Goal: Task Accomplishment & Management: Manage account settings

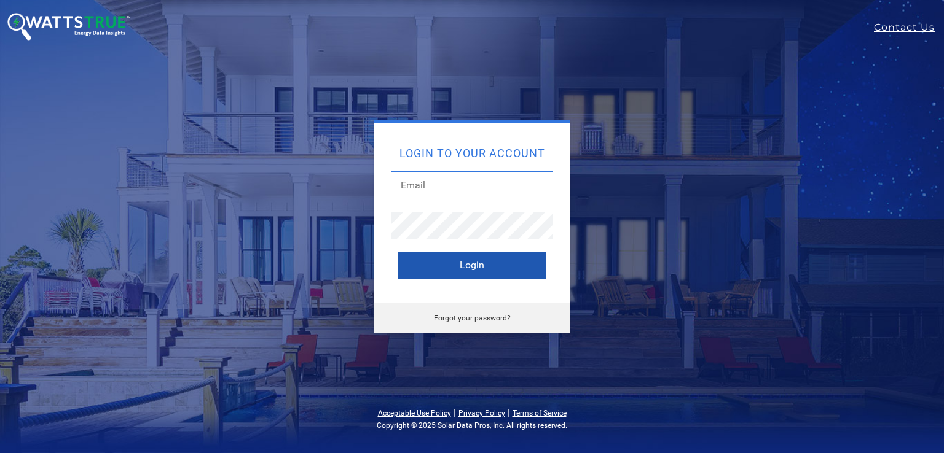
type input "leroy@solardatapros.com"
click at [435, 263] on button "Login" at bounding box center [471, 265] width 147 height 27
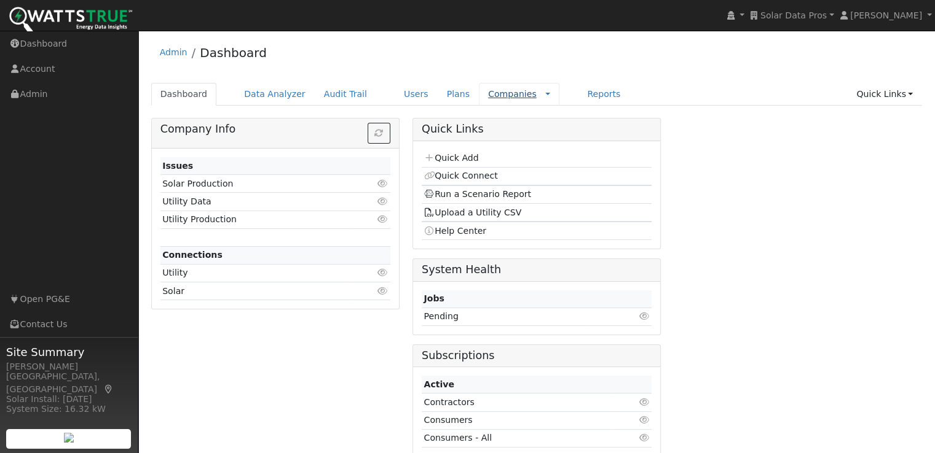
click at [488, 93] on link "Companies" at bounding box center [512, 94] width 49 height 10
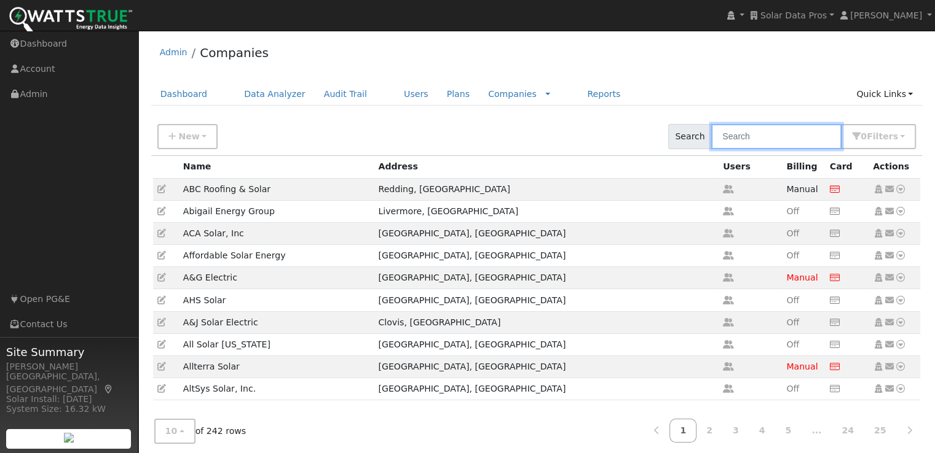
click at [764, 138] on input "text" at bounding box center [776, 136] width 130 height 25
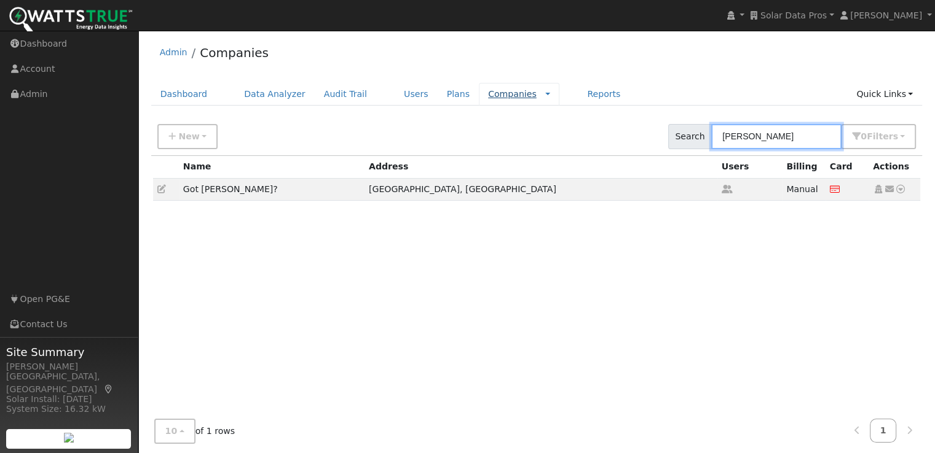
type input "[PERSON_NAME]"
click at [488, 93] on link "Companies" at bounding box center [512, 94] width 49 height 10
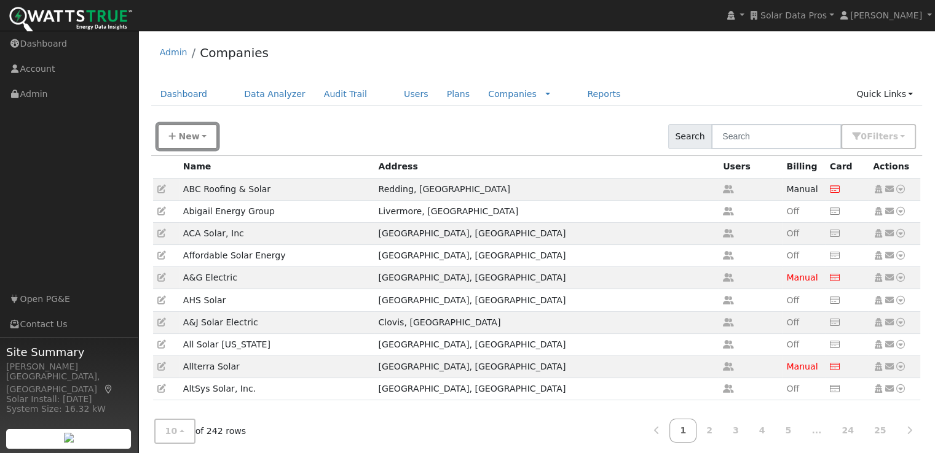
click at [194, 136] on span "New" at bounding box center [188, 136] width 21 height 10
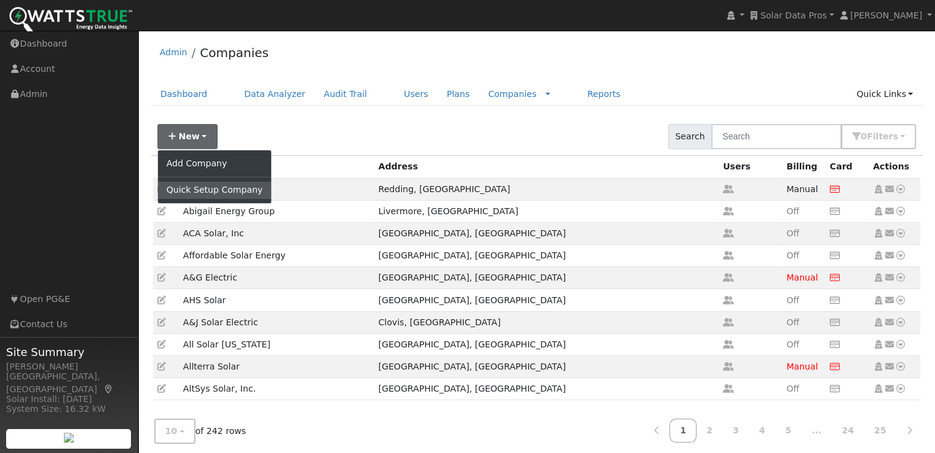
click at [189, 189] on link "Quick Setup Company" at bounding box center [215, 190] width 114 height 17
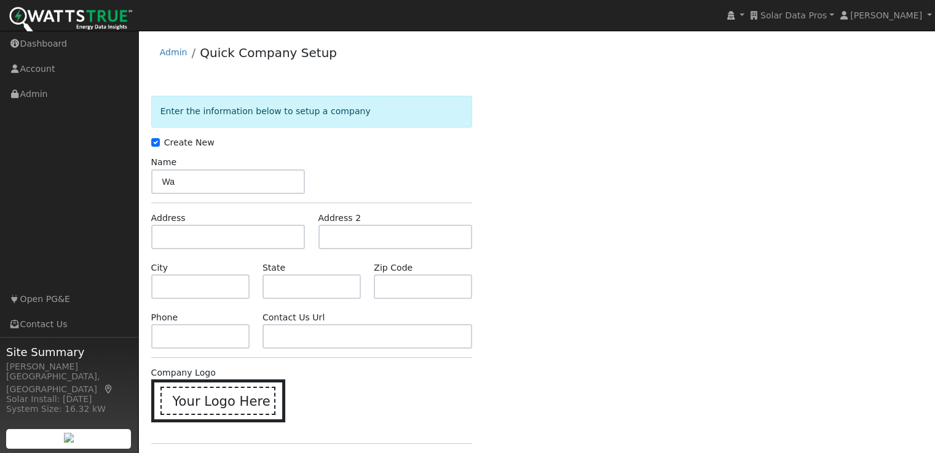
type input "W"
type input "SDP Energy Consultants"
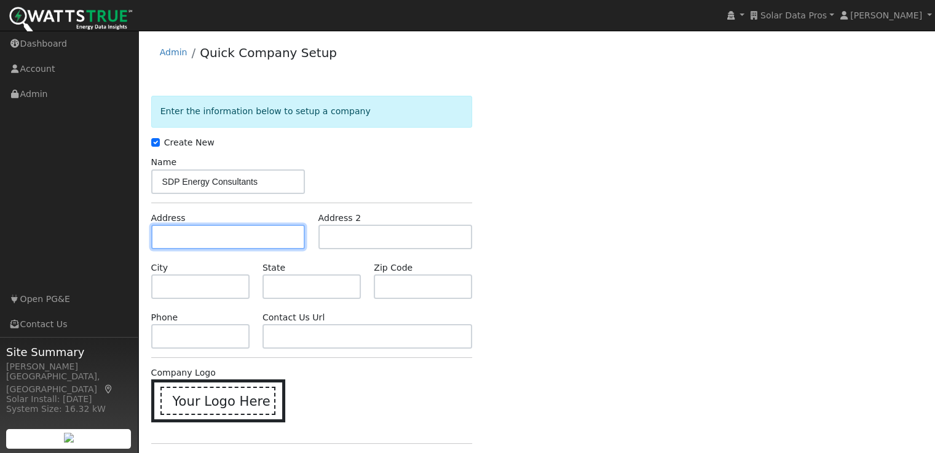
click at [238, 235] on input "text" at bounding box center [228, 237] width 154 height 25
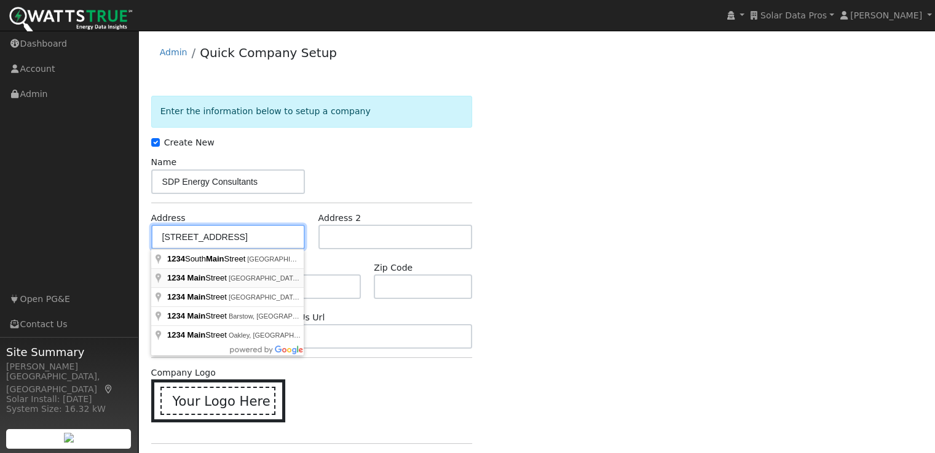
type input "1234 Main Street"
type input "[GEOGRAPHIC_DATA]"
type input "CA"
type input "90015"
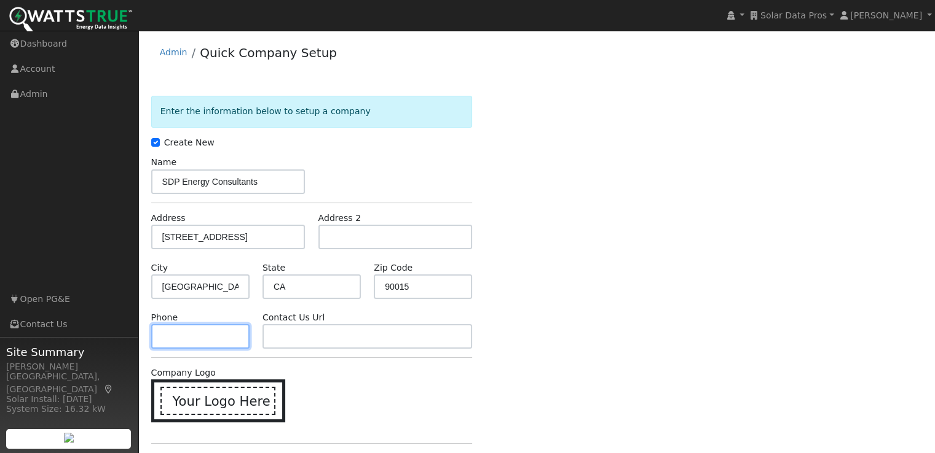
click at [228, 337] on input "text" at bounding box center [200, 336] width 98 height 25
type input "213-448-5000"
click at [349, 372] on div "Company Logo Your Logo Here" at bounding box center [311, 401] width 334 height 68
click at [222, 399] on icon at bounding box center [221, 400] width 18 height 18
click at [0, 0] on input "Your Logo Here" at bounding box center [0, 0] width 0 height 0
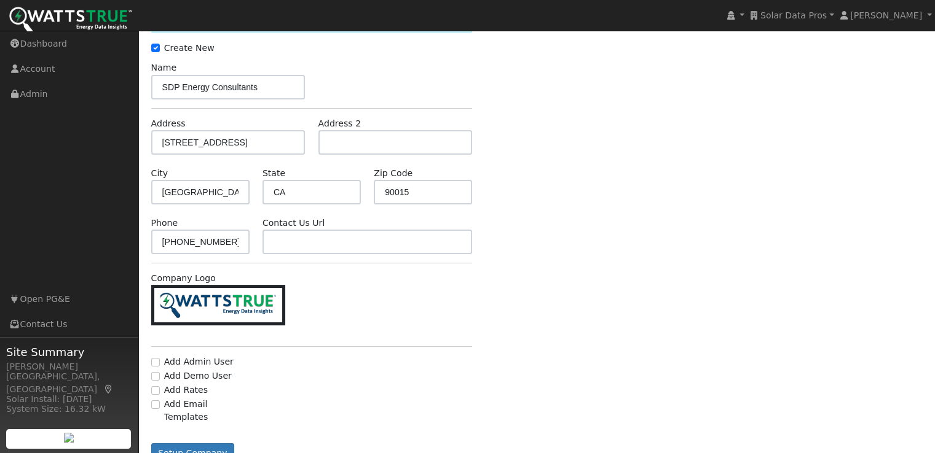
scroll to position [123, 0]
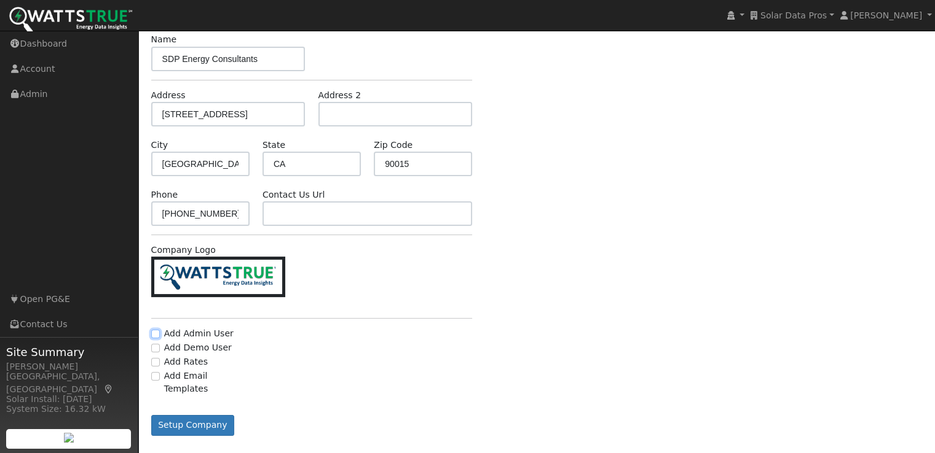
click at [154, 332] on input "Add Admin User" at bounding box center [155, 334] width 9 height 9
checkbox input "true"
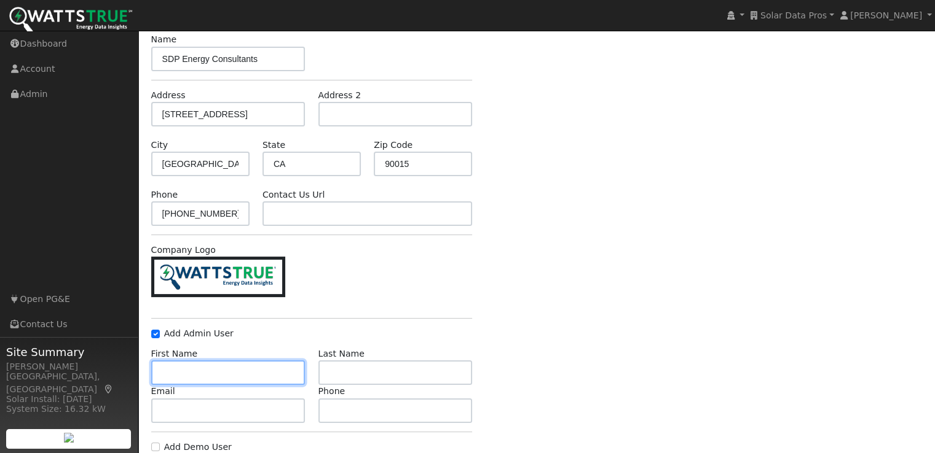
click at [214, 371] on input "text" at bounding box center [228, 373] width 154 height 25
type input "Leroy"
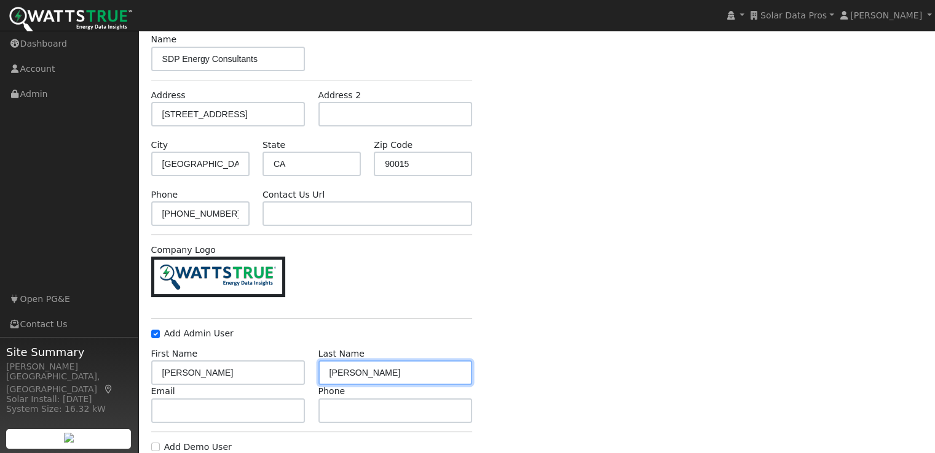
type input "Coffman"
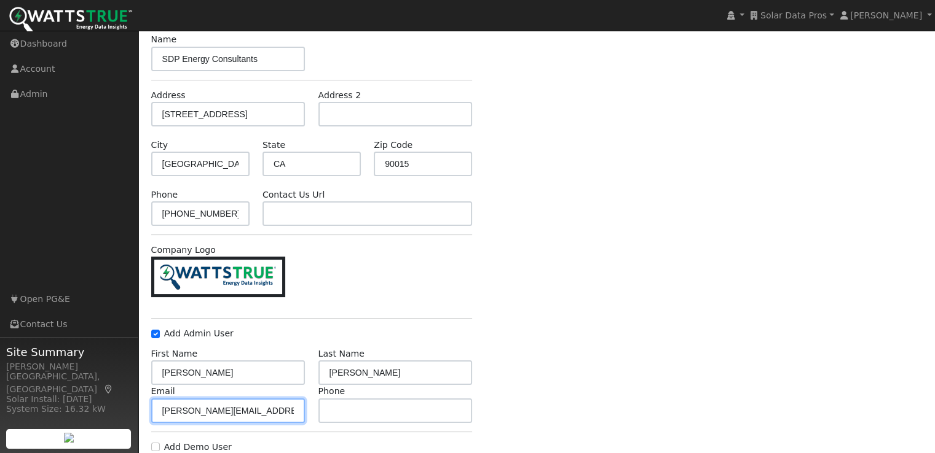
type input "leroy@wattstrue.com"
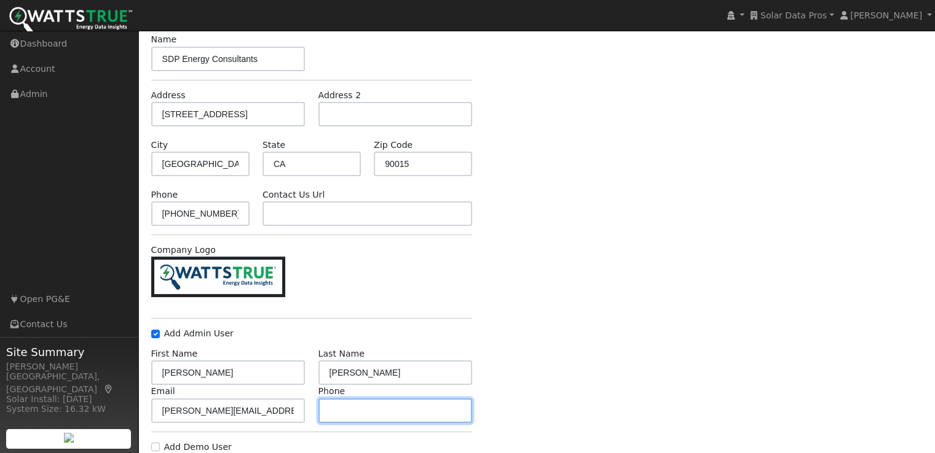
click at [378, 409] on input "text" at bounding box center [395, 411] width 154 height 25
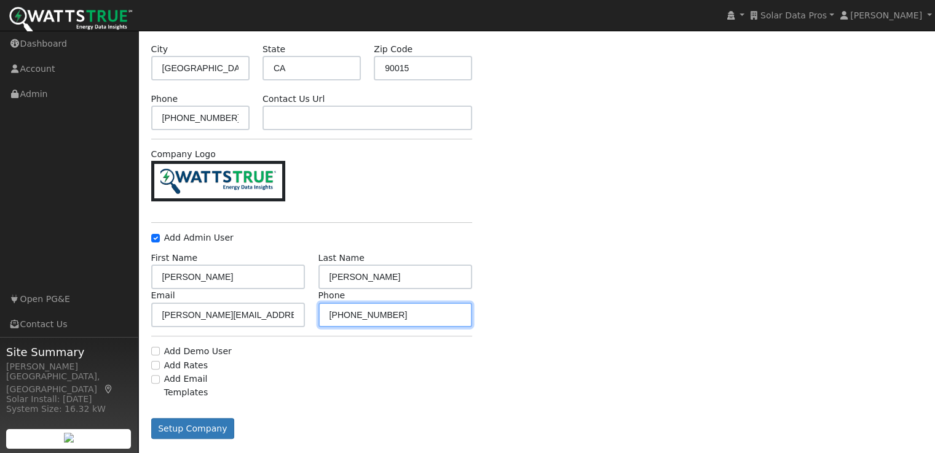
scroll to position [221, 0]
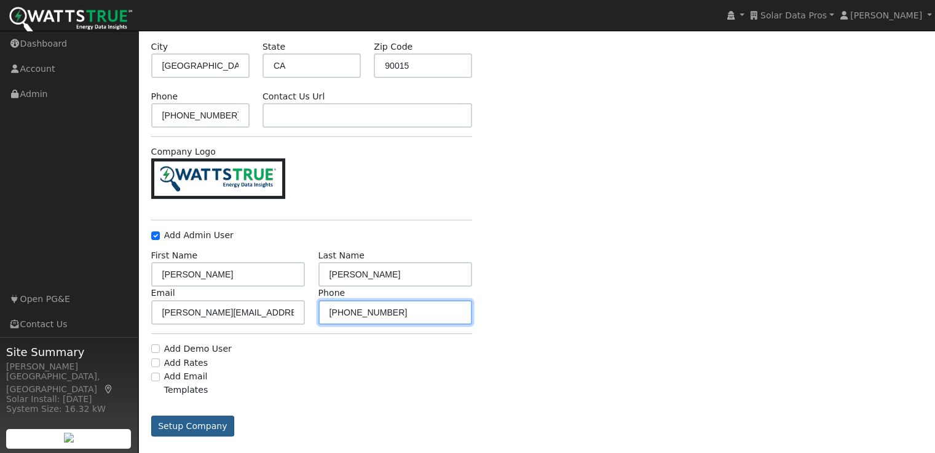
type input "559-260-3393"
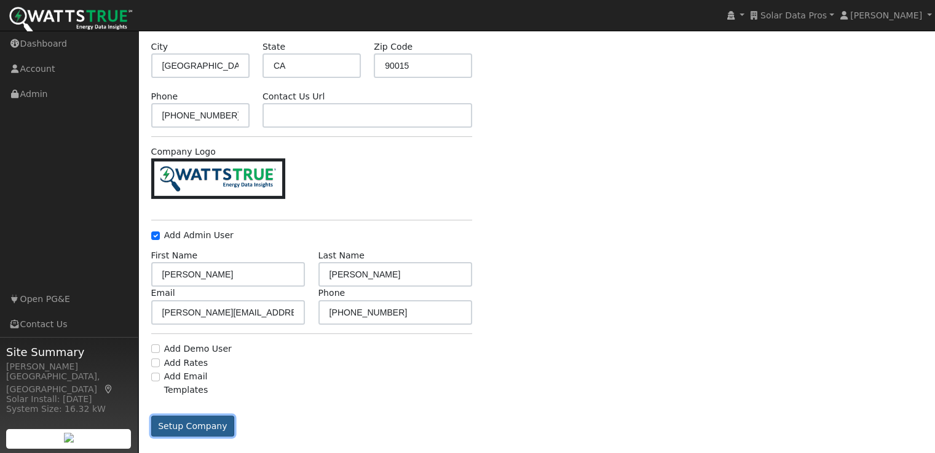
click at [187, 416] on button "Setup Company" at bounding box center [193, 426] width 84 height 21
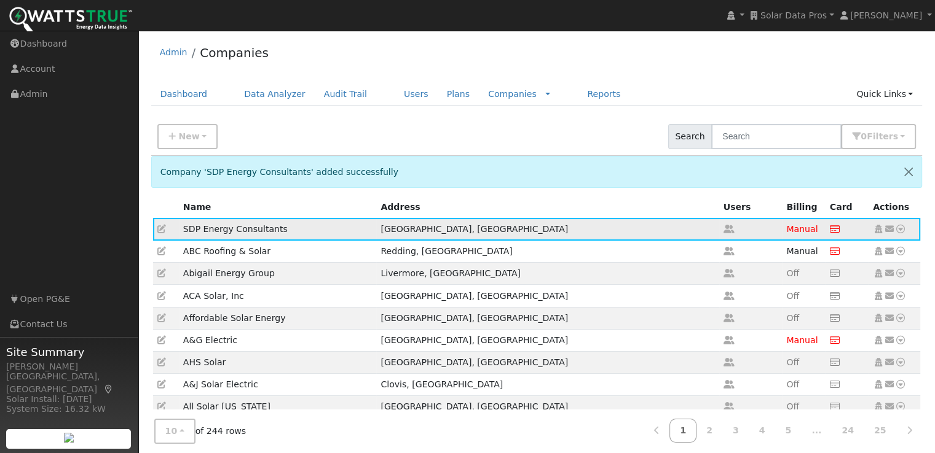
click at [879, 226] on icon at bounding box center [878, 229] width 11 height 9
click at [394, 94] on link "Users" at bounding box center [415, 94] width 43 height 23
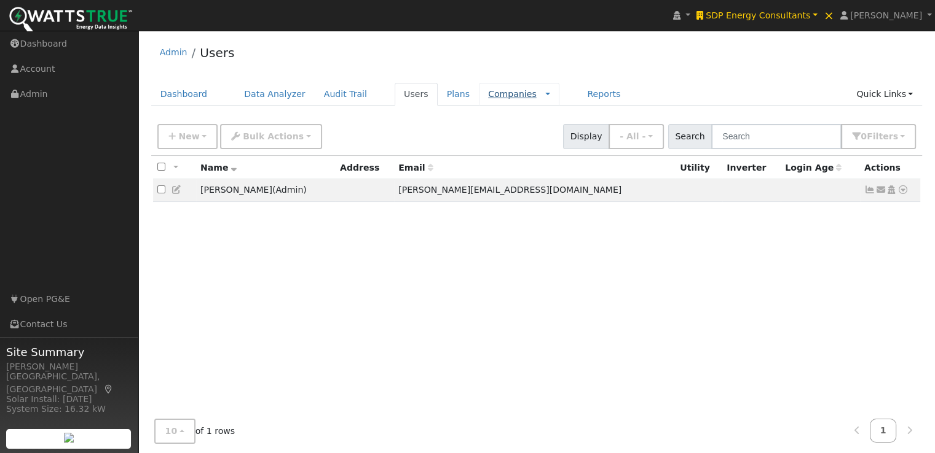
click at [488, 90] on link "Companies" at bounding box center [512, 94] width 49 height 10
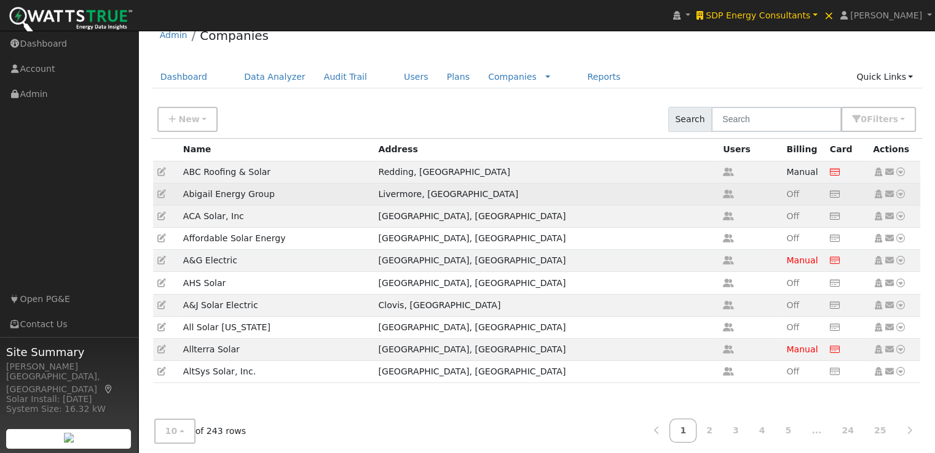
scroll to position [23, 0]
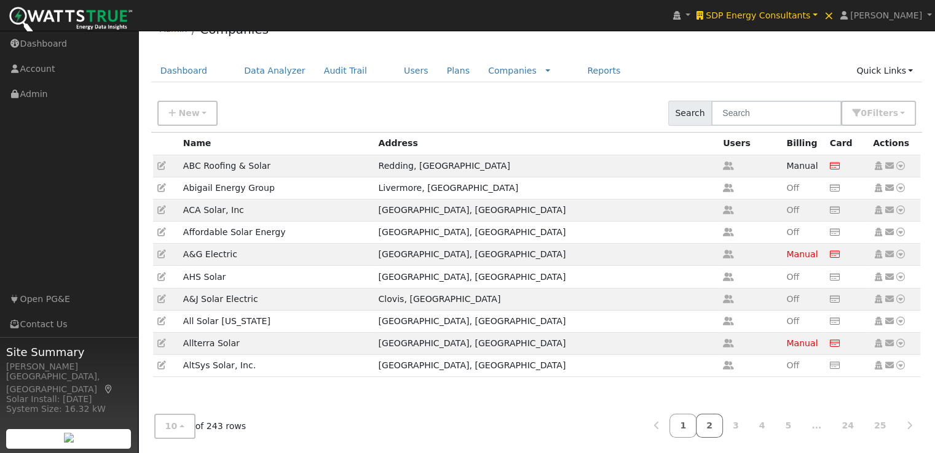
click at [722, 423] on link "2" at bounding box center [709, 426] width 27 height 24
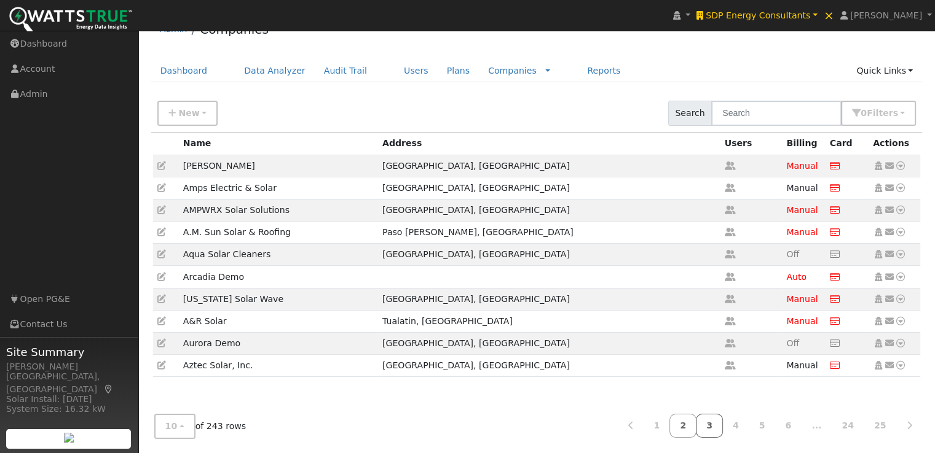
click at [723, 426] on link "3" at bounding box center [709, 426] width 27 height 24
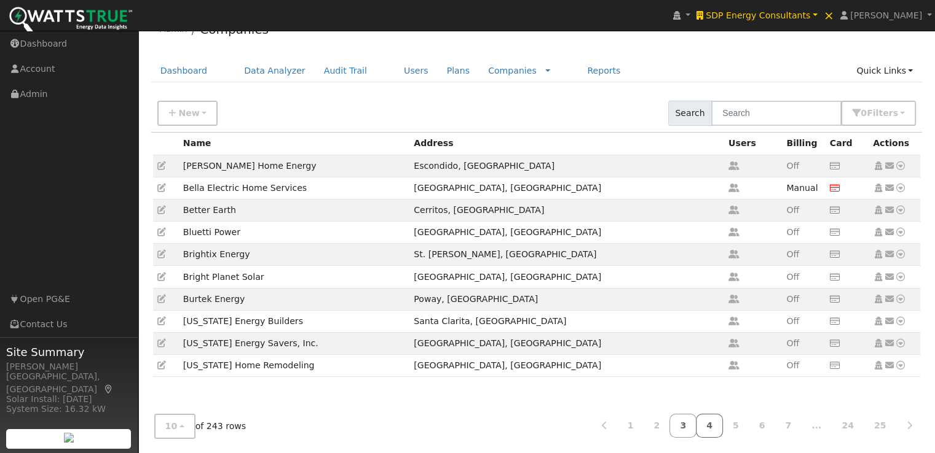
click at [723, 424] on link "4" at bounding box center [709, 426] width 27 height 24
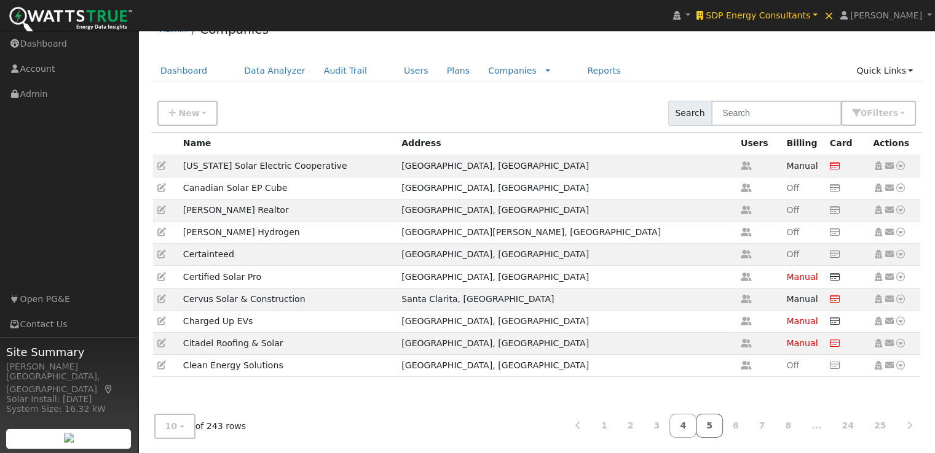
click at [721, 423] on link "5" at bounding box center [709, 426] width 27 height 24
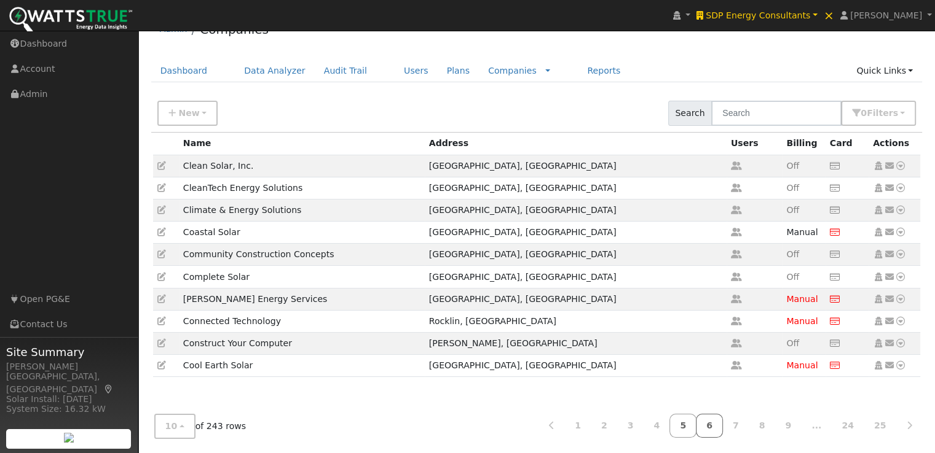
click at [723, 426] on link "6" at bounding box center [709, 426] width 27 height 24
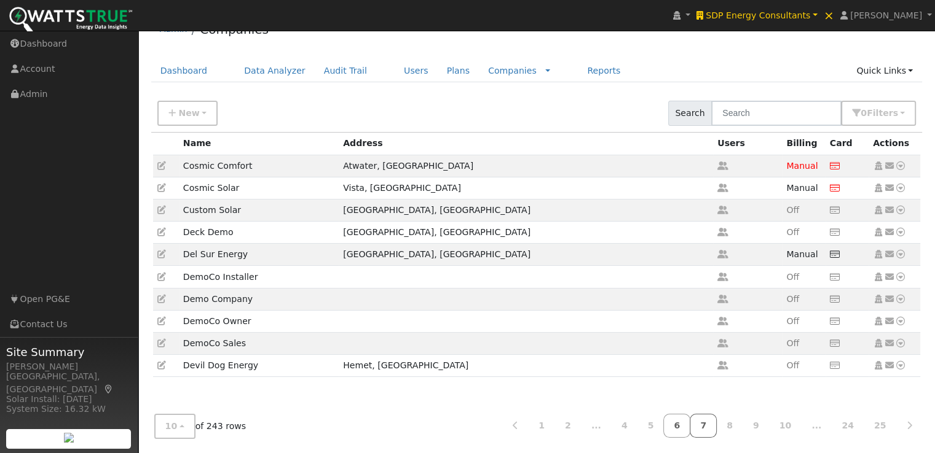
click at [716, 421] on link "7" at bounding box center [702, 426] width 27 height 24
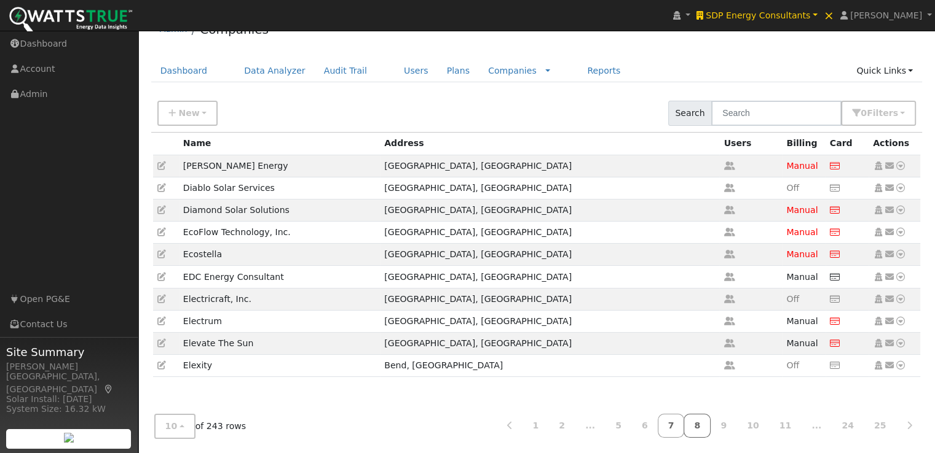
click at [710, 423] on link "8" at bounding box center [696, 426] width 27 height 24
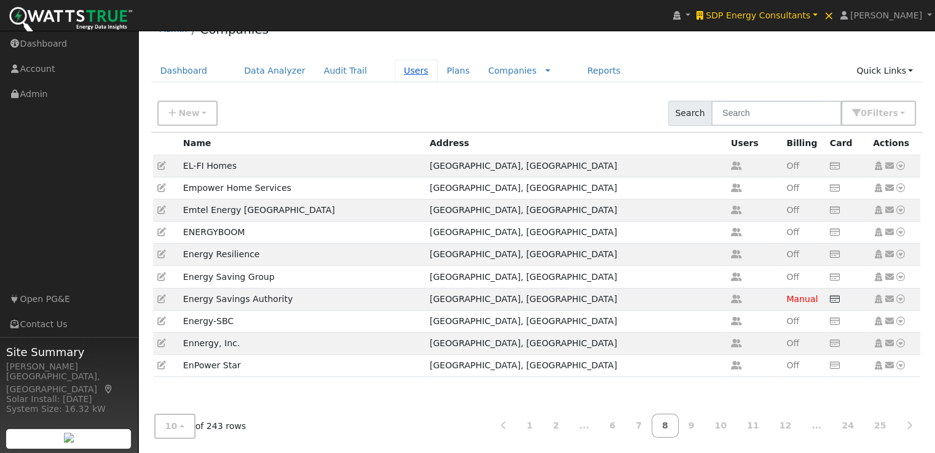
click at [394, 73] on link "Users" at bounding box center [415, 71] width 43 height 23
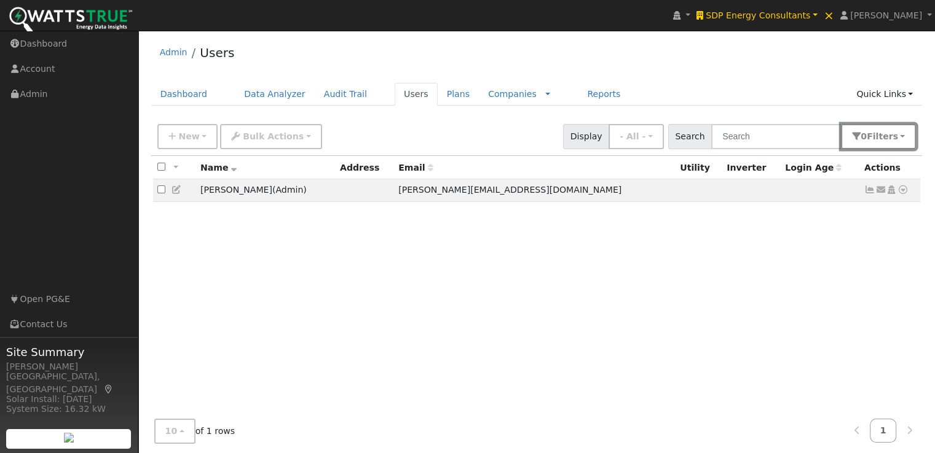
click at [882, 136] on span "Filter s" at bounding box center [881, 136] width 31 height 10
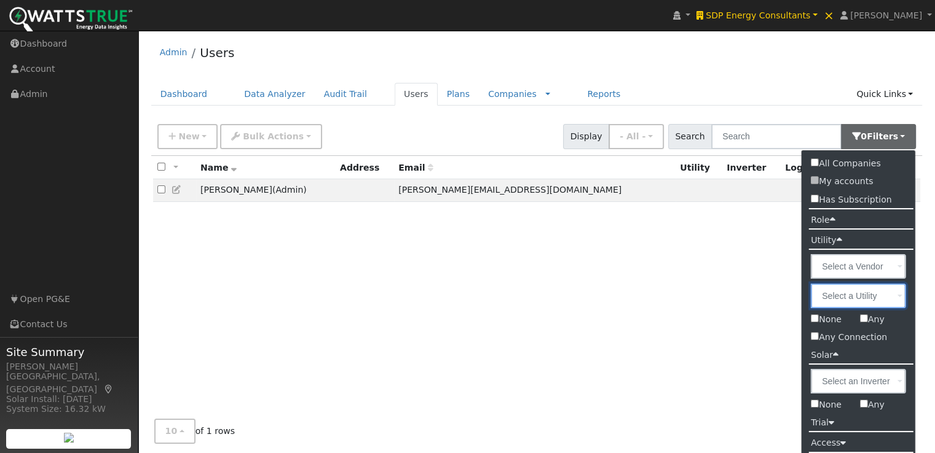
click at [890, 300] on input "text" at bounding box center [857, 296] width 95 height 25
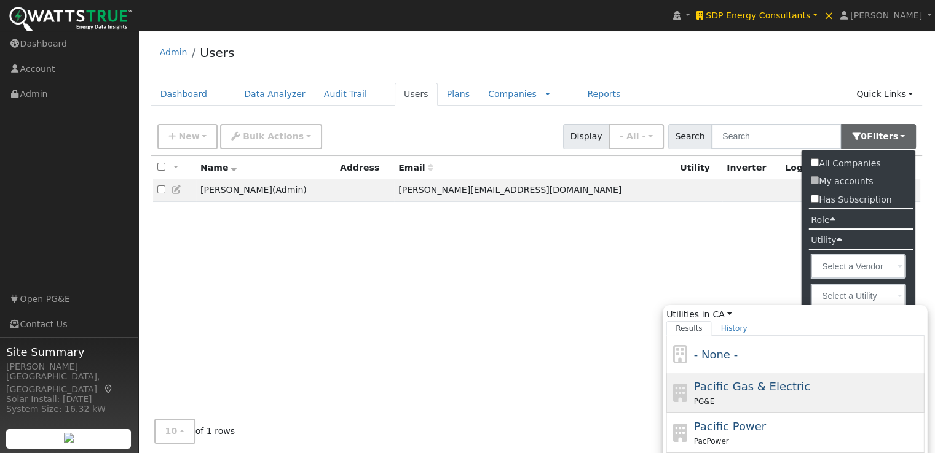
click at [736, 387] on span "Pacific Gas & Electric" at bounding box center [752, 386] width 116 height 13
click at [0, 0] on input "Utilities in CA All States AL AK AZ AR CA CO CT DE FL GA HI ID IL IN IA KS KY L…" at bounding box center [0, 0] width 0 height 0
type input "Pacific Gas & Electric"
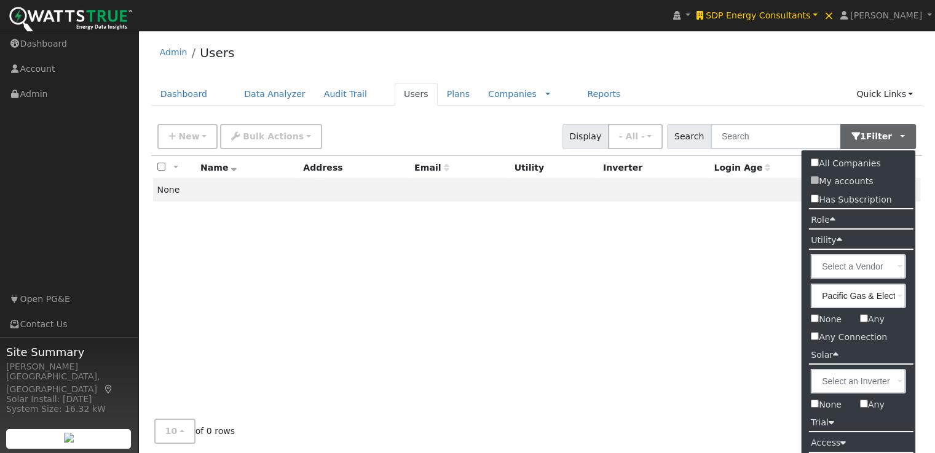
click at [815, 159] on input "All Companies" at bounding box center [814, 163] width 8 height 8
checkbox input "true"
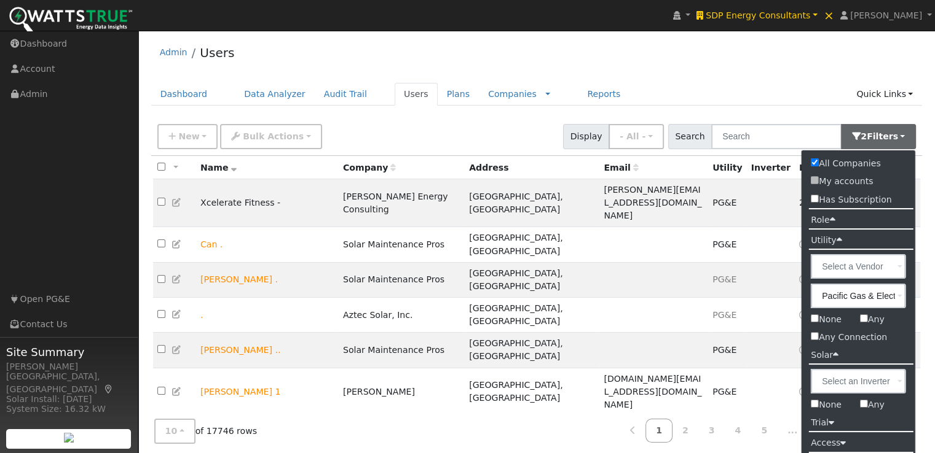
click at [638, 92] on ul "Dashboard Data Analyzer Audit Trail Users Plans Companies Rate Schedules Compan…" at bounding box center [536, 94] width 771 height 23
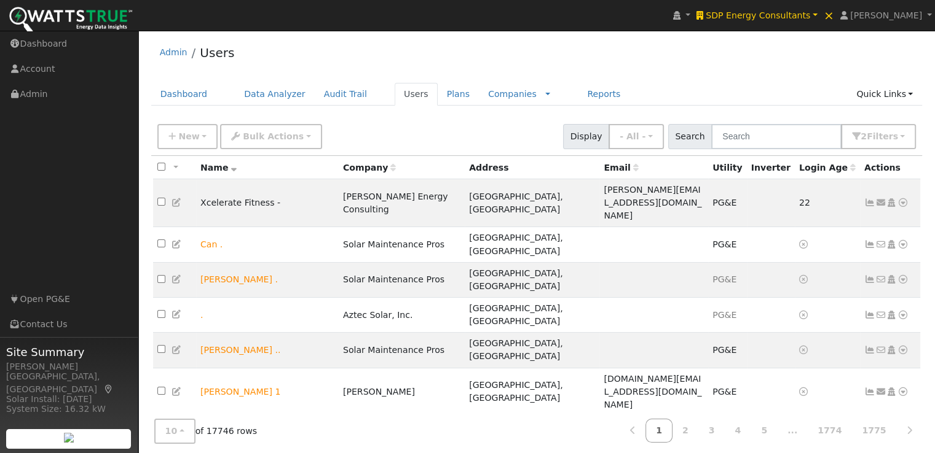
click at [396, 168] on icon at bounding box center [393, 167] width 6 height 9
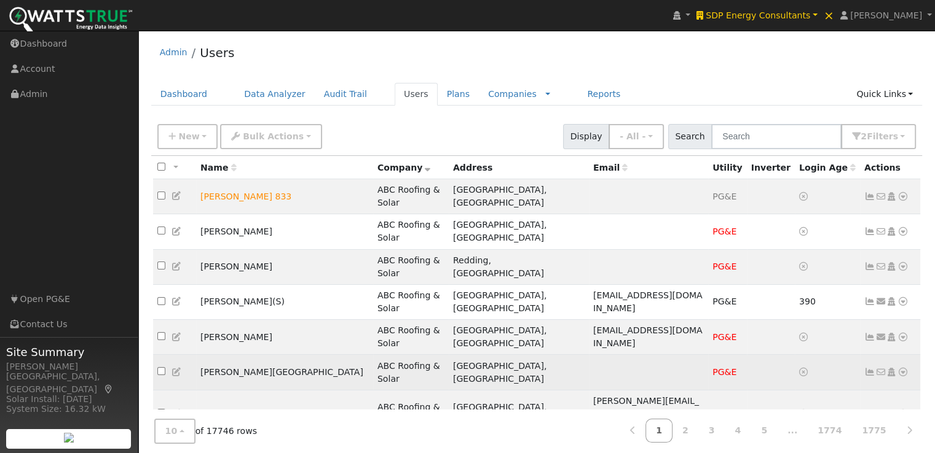
scroll to position [23, 0]
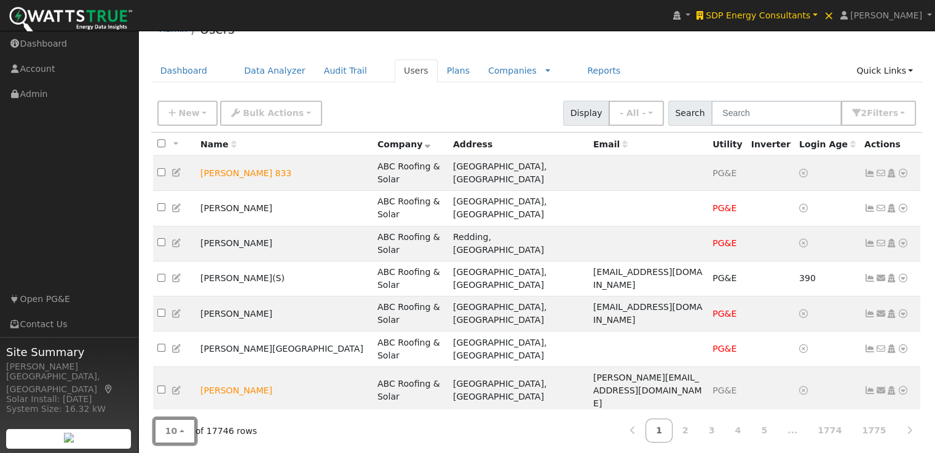
click at [180, 423] on button "10" at bounding box center [174, 431] width 41 height 25
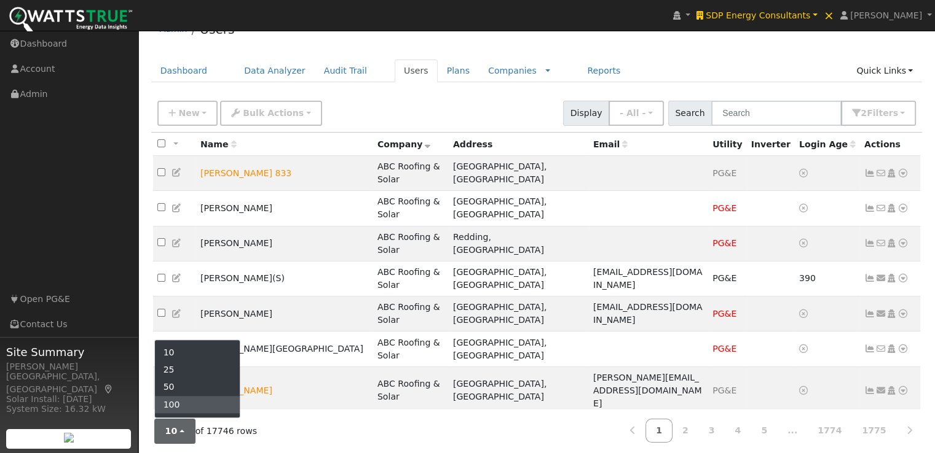
click at [180, 399] on link "100" at bounding box center [197, 404] width 85 height 17
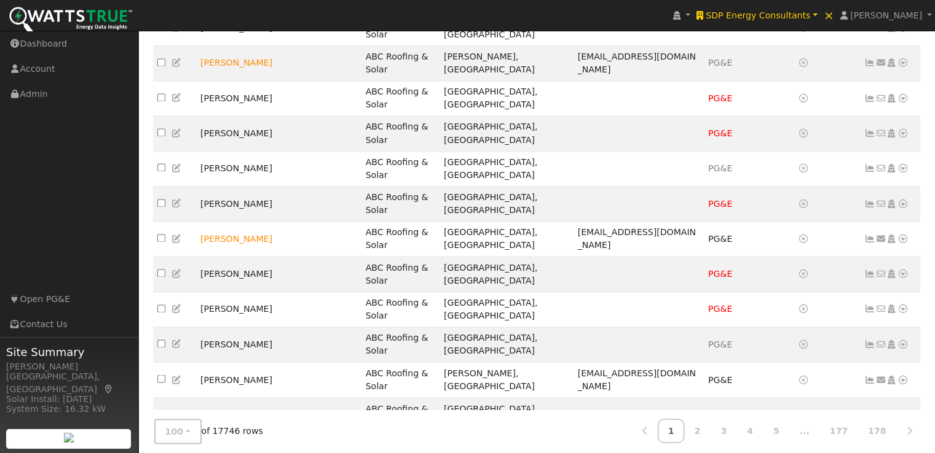
scroll to position [2114, 0]
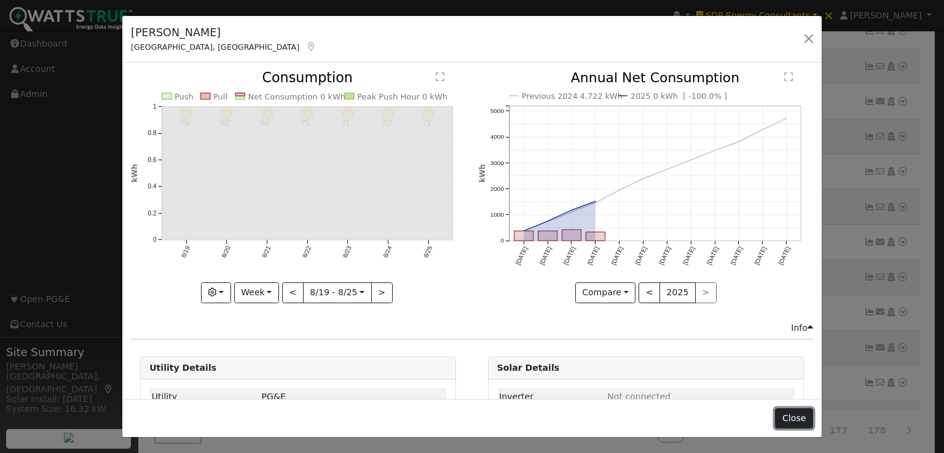
click at [799, 417] on button "Close" at bounding box center [793, 419] width 37 height 21
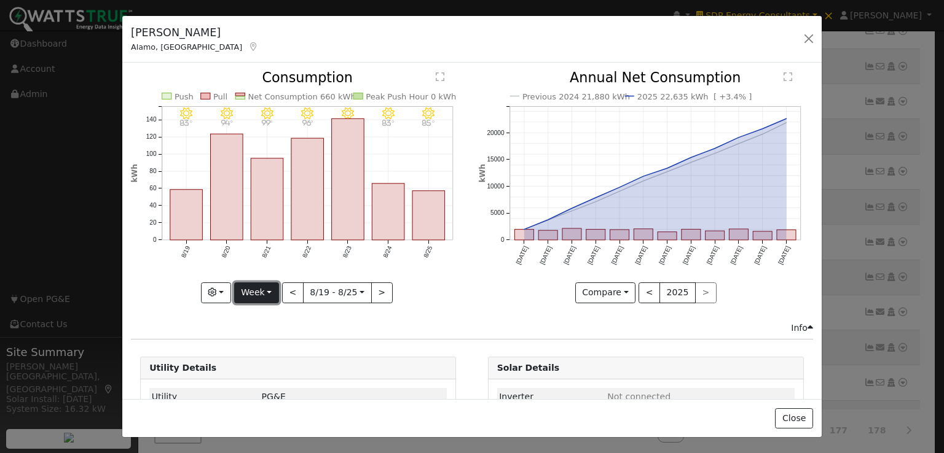
click at [256, 294] on button "Week" at bounding box center [256, 293] width 45 height 21
click at [253, 364] on link "Year" at bounding box center [277, 369] width 85 height 17
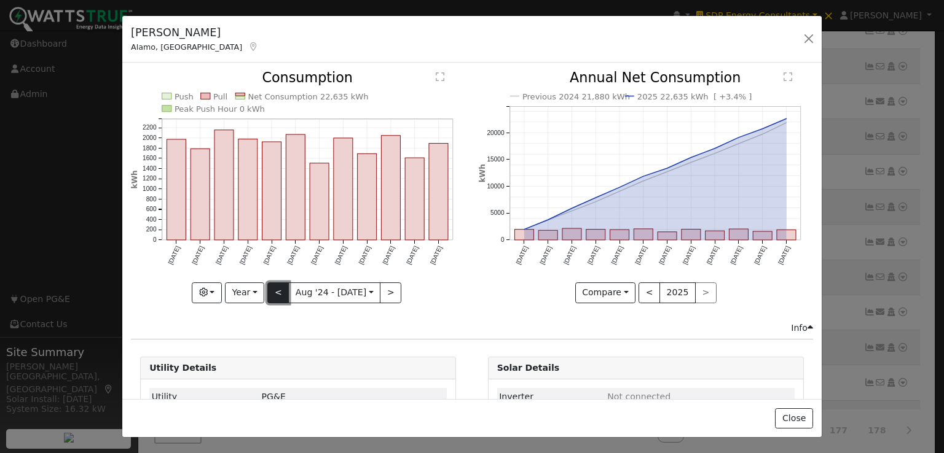
click at [280, 288] on button "<" at bounding box center [278, 293] width 22 height 21
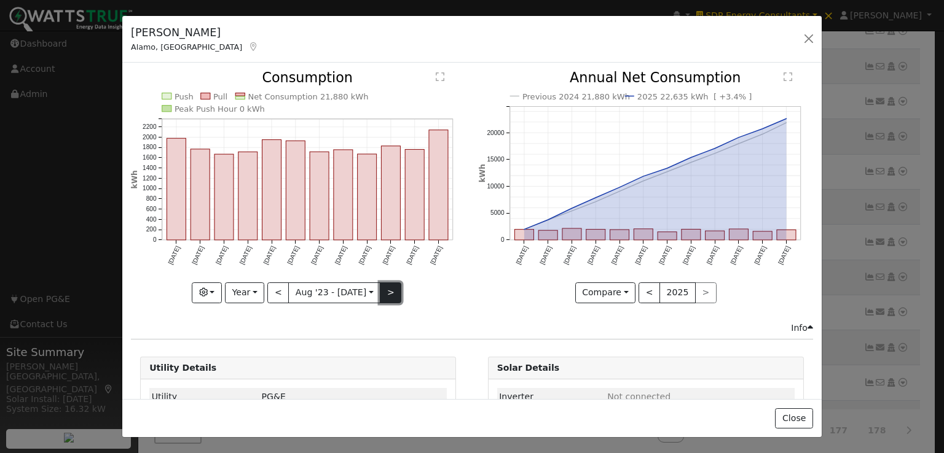
click at [380, 287] on button ">" at bounding box center [391, 293] width 22 height 21
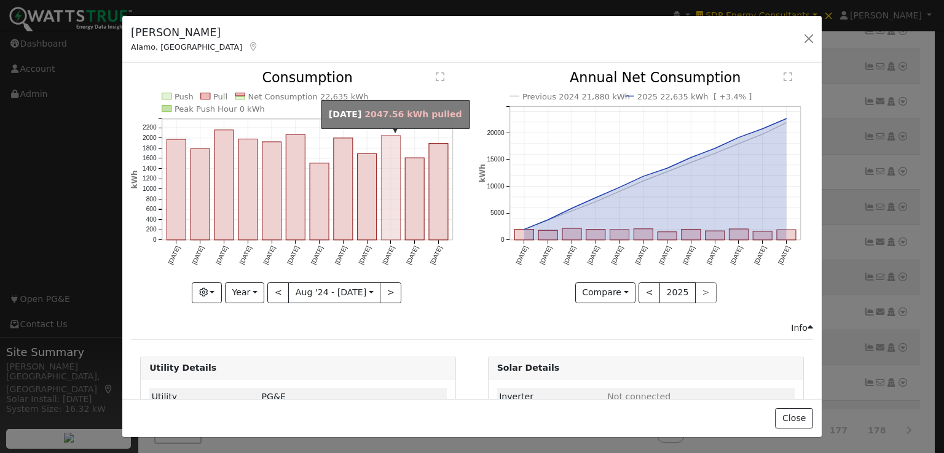
click at [385, 197] on rect "onclick=""" at bounding box center [391, 188] width 19 height 104
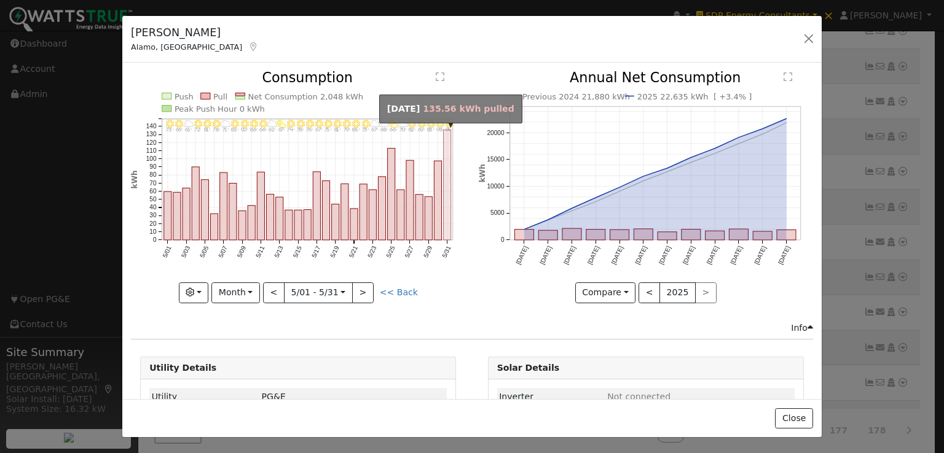
click at [444, 143] on rect "onclick=""" at bounding box center [447, 185] width 7 height 110
type input "2025-05-31"
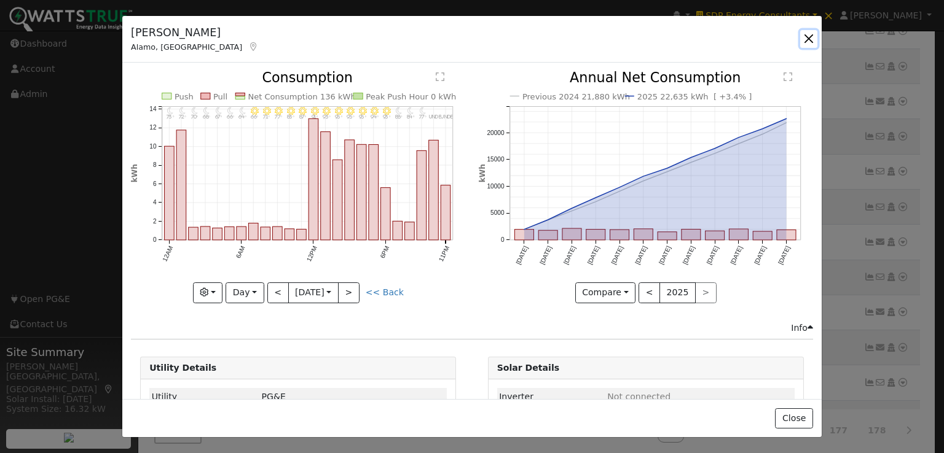
click at [807, 37] on button "button" at bounding box center [808, 38] width 17 height 17
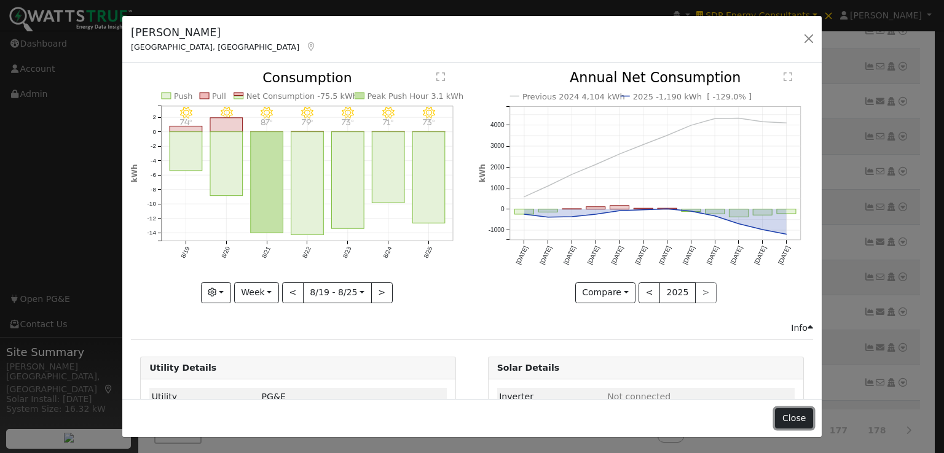
click at [789, 414] on button "Close" at bounding box center [793, 419] width 37 height 21
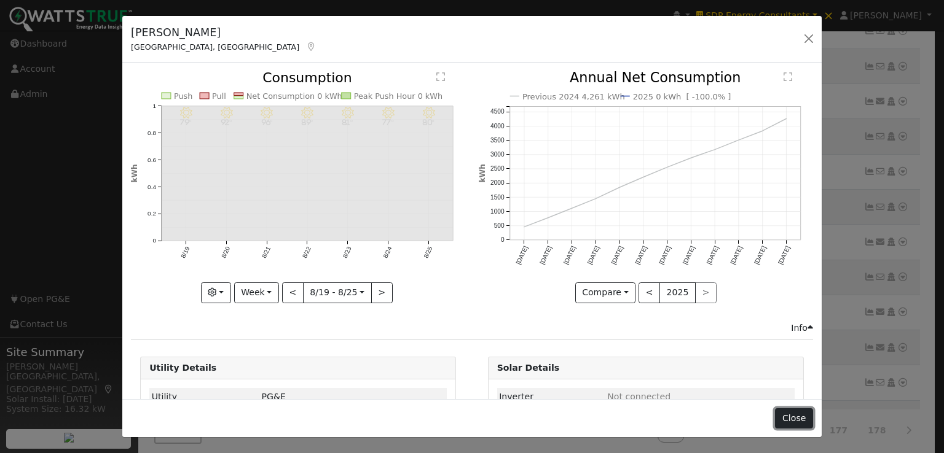
click at [796, 422] on button "Close" at bounding box center [793, 419] width 37 height 21
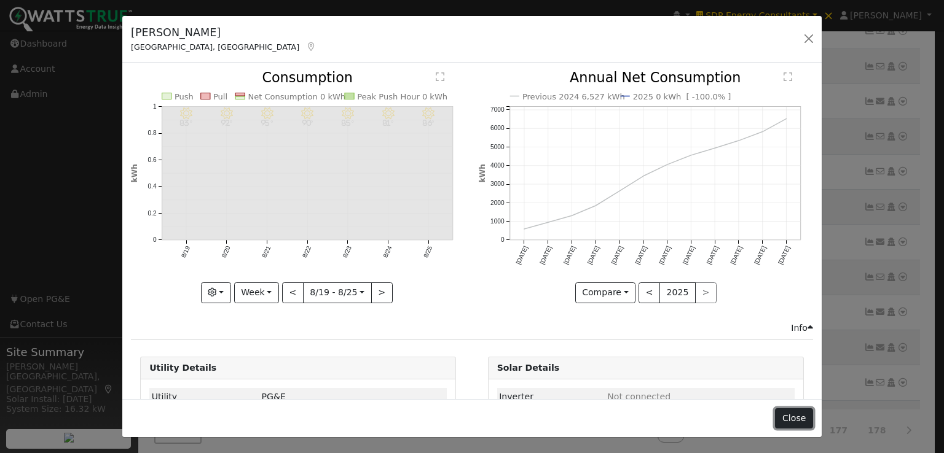
click at [790, 418] on button "Close" at bounding box center [793, 419] width 37 height 21
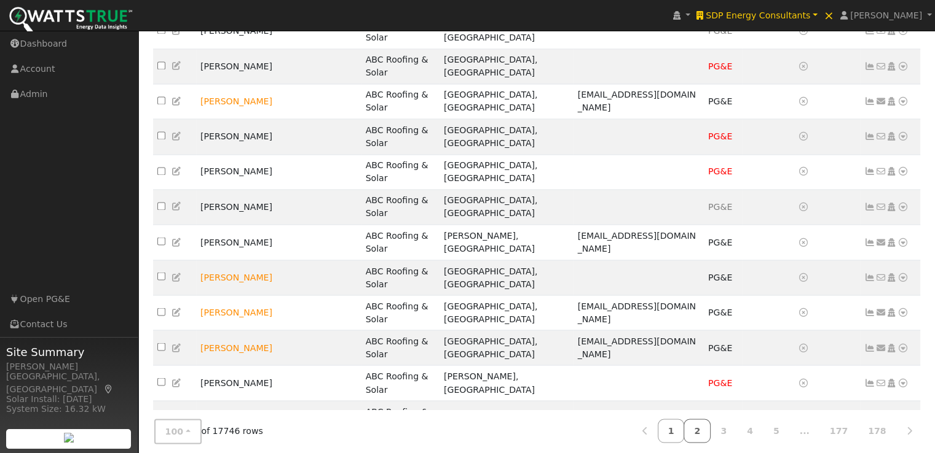
click at [710, 421] on link "2" at bounding box center [696, 431] width 27 height 24
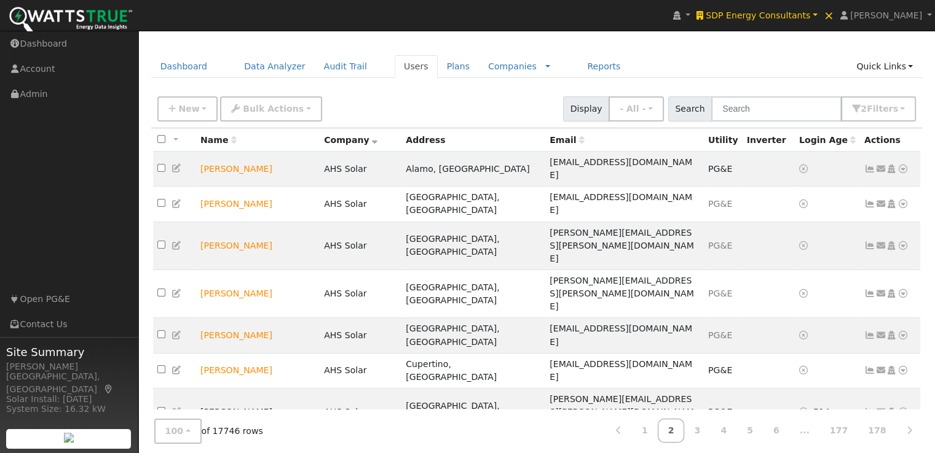
scroll to position [25, 0]
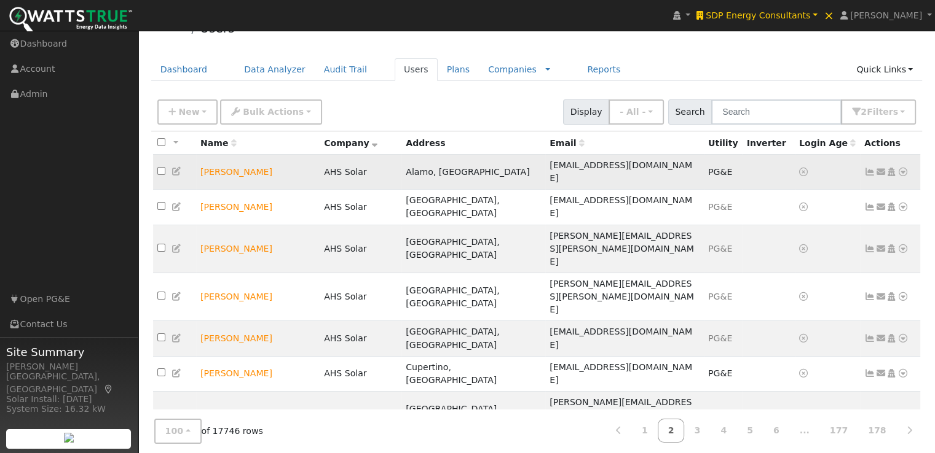
click at [868, 168] on icon at bounding box center [869, 172] width 11 height 9
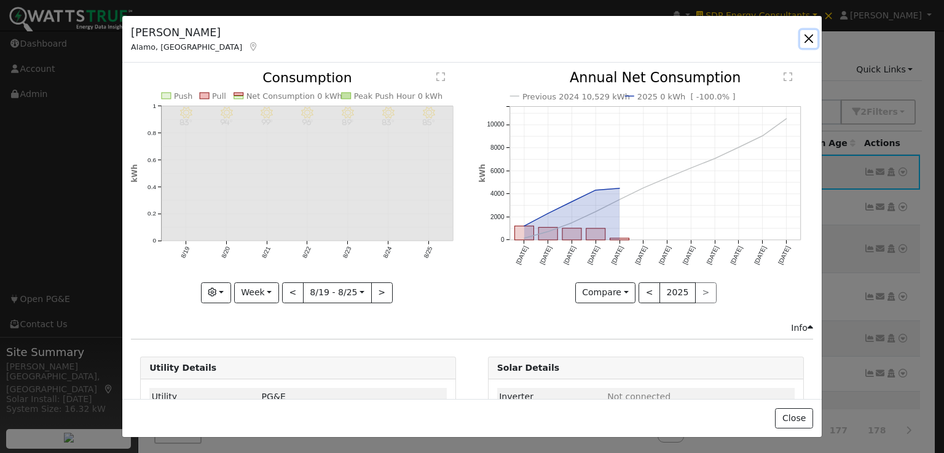
click at [807, 36] on button "button" at bounding box center [808, 38] width 17 height 17
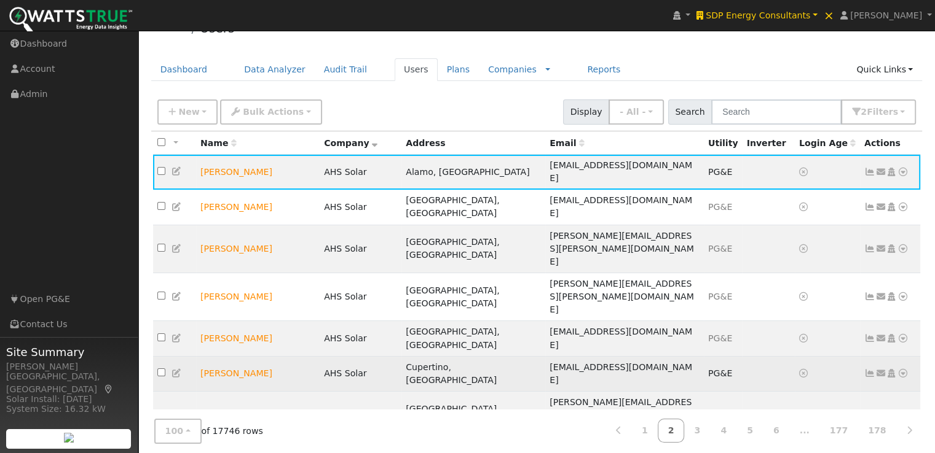
click at [869, 369] on icon at bounding box center [869, 373] width 11 height 9
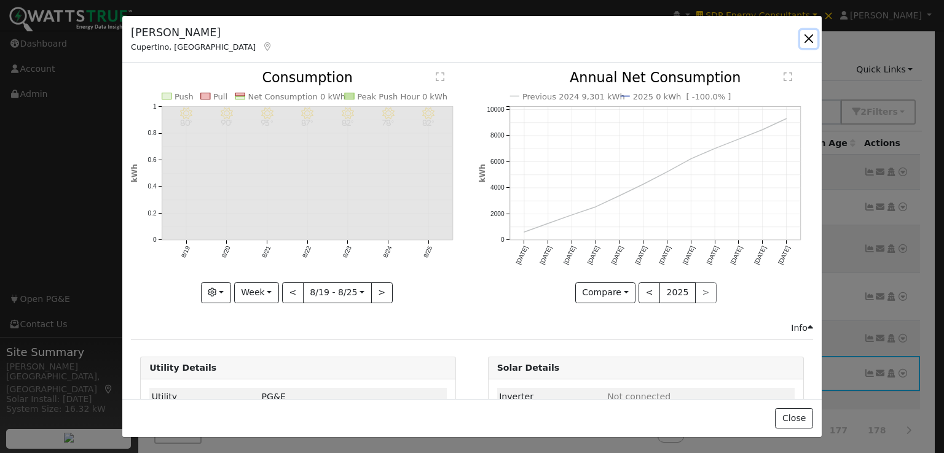
click at [807, 36] on button "button" at bounding box center [808, 38] width 17 height 17
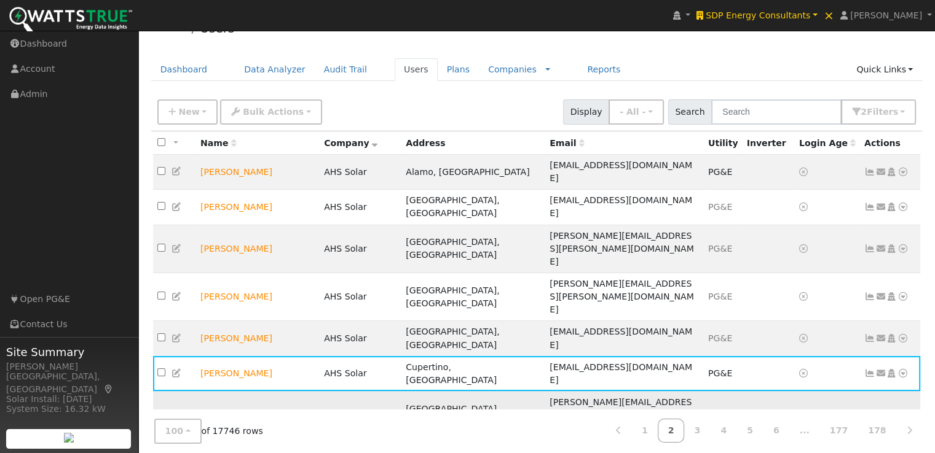
click at [868, 411] on icon at bounding box center [869, 415] width 11 height 9
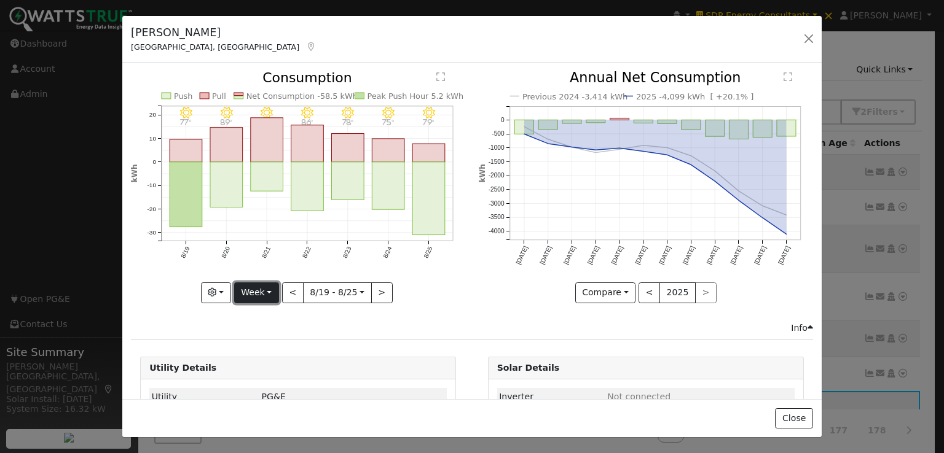
click at [257, 288] on button "Week" at bounding box center [256, 293] width 45 height 21
click at [261, 364] on link "Year" at bounding box center [277, 369] width 85 height 17
type input "[DATE]"
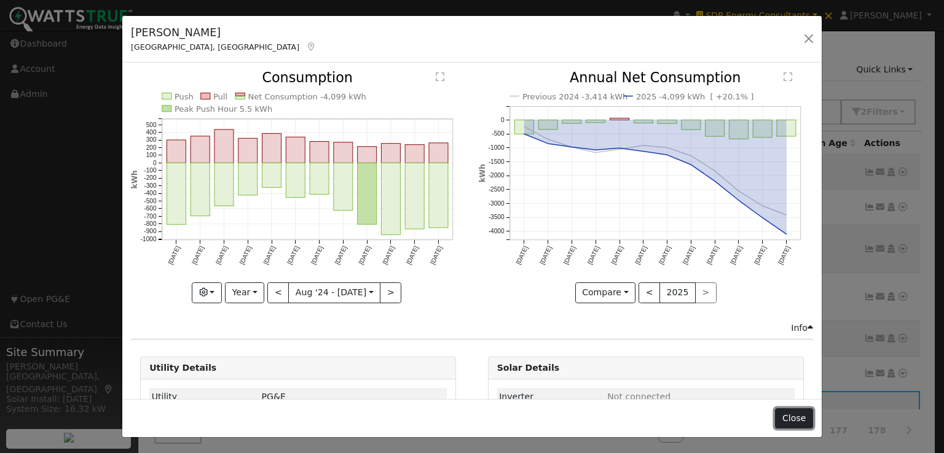
click at [806, 411] on button "Close" at bounding box center [793, 419] width 37 height 21
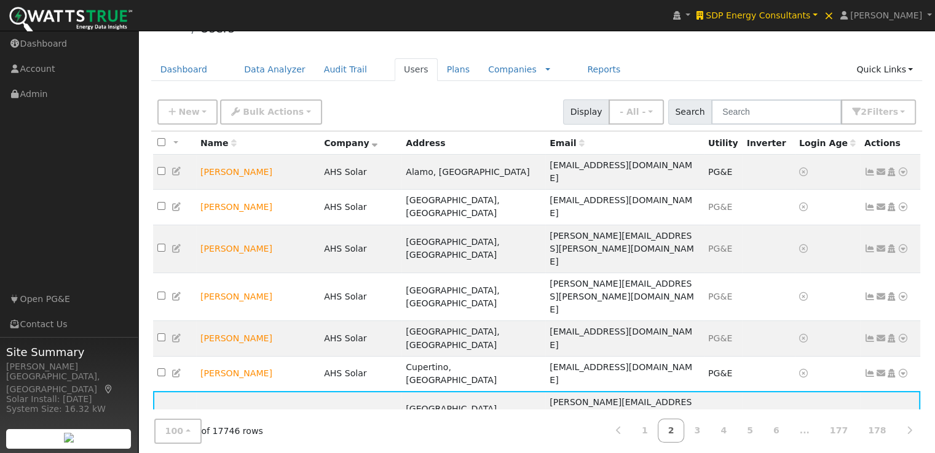
click at [844, 440] on td "528" at bounding box center [827, 457] width 65 height 35
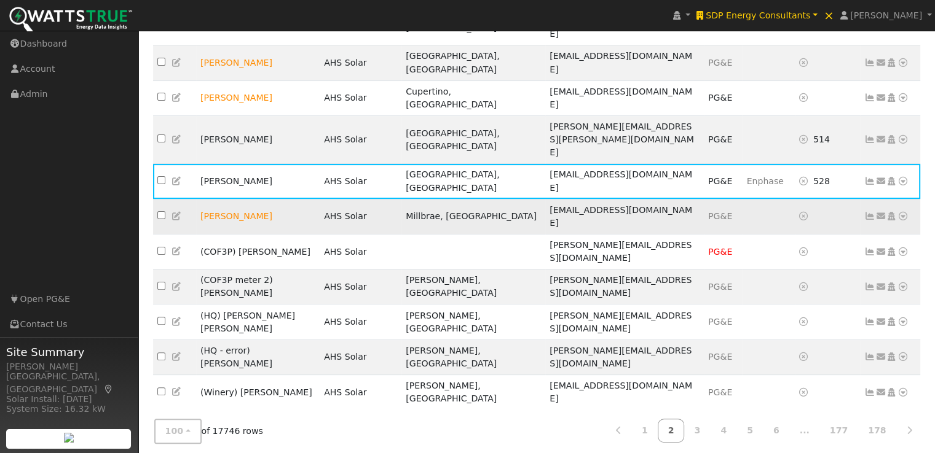
scroll to position [306, 0]
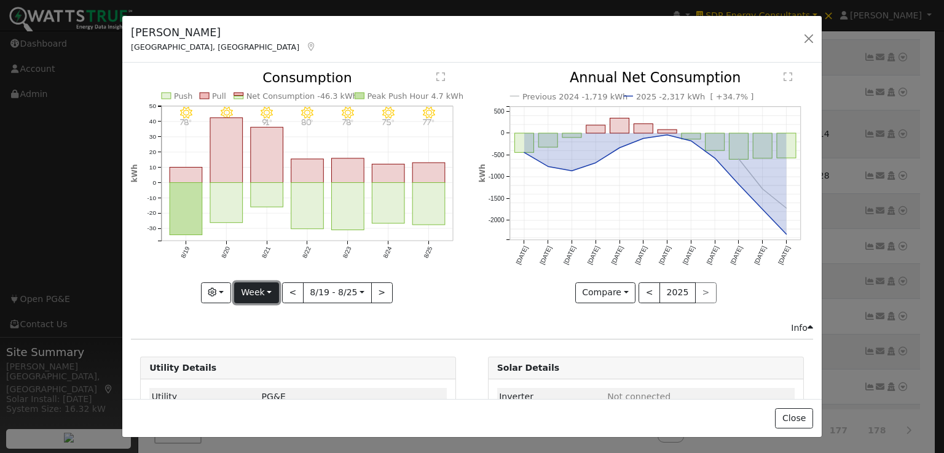
click at [256, 286] on button "Week" at bounding box center [256, 293] width 45 height 21
click at [258, 364] on link "Year" at bounding box center [277, 369] width 85 height 17
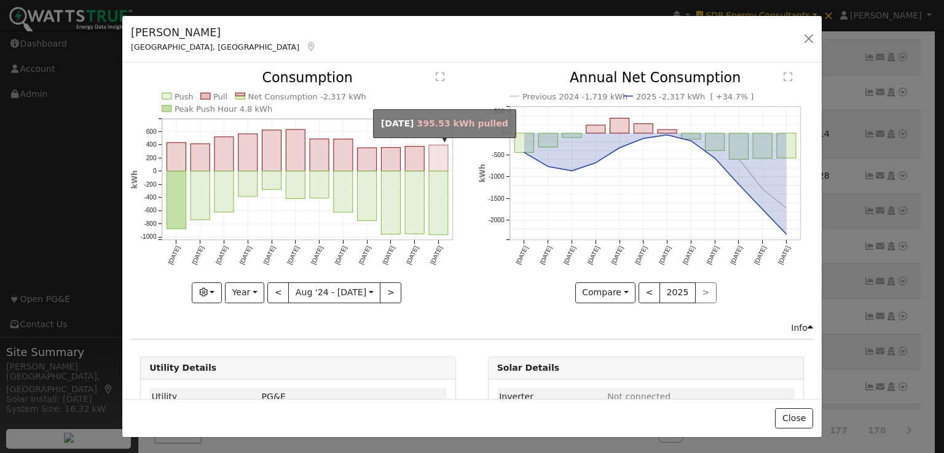
click at [434, 159] on rect "onclick=""" at bounding box center [438, 159] width 19 height 26
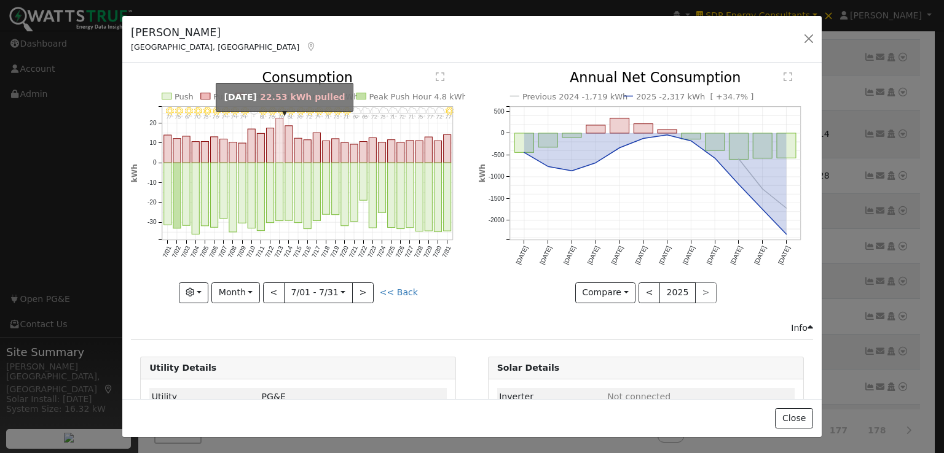
click at [277, 139] on rect "onclick=""" at bounding box center [279, 141] width 7 height 45
type input "2025-07-13"
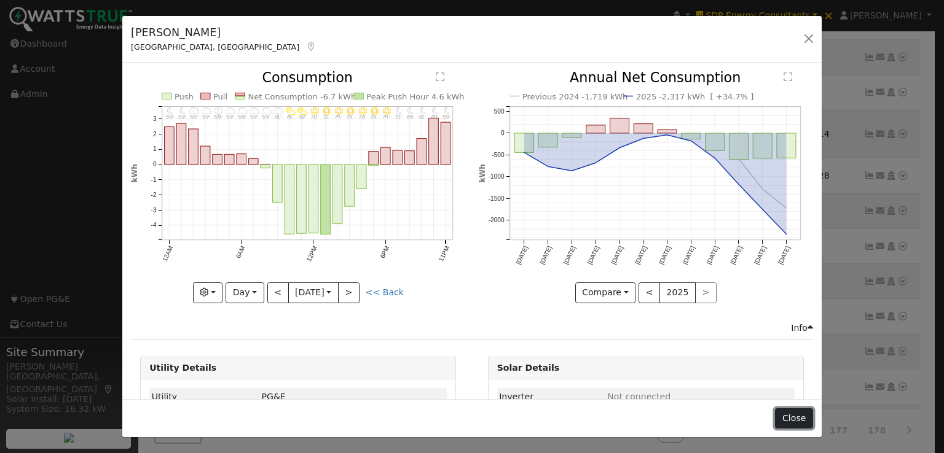
click at [798, 420] on button "Close" at bounding box center [793, 419] width 37 height 21
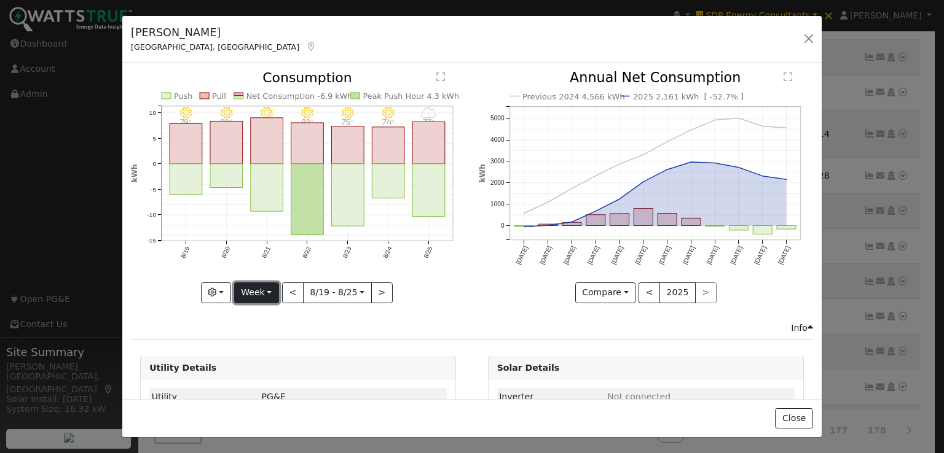
click at [258, 288] on button "Week" at bounding box center [256, 293] width 45 height 21
click at [260, 366] on link "Year" at bounding box center [277, 369] width 85 height 17
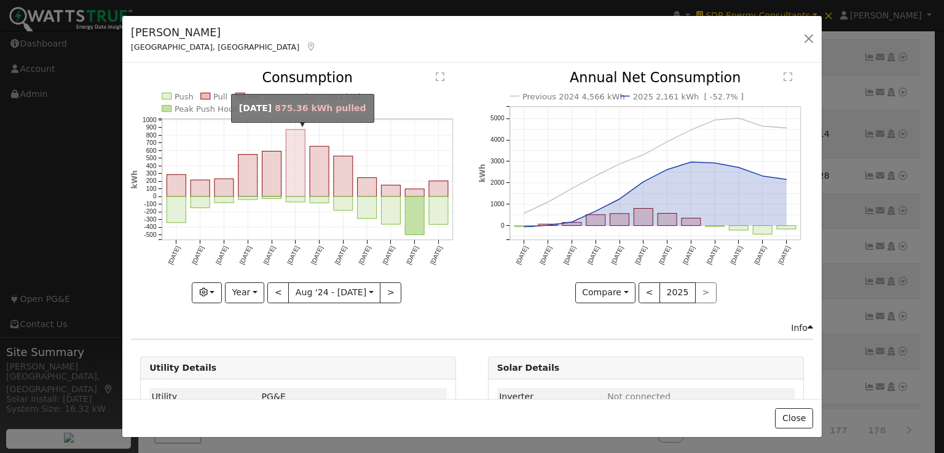
click at [295, 159] on rect "onclick=""" at bounding box center [295, 163] width 19 height 67
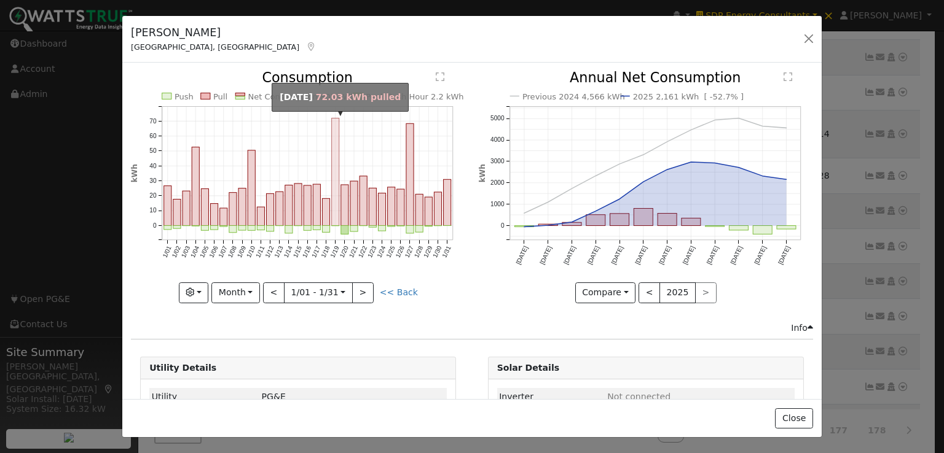
type input "2025-01-19"
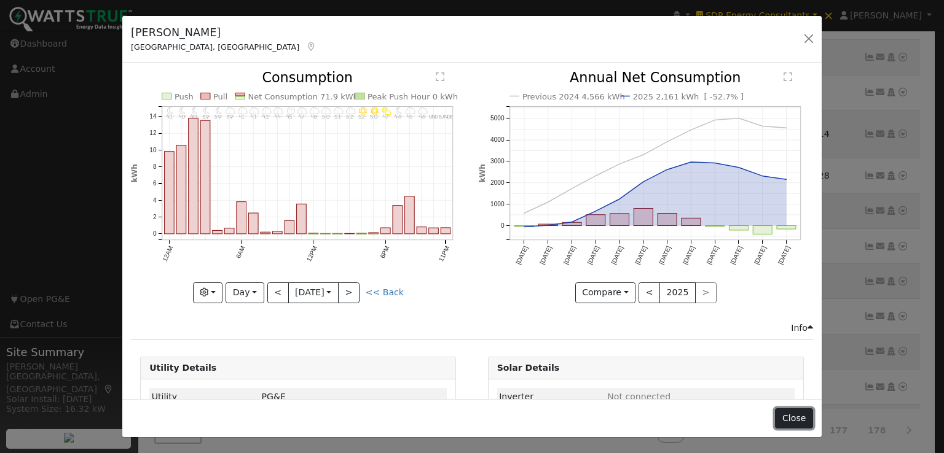
click at [796, 418] on button "Close" at bounding box center [793, 419] width 37 height 21
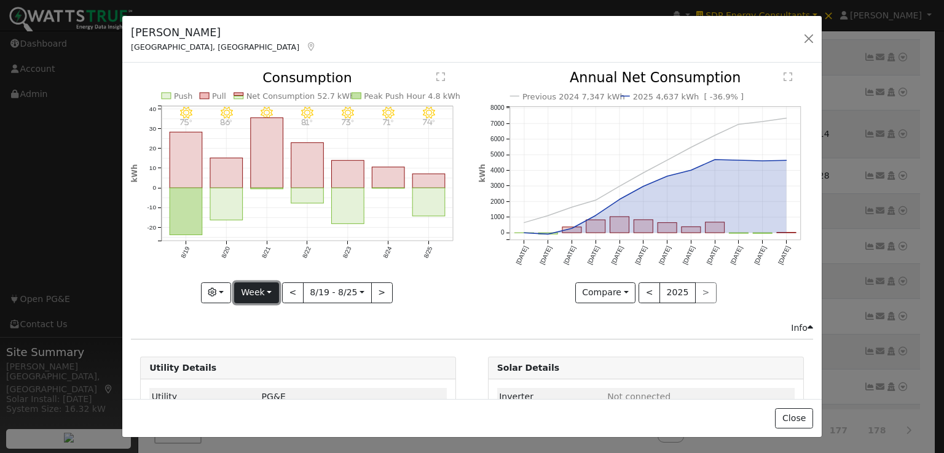
click at [254, 285] on button "Week" at bounding box center [256, 293] width 45 height 21
click at [264, 368] on link "Year" at bounding box center [277, 369] width 85 height 17
type input "2024-08-01"
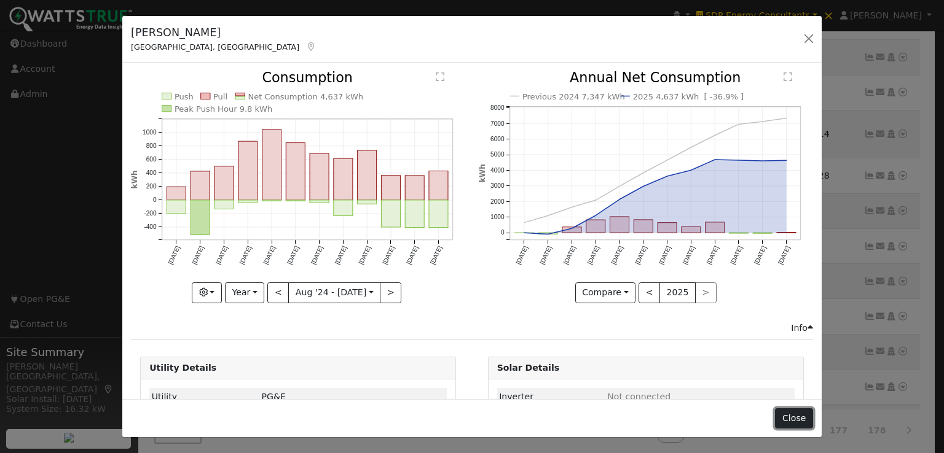
click at [797, 414] on button "Close" at bounding box center [793, 419] width 37 height 21
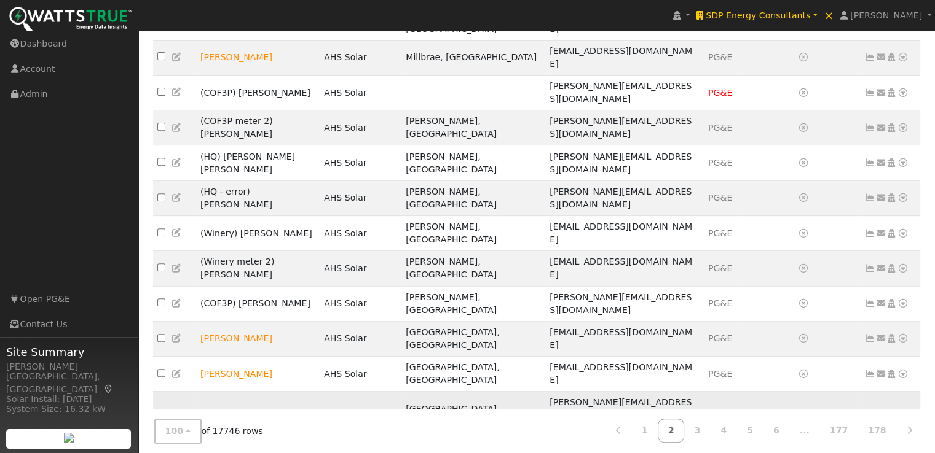
scroll to position [460, 0]
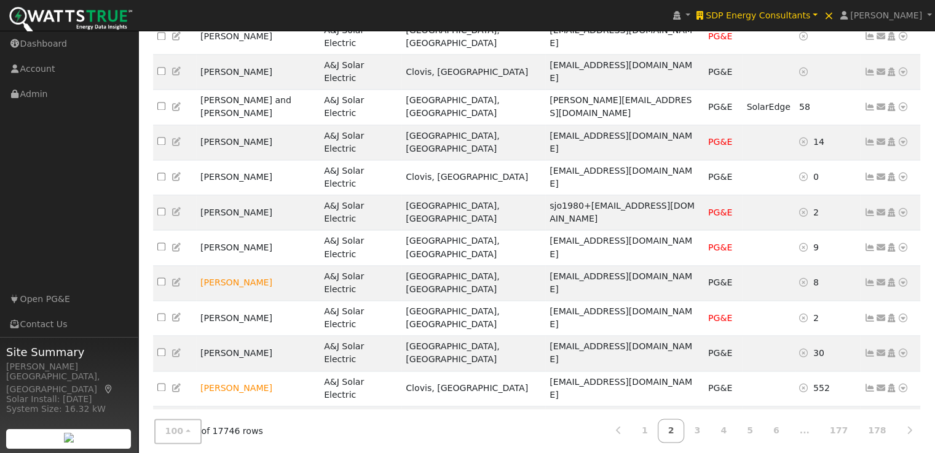
scroll to position [1741, 0]
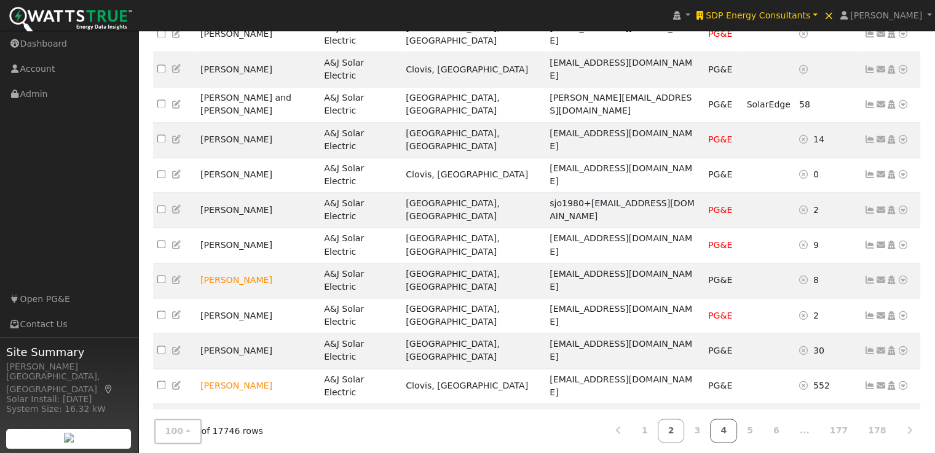
click at [737, 433] on link "4" at bounding box center [723, 431] width 27 height 24
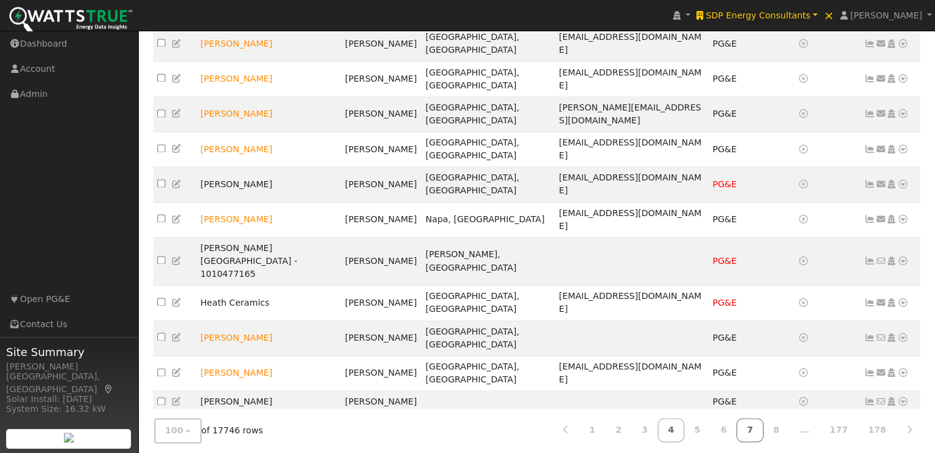
drag, startPoint x: 740, startPoint y: 433, endPoint x: 774, endPoint y: 428, distance: 34.7
click at [774, 428] on ul "1 2 3 4 5 6 7 8 ... 177 178" at bounding box center [736, 431] width 369 height 24
click at [763, 428] on link "7" at bounding box center [749, 431] width 27 height 24
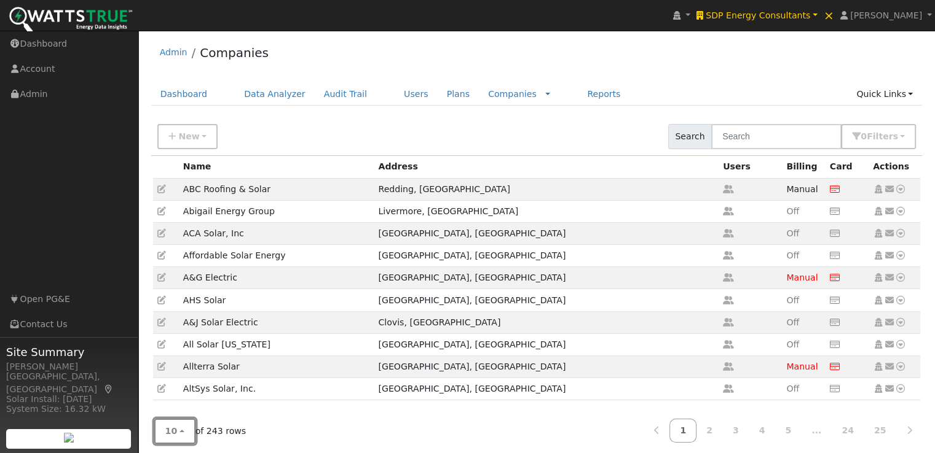
click at [169, 433] on span "10" at bounding box center [171, 431] width 12 height 10
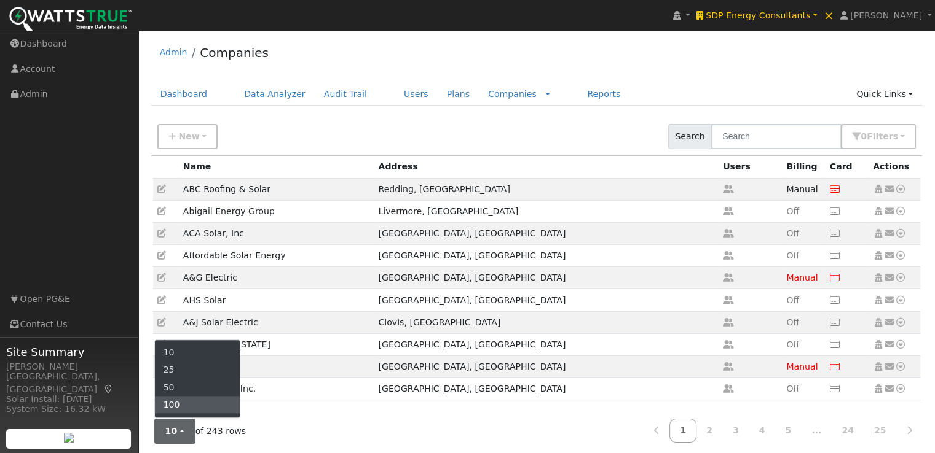
click at [178, 403] on link "100" at bounding box center [197, 404] width 85 height 17
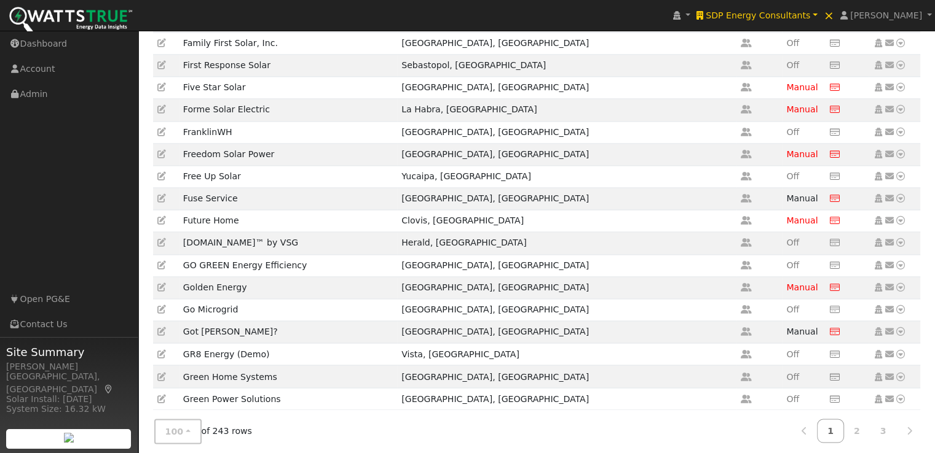
scroll to position [1996, 0]
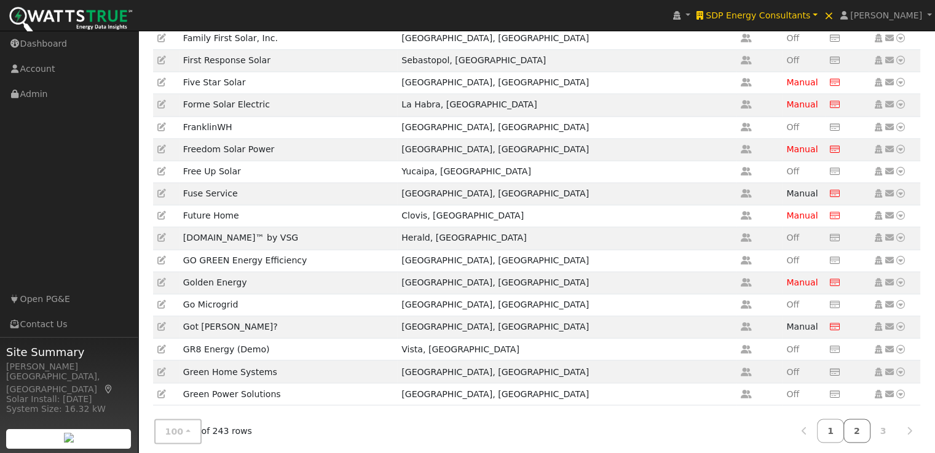
click at [860, 425] on link "2" at bounding box center [856, 431] width 27 height 24
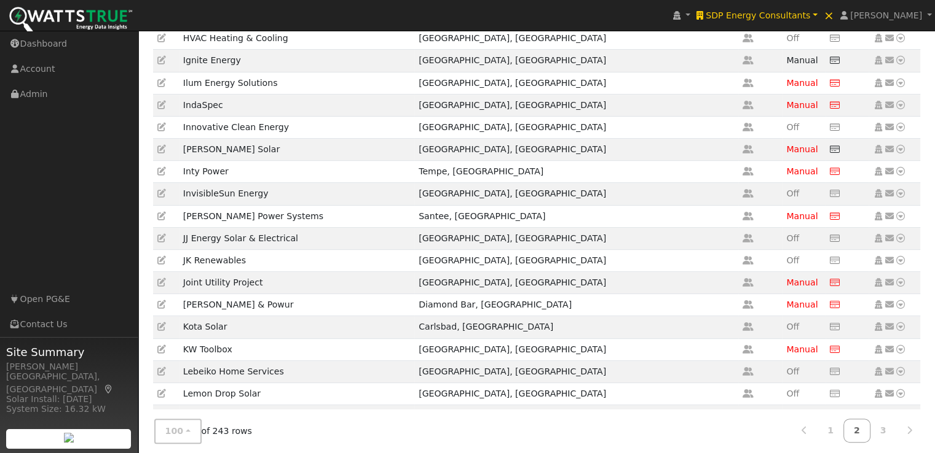
scroll to position [0, 0]
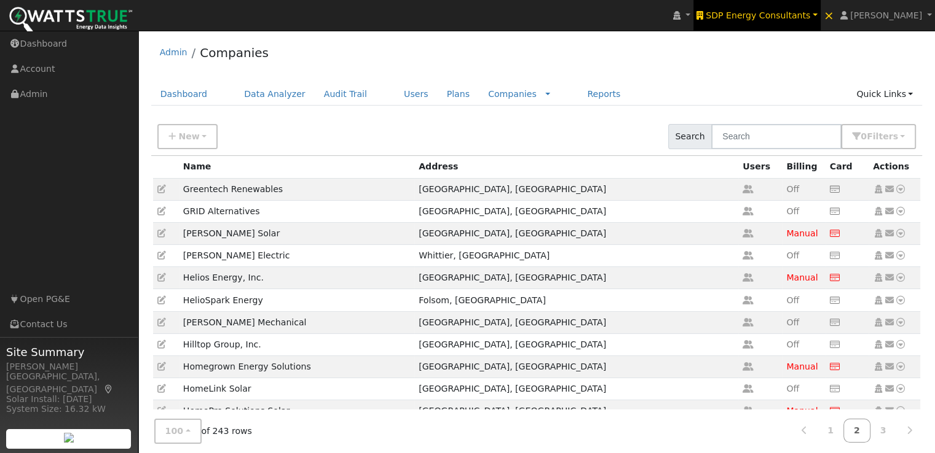
click at [789, 15] on span "SDP Energy Consultants" at bounding box center [757, 15] width 104 height 10
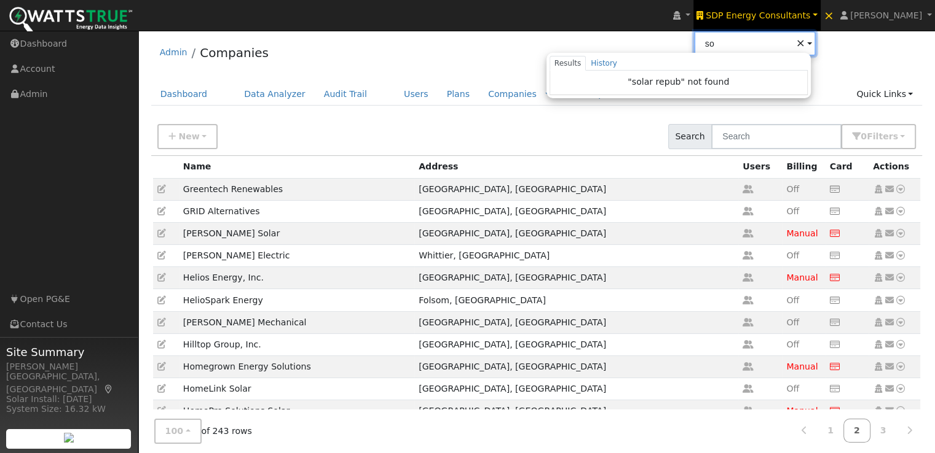
type input "s"
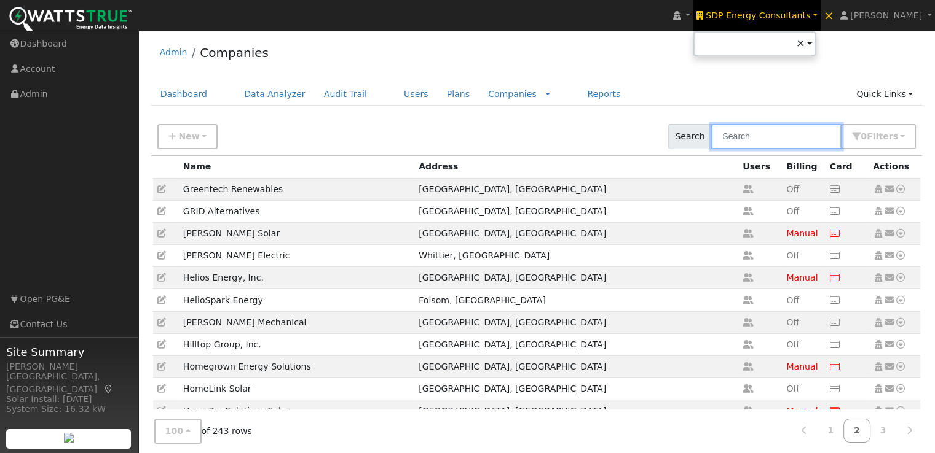
click at [794, 143] on input "text" at bounding box center [776, 136] width 130 height 25
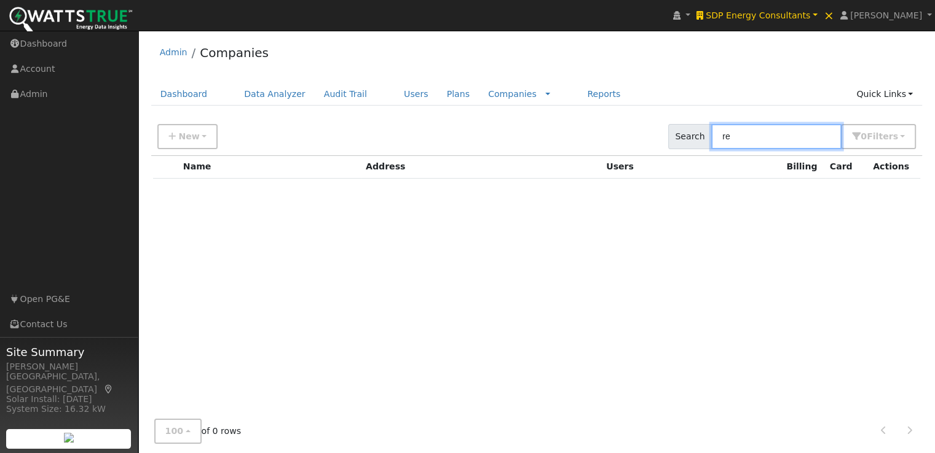
type input "r"
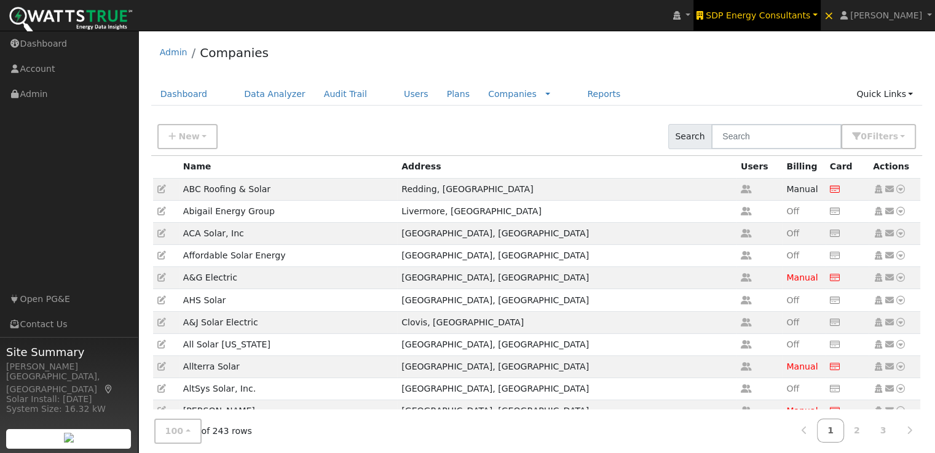
click at [789, 10] on span "SDP Energy Consultants" at bounding box center [757, 15] width 104 height 10
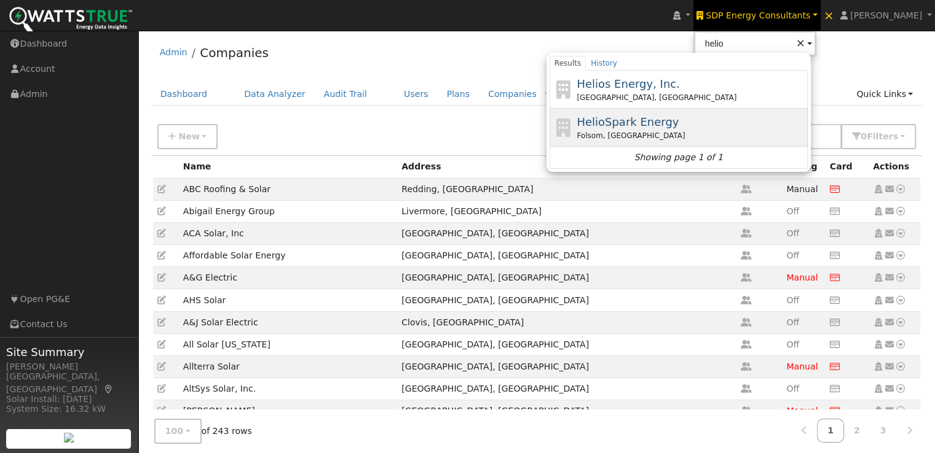
click at [642, 117] on span "HelioSpark Energy" at bounding box center [627, 122] width 102 height 13
type input "HelioSpark Energy"
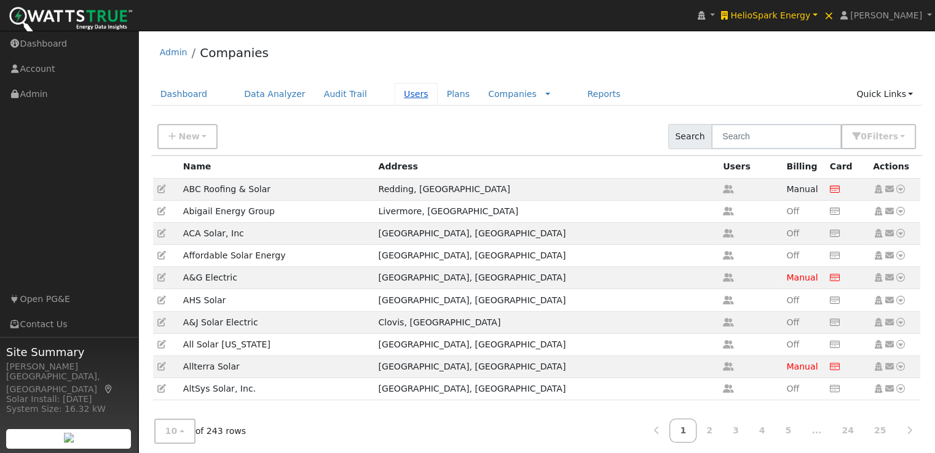
click at [394, 94] on link "Users" at bounding box center [415, 94] width 43 height 23
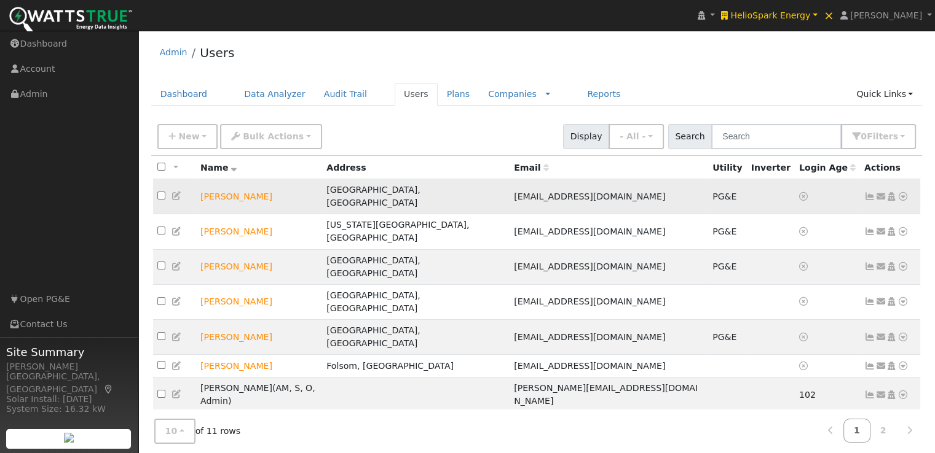
click at [866, 192] on icon at bounding box center [869, 196] width 11 height 9
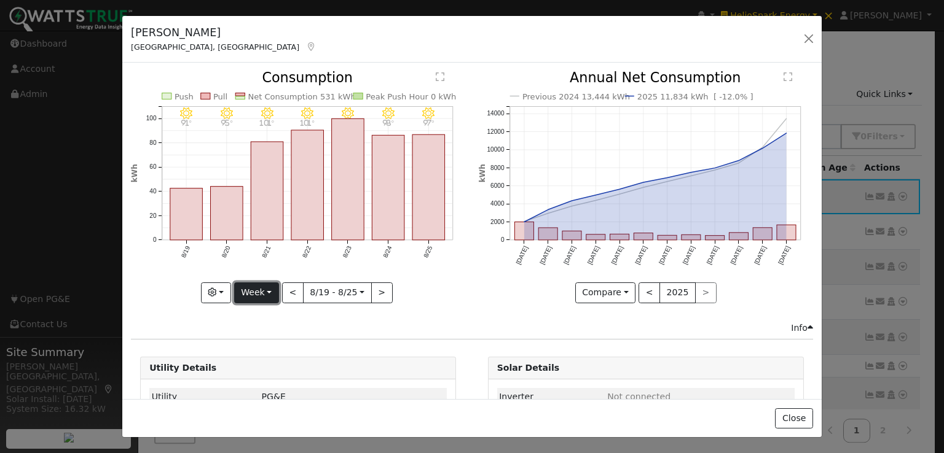
click at [259, 286] on button "Week" at bounding box center [256, 293] width 45 height 21
click at [256, 379] on link "Custom" at bounding box center [277, 387] width 85 height 17
click at [243, 286] on button "Custom" at bounding box center [229, 293] width 55 height 21
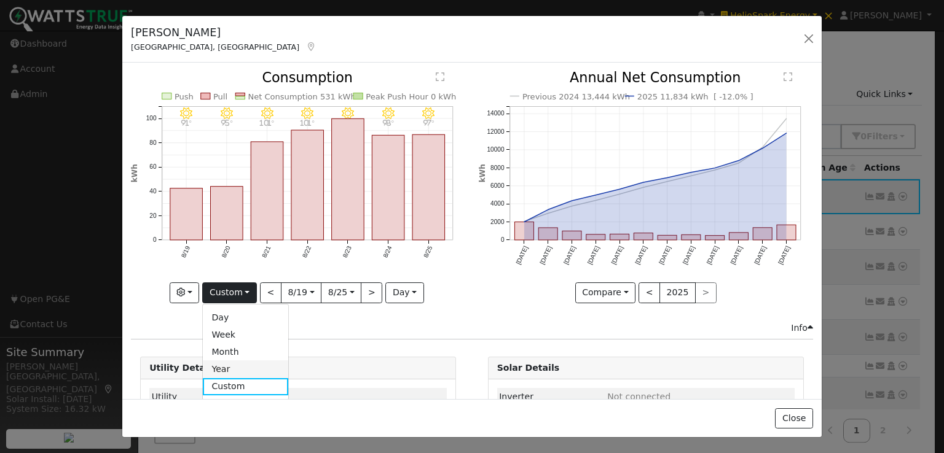
click at [229, 364] on link "Year" at bounding box center [245, 369] width 85 height 17
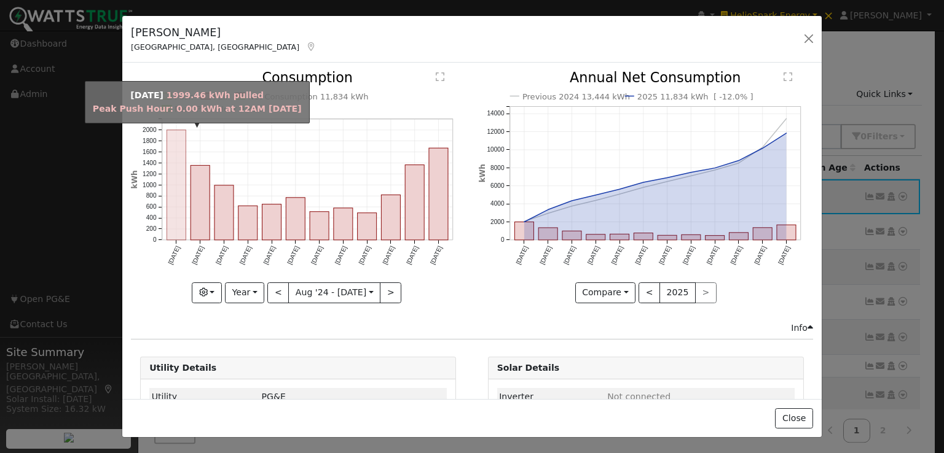
click at [171, 167] on rect "onclick=""" at bounding box center [176, 185] width 19 height 110
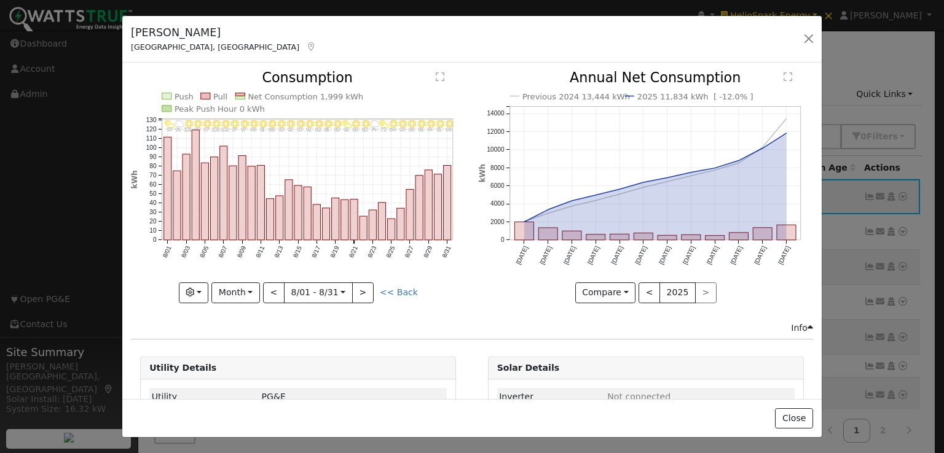
click at [171, 167] on icon "8/31 - Clear 96° 8/30 - Clear 95° 8/29 - Clear 94° 8/28 - Clear 98° 8/27 - Clea…" at bounding box center [298, 186] width 334 height 230
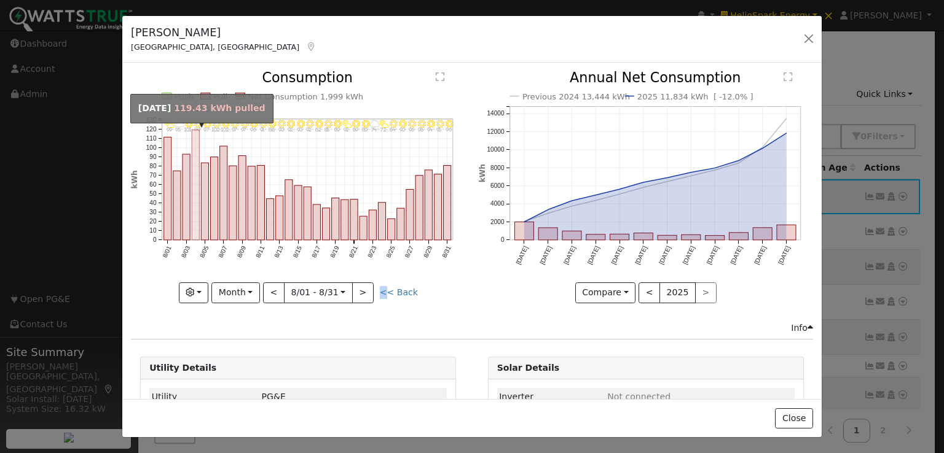
drag, startPoint x: 171, startPoint y: 167, endPoint x: 195, endPoint y: 143, distance: 34.8
click at [195, 143] on icon "8/31 - Clear 96° 8/30 - Clear 95° 8/29 - Clear 94° 8/28 - Clear 98° 8/27 - Clea…" at bounding box center [298, 186] width 334 height 230
click at [195, 143] on rect "onclick=""" at bounding box center [195, 185] width 7 height 110
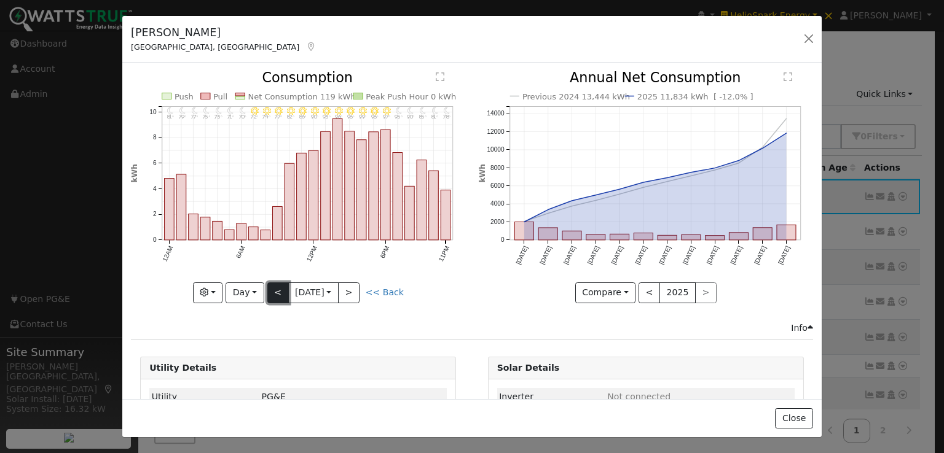
click at [275, 284] on button "<" at bounding box center [278, 293] width 22 height 21
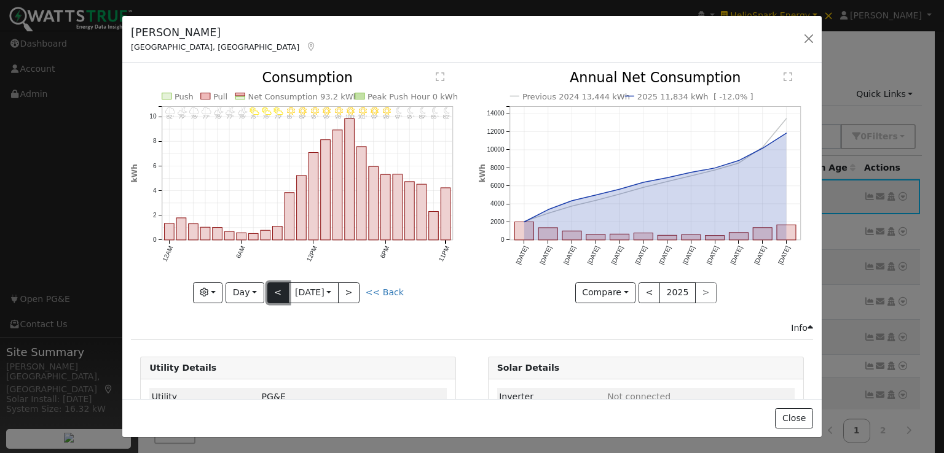
click at [275, 284] on button "<" at bounding box center [278, 293] width 22 height 21
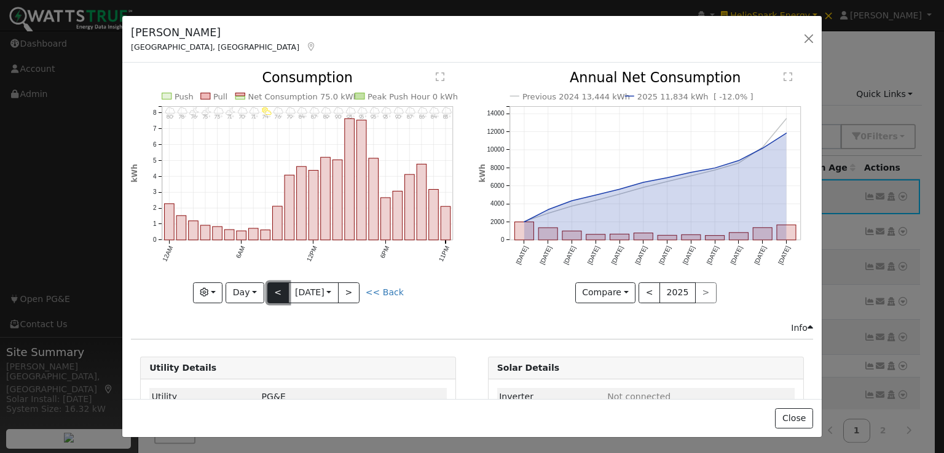
click at [275, 284] on button "<" at bounding box center [278, 293] width 22 height 21
type input "[DATE]"
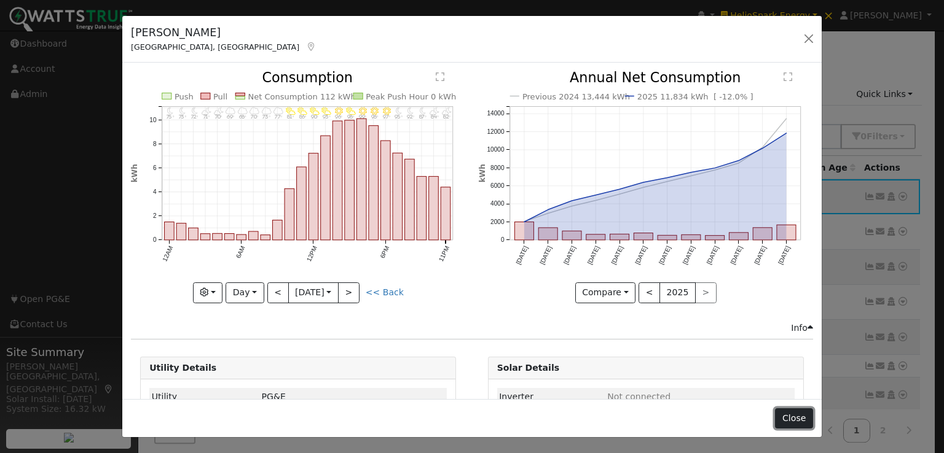
click at [789, 414] on button "Close" at bounding box center [793, 419] width 37 height 21
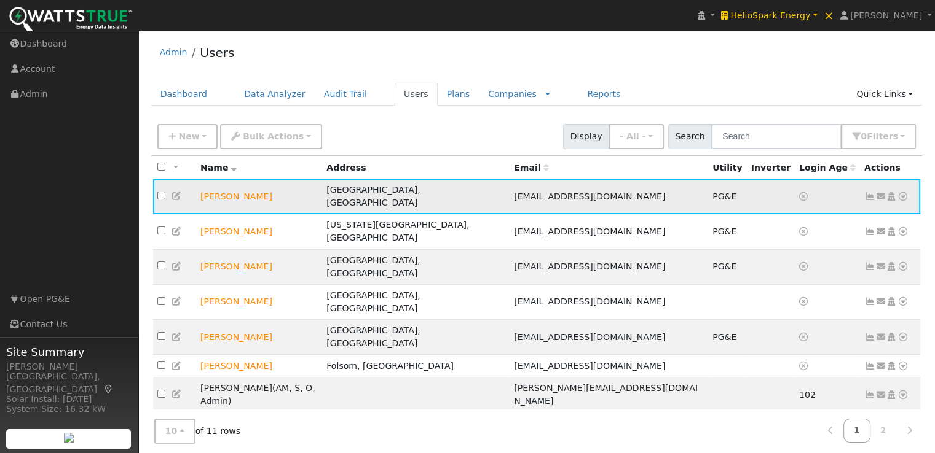
click at [176, 192] on icon at bounding box center [176, 196] width 11 height 9
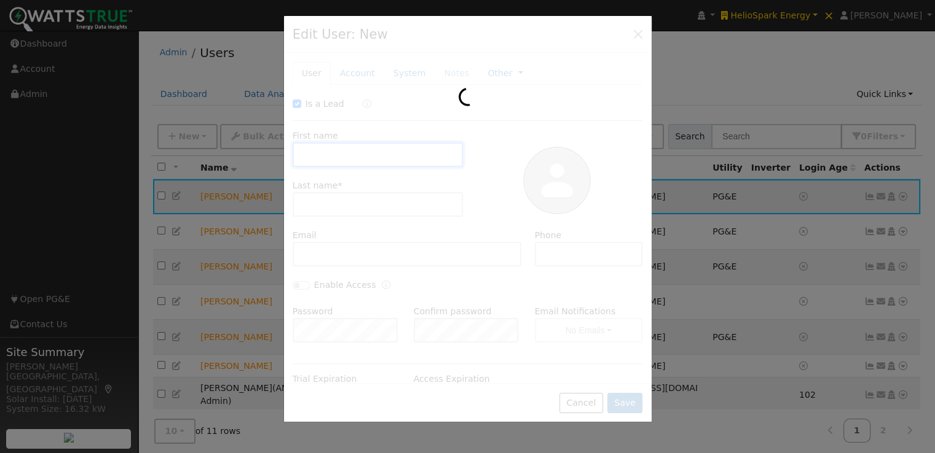
checkbox input "true"
type input "Husam"
type input "Akkad"
type input "husamsmail@yahoo.com"
type input "9168047021"
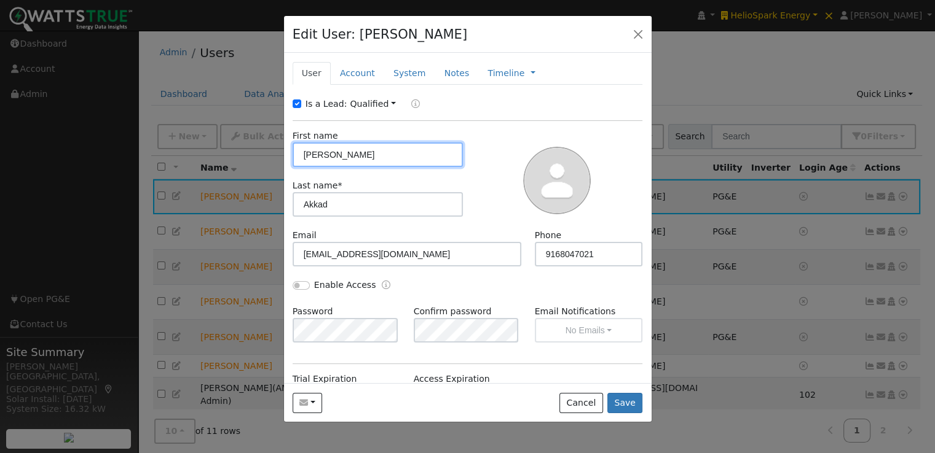
scroll to position [160, 0]
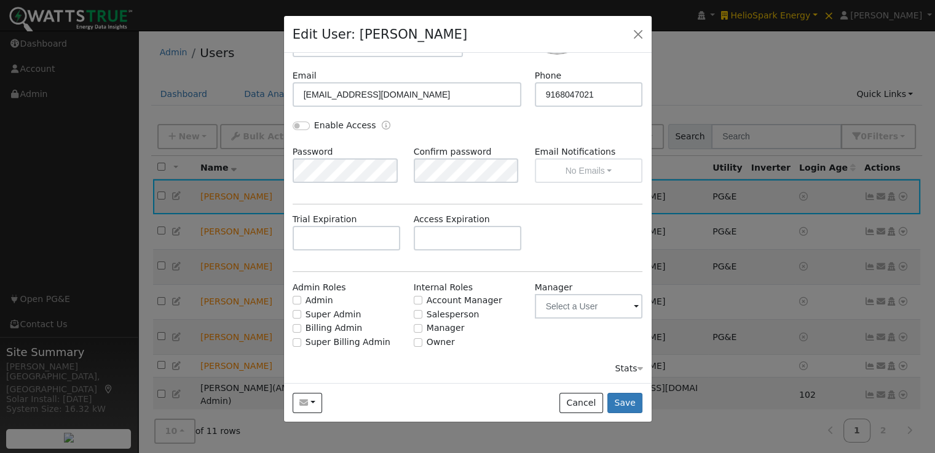
click at [619, 369] on div "Stats" at bounding box center [628, 369] width 28 height 13
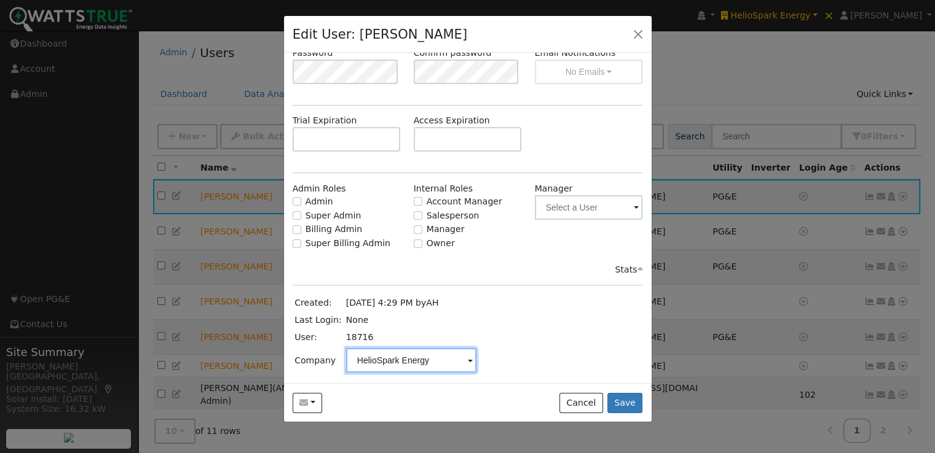
click at [430, 364] on input "HelioSpark Energy" at bounding box center [411, 360] width 130 height 25
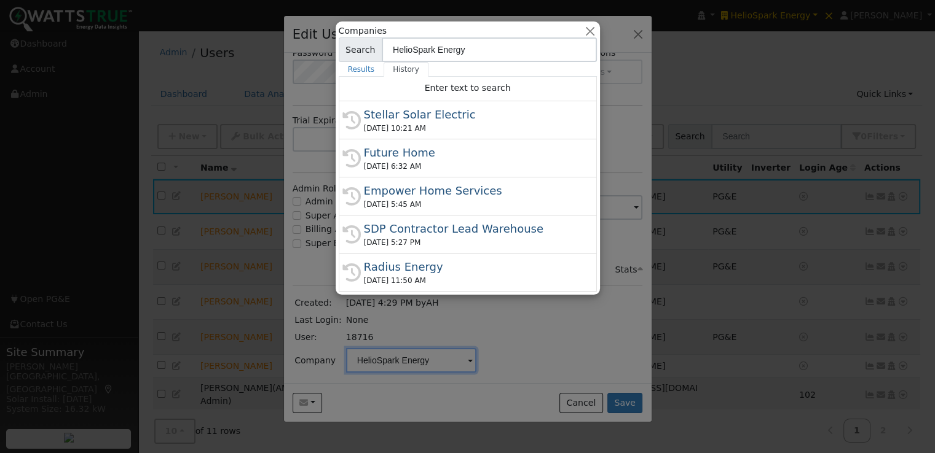
click at [430, 364] on div at bounding box center [467, 226] width 935 height 453
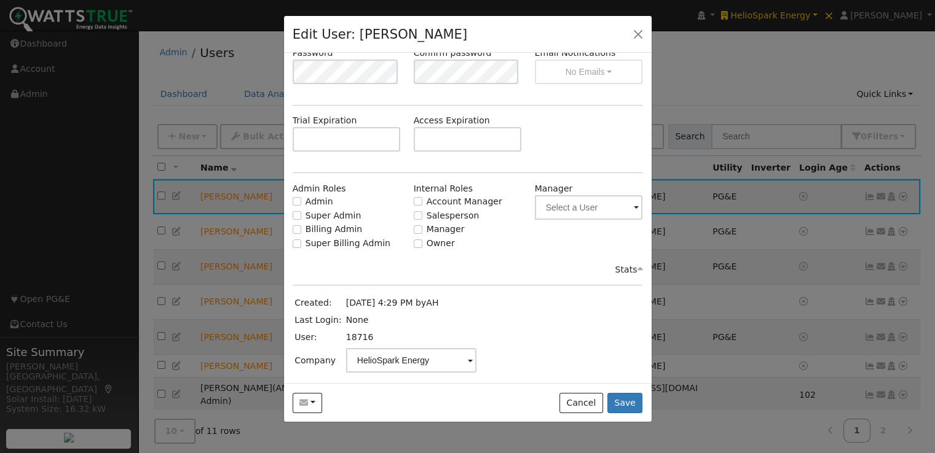
click at [468, 358] on span at bounding box center [470, 362] width 5 height 14
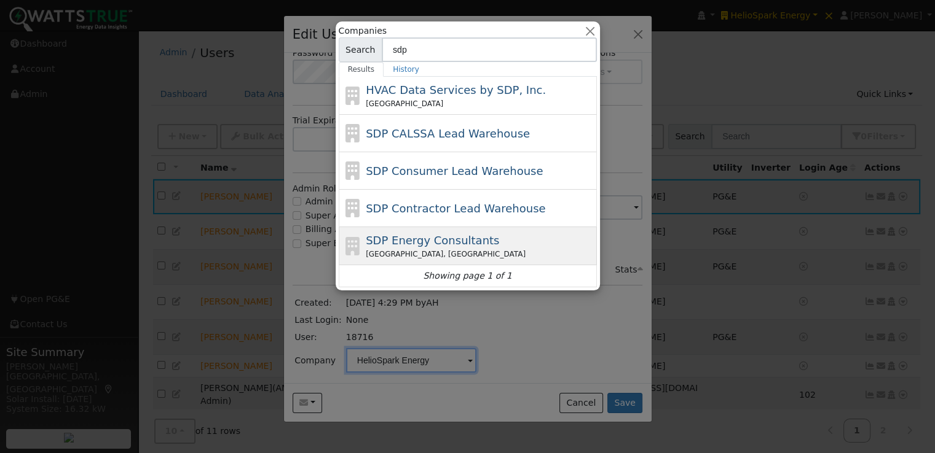
type input "sdp"
click at [445, 237] on span "SDP Energy Consultants" at bounding box center [432, 240] width 133 height 13
type input "SDP Energy Consultants"
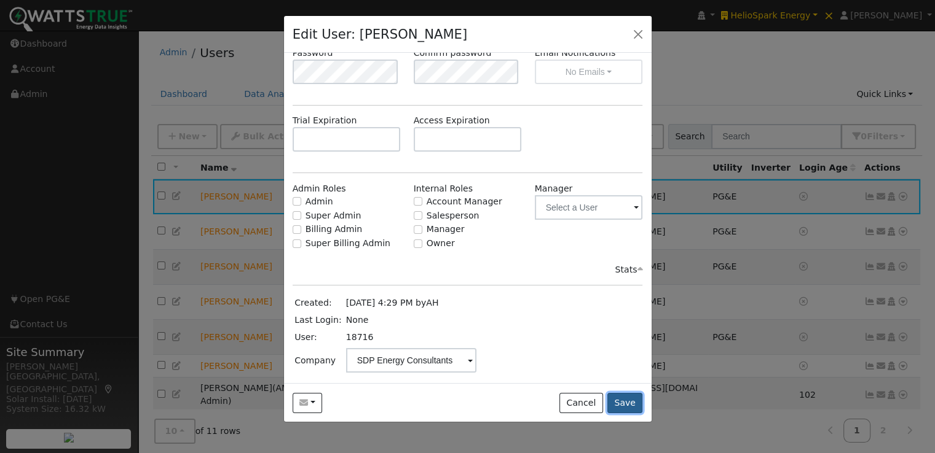
click at [627, 404] on button "Save" at bounding box center [625, 403] width 36 height 21
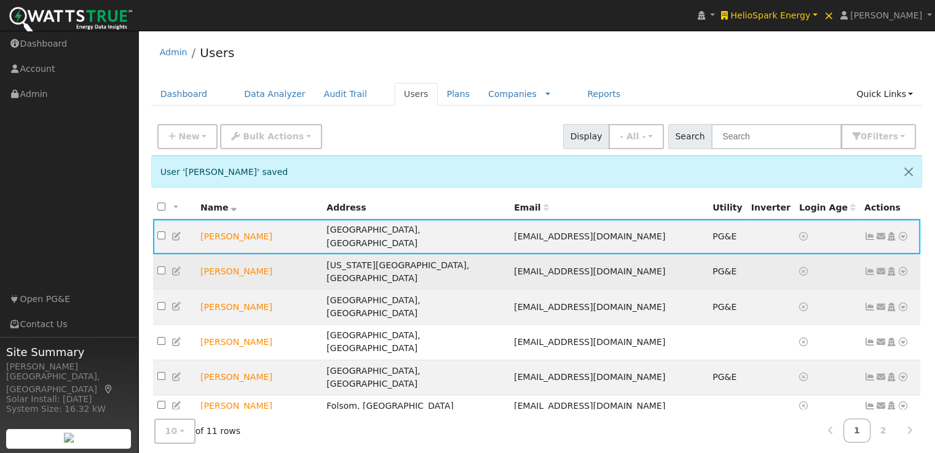
click at [747, 261] on td at bounding box center [771, 271] width 48 height 35
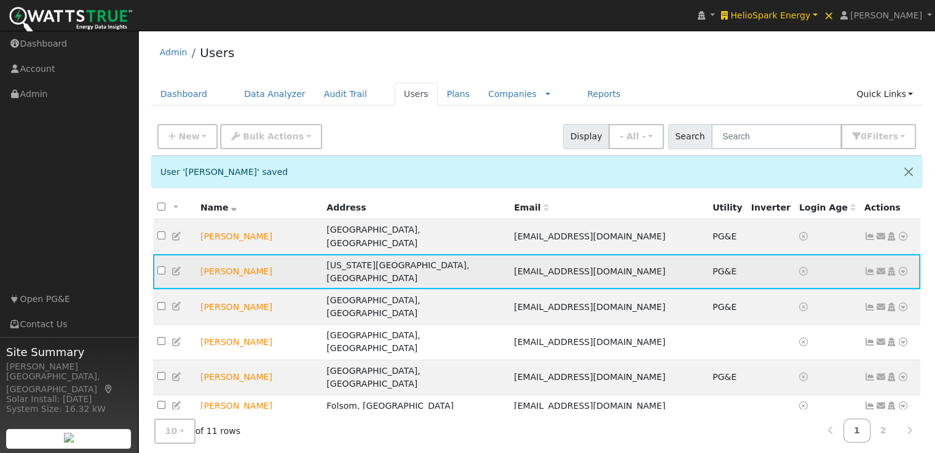
click at [868, 267] on icon at bounding box center [869, 271] width 11 height 9
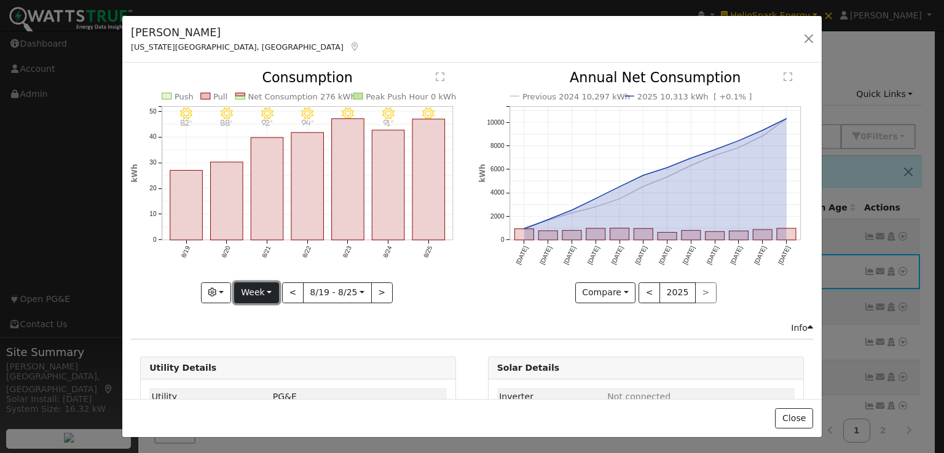
click at [251, 286] on button "Week" at bounding box center [256, 293] width 45 height 21
click at [253, 367] on link "Year" at bounding box center [277, 369] width 85 height 17
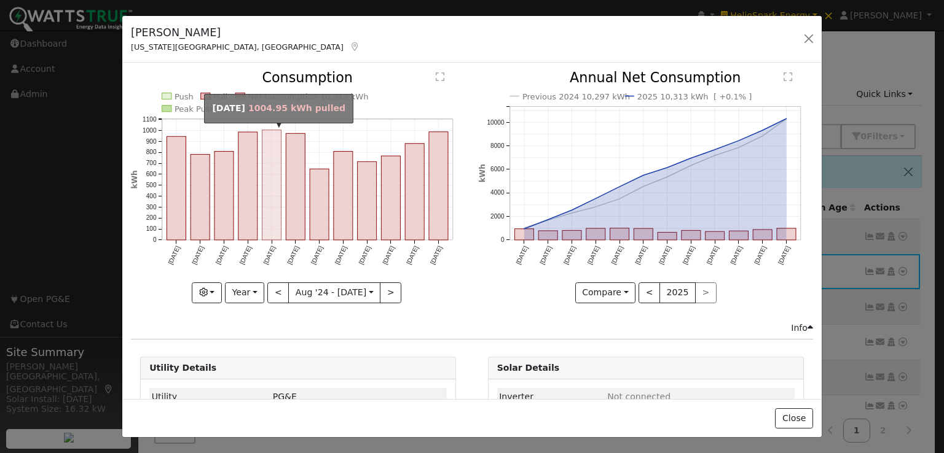
click at [265, 180] on rect "onclick=""" at bounding box center [271, 185] width 19 height 110
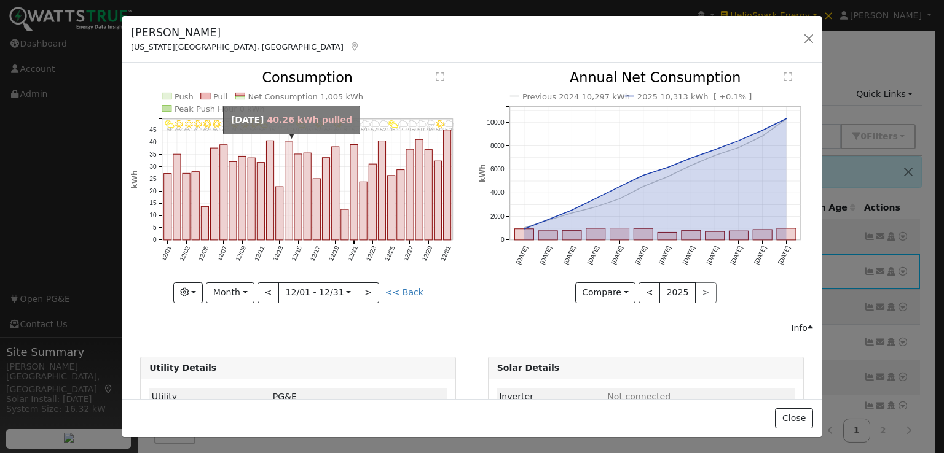
click at [286, 152] on rect "onclick=""" at bounding box center [288, 191] width 7 height 98
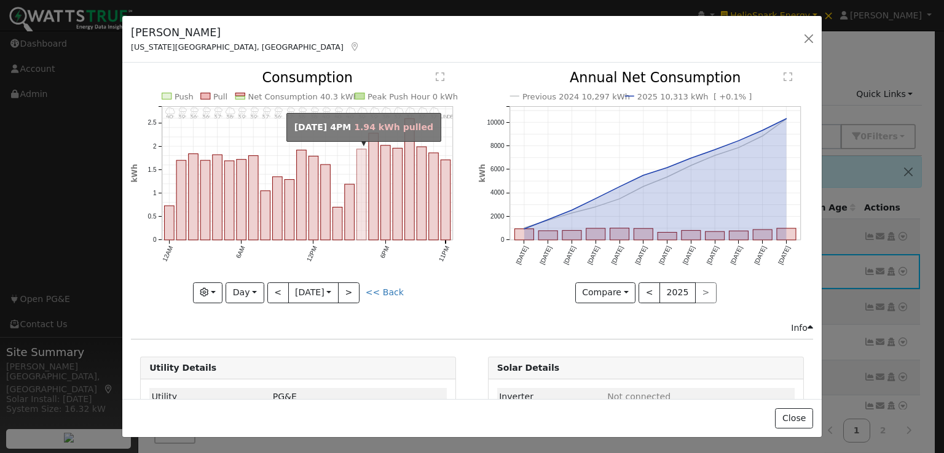
click at [357, 182] on rect "onclick=""" at bounding box center [362, 194] width 10 height 91
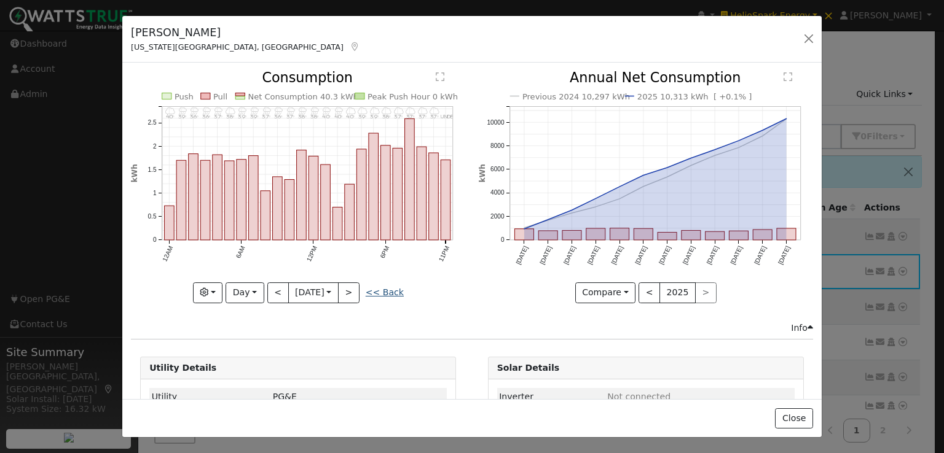
click at [391, 289] on link "<< Back" at bounding box center [385, 293] width 38 height 10
click at [391, 288] on link "<< Back" at bounding box center [385, 293] width 38 height 10
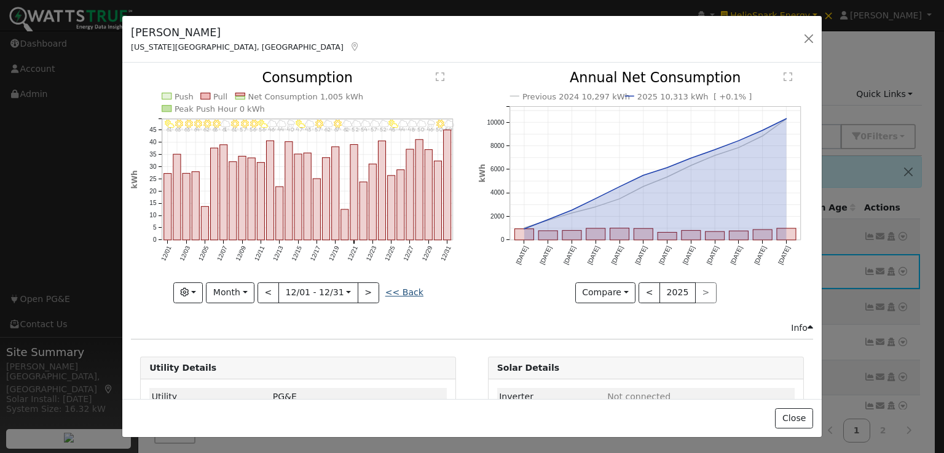
click at [391, 288] on link "<< Back" at bounding box center [404, 293] width 38 height 10
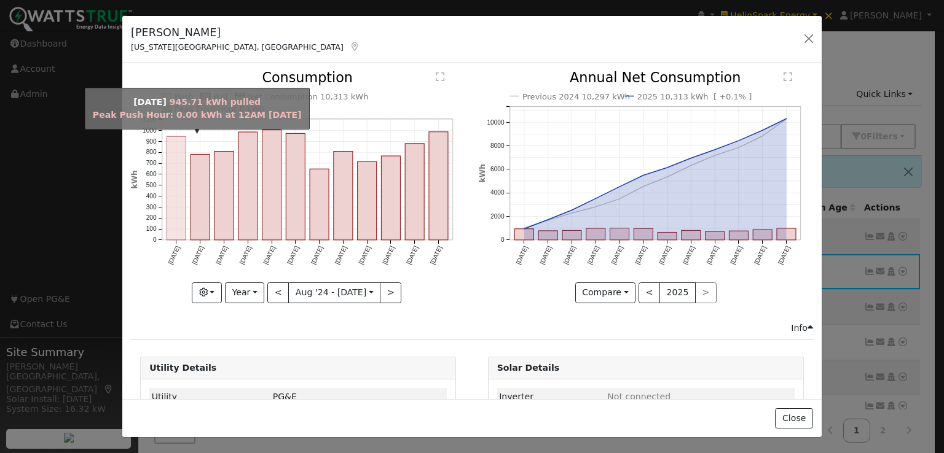
click at [176, 183] on rect "onclick=""" at bounding box center [176, 189] width 19 height 104
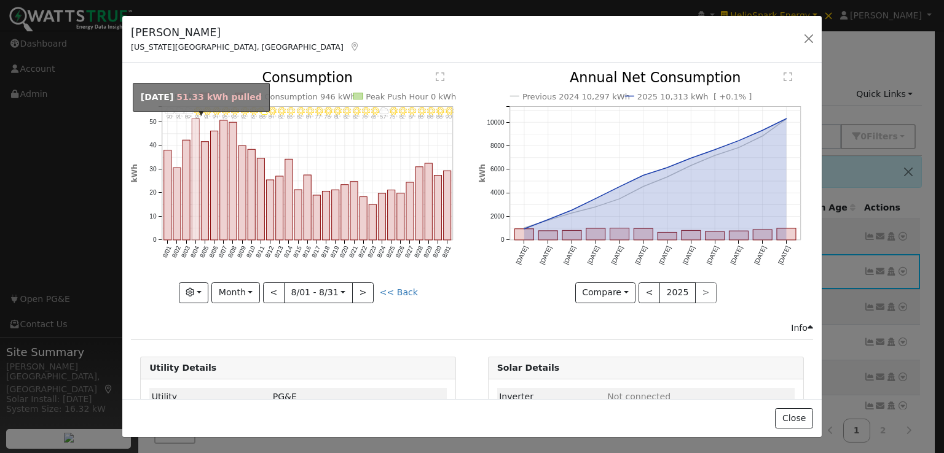
click at [194, 135] on rect "onclick=""" at bounding box center [195, 180] width 7 height 122
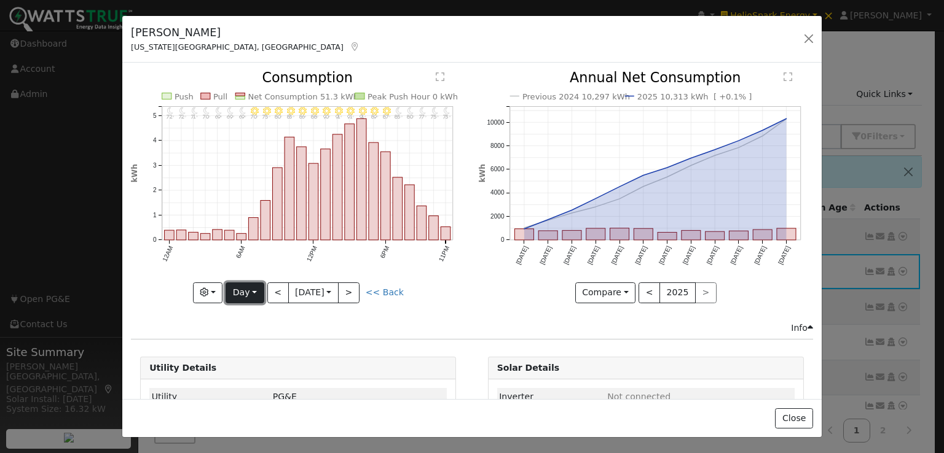
click at [242, 289] on button "Day" at bounding box center [245, 293] width 38 height 21
click at [253, 364] on link "Year" at bounding box center [268, 369] width 85 height 17
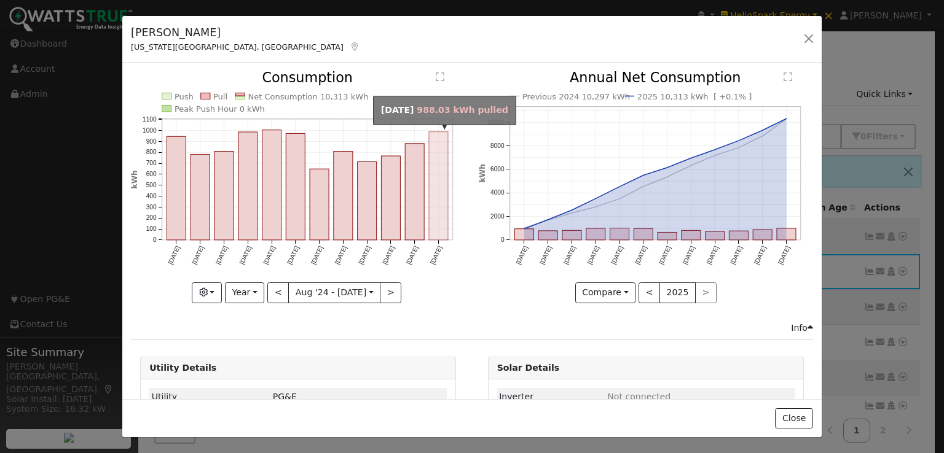
click at [438, 206] on rect "onclick=""" at bounding box center [438, 186] width 19 height 108
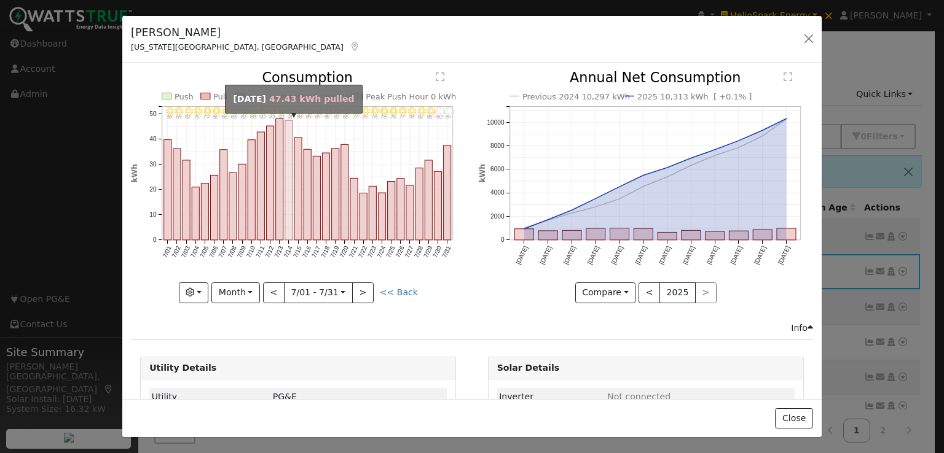
click at [287, 124] on rect "onclick=""" at bounding box center [288, 180] width 7 height 120
type input "2025-07-14"
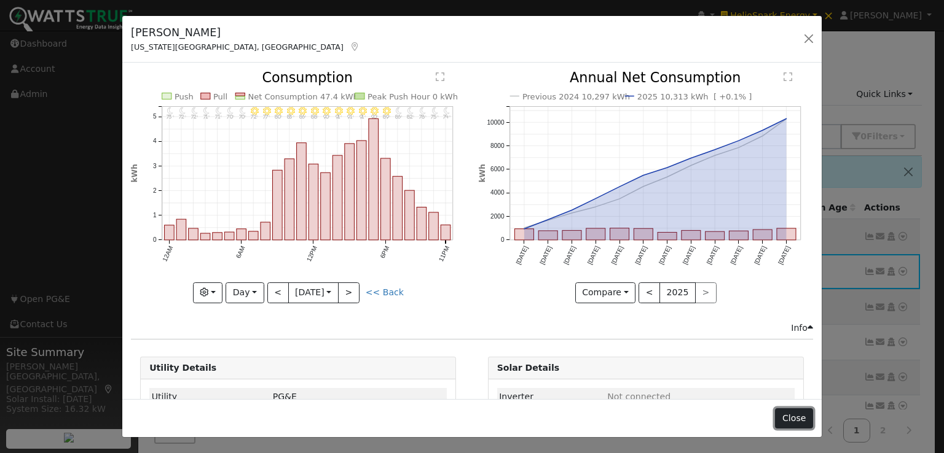
click at [791, 422] on button "Close" at bounding box center [793, 419] width 37 height 21
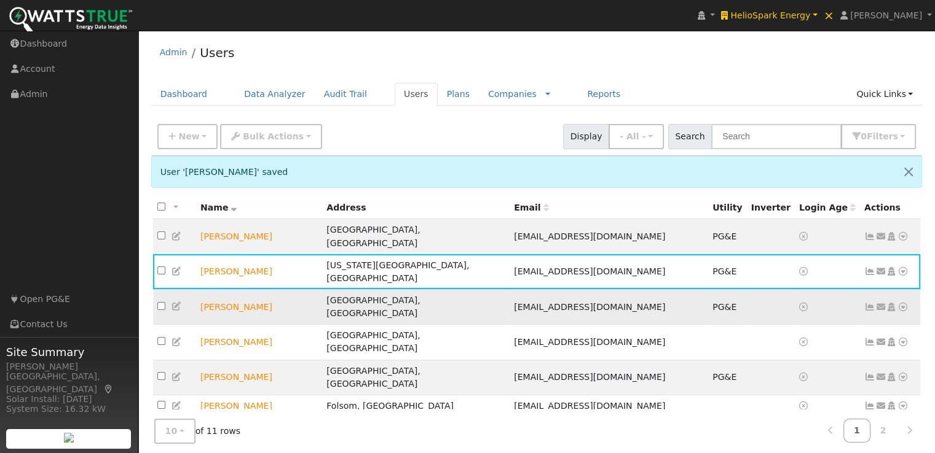
click at [747, 289] on td at bounding box center [771, 306] width 48 height 35
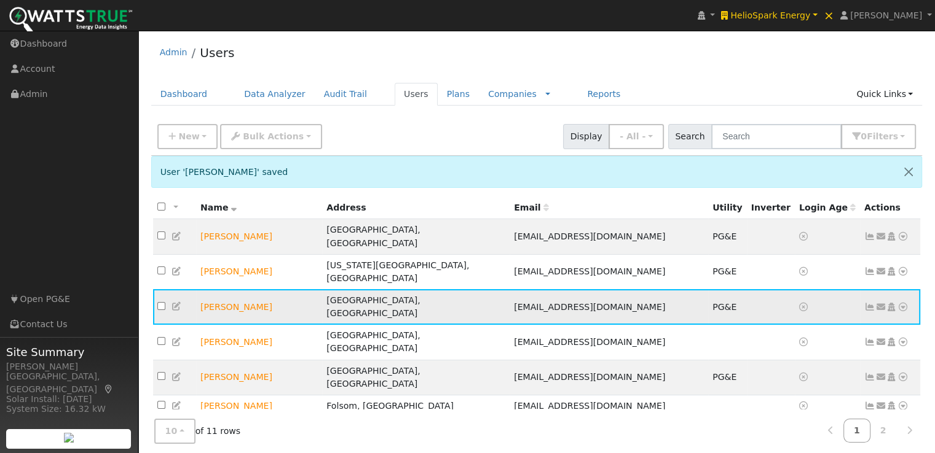
click at [903, 303] on icon at bounding box center [902, 307] width 11 height 9
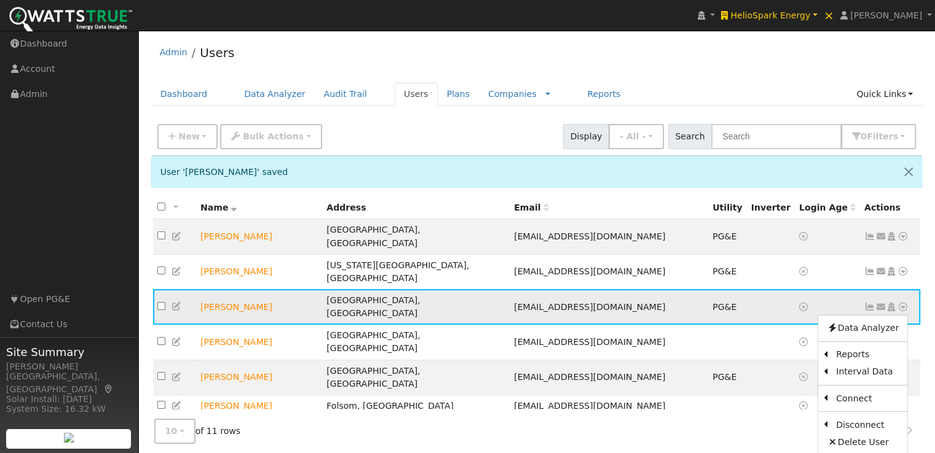
drag, startPoint x: 842, startPoint y: 274, endPoint x: 869, endPoint y: 275, distance: 27.1
click at [869, 289] on tr "Brandt Collings Grass Valley, CA brandtsc@icloud.com PG&E Send Email... Copy a …" at bounding box center [536, 306] width 767 height 35
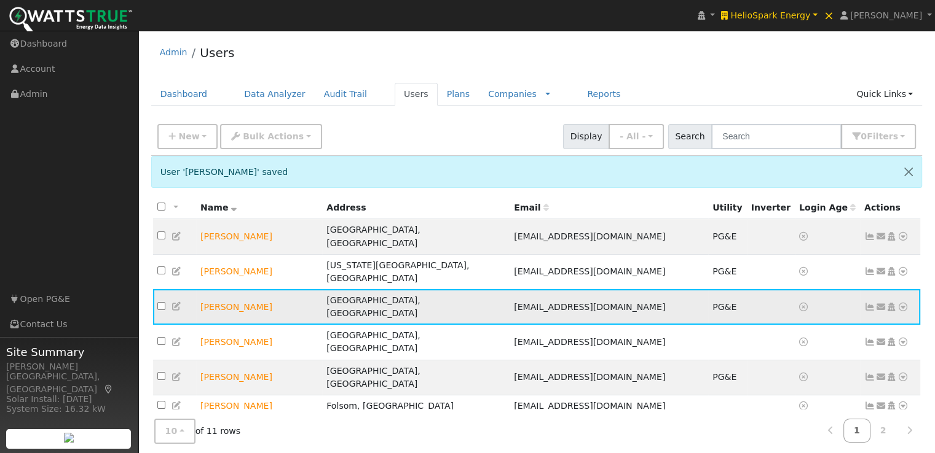
click at [869, 303] on icon at bounding box center [869, 307] width 11 height 9
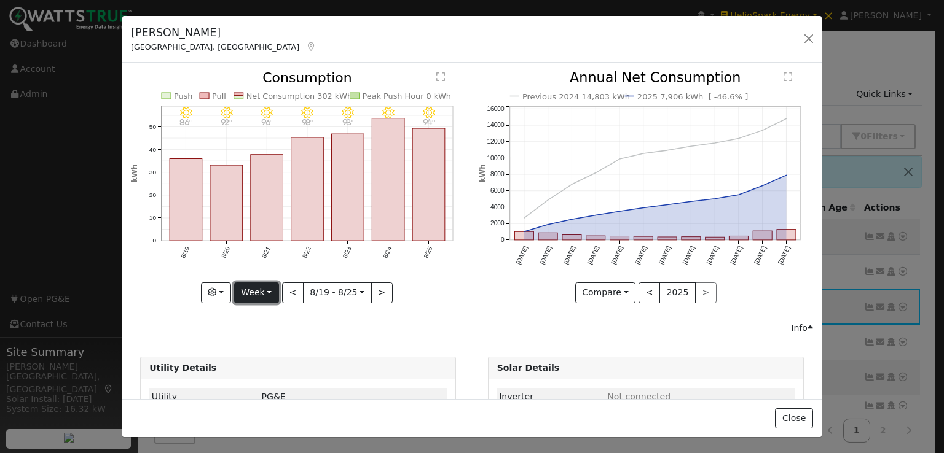
click at [257, 284] on button "Week" at bounding box center [256, 293] width 45 height 21
click at [261, 374] on link "Year" at bounding box center [277, 369] width 85 height 17
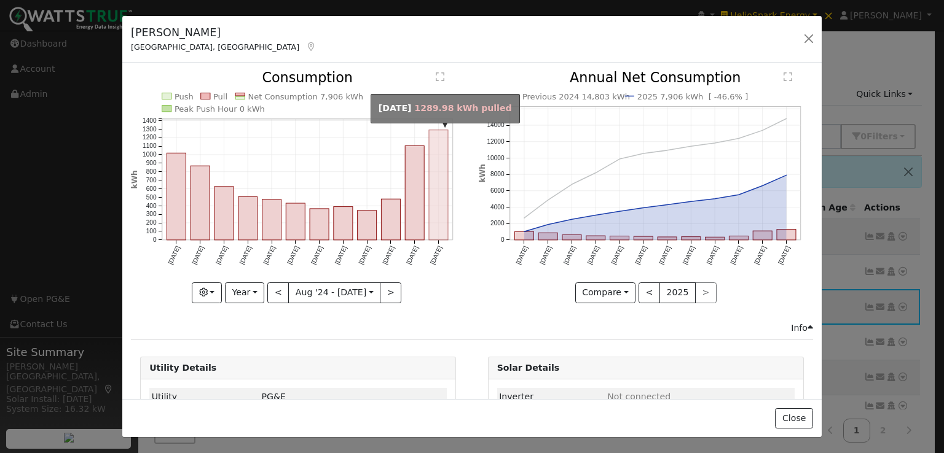
click at [436, 184] on rect "onclick=""" at bounding box center [438, 185] width 19 height 110
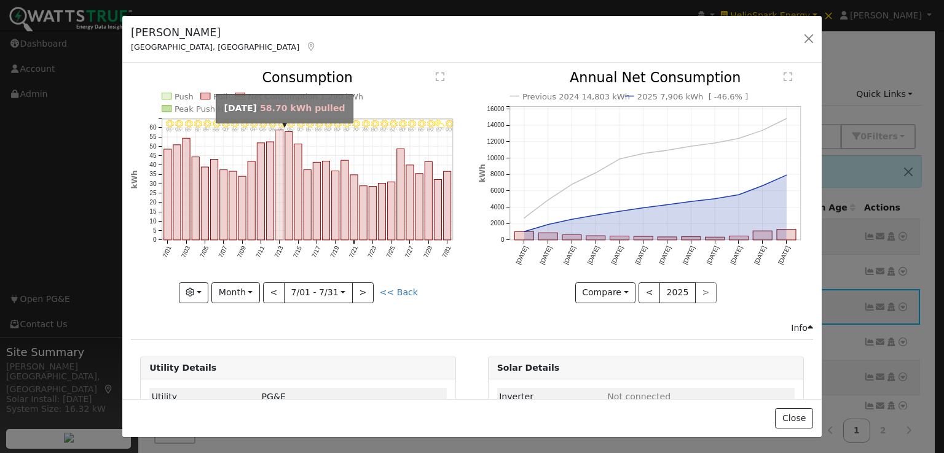
click at [278, 152] on rect "onclick=""" at bounding box center [279, 185] width 7 height 110
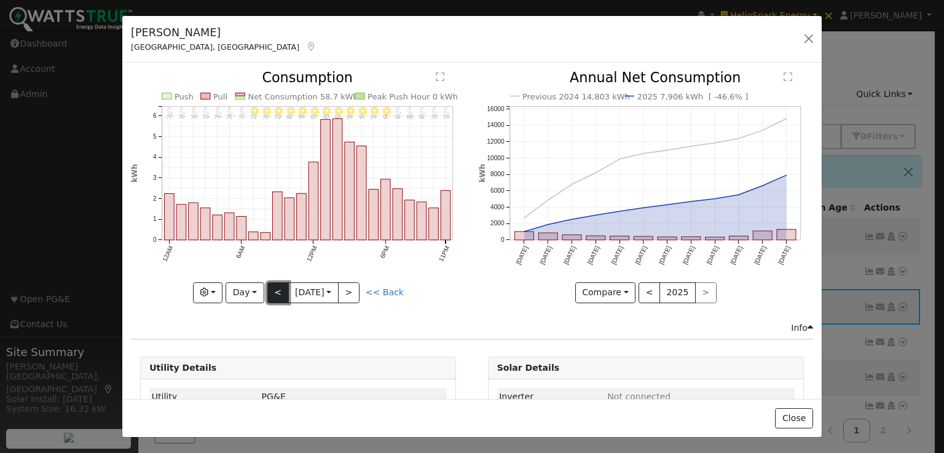
click at [272, 288] on button "<" at bounding box center [278, 293] width 22 height 21
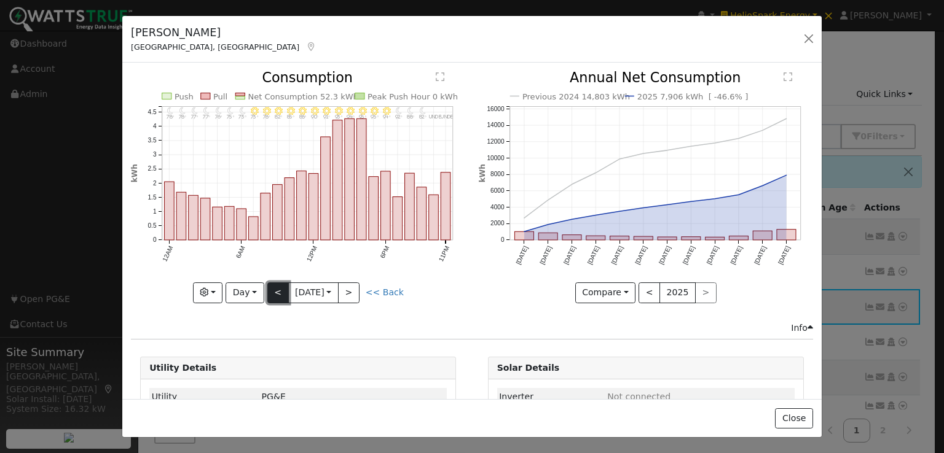
click at [272, 288] on button "<" at bounding box center [278, 293] width 22 height 21
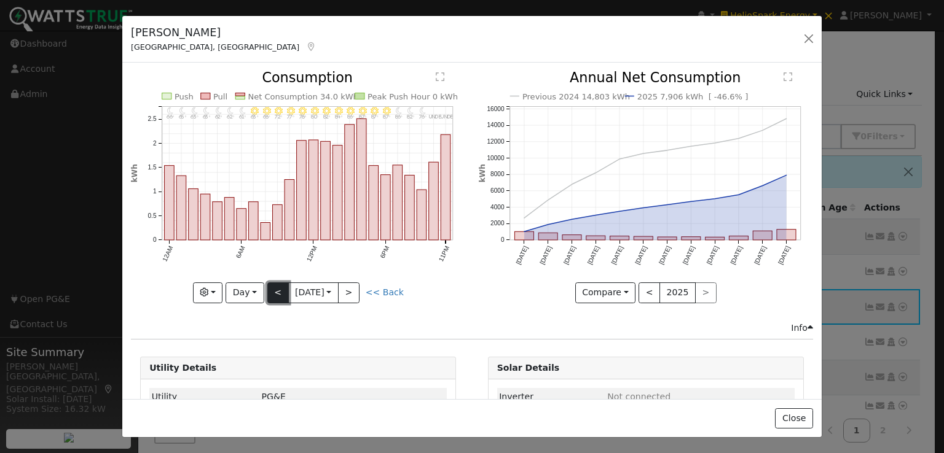
click at [272, 288] on button "<" at bounding box center [278, 293] width 22 height 21
type input "2025-07-07"
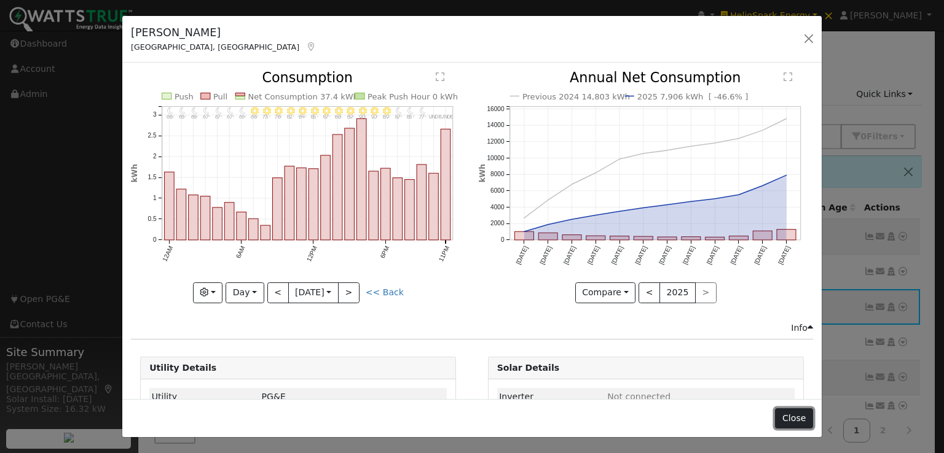
click at [791, 425] on button "Close" at bounding box center [793, 419] width 37 height 21
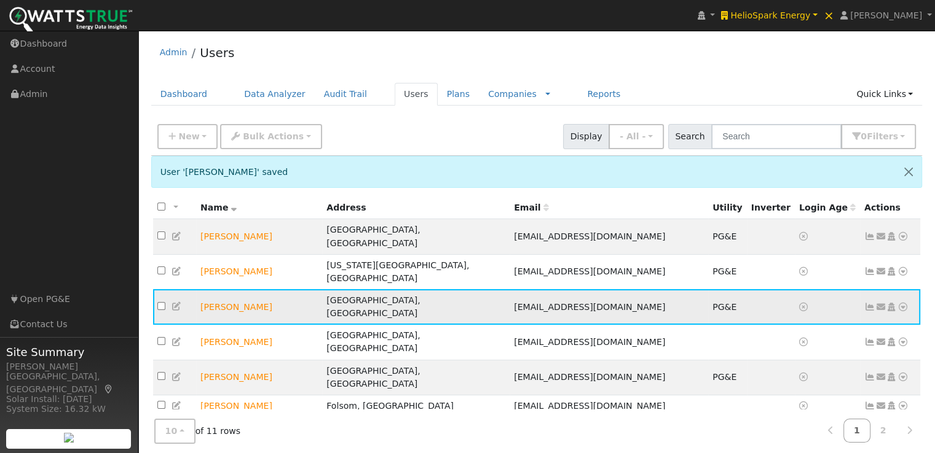
click at [175, 302] on icon at bounding box center [176, 306] width 11 height 9
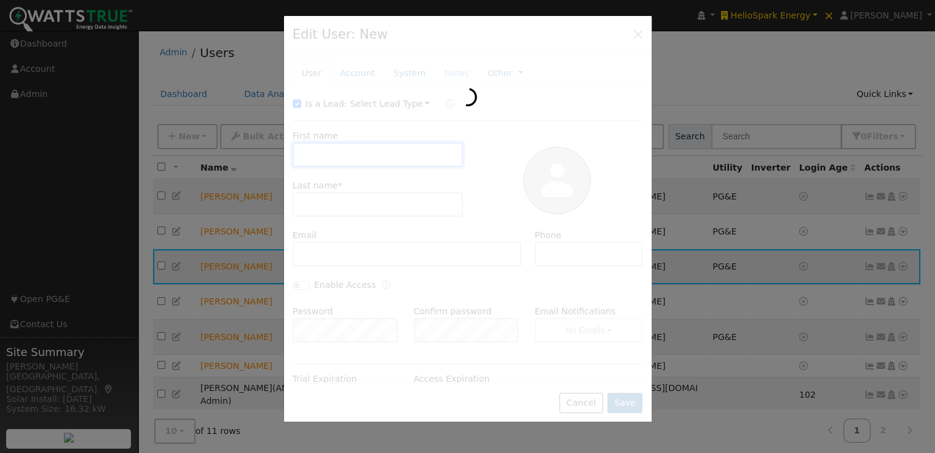
type input "Brandt"
type input "Collings"
type input "brandtsc@icloud.com"
type input "5302770347"
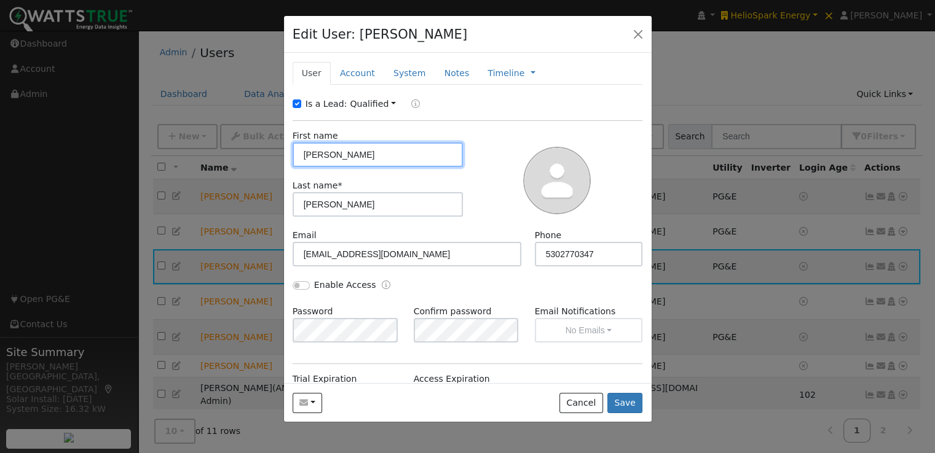
scroll to position [160, 0]
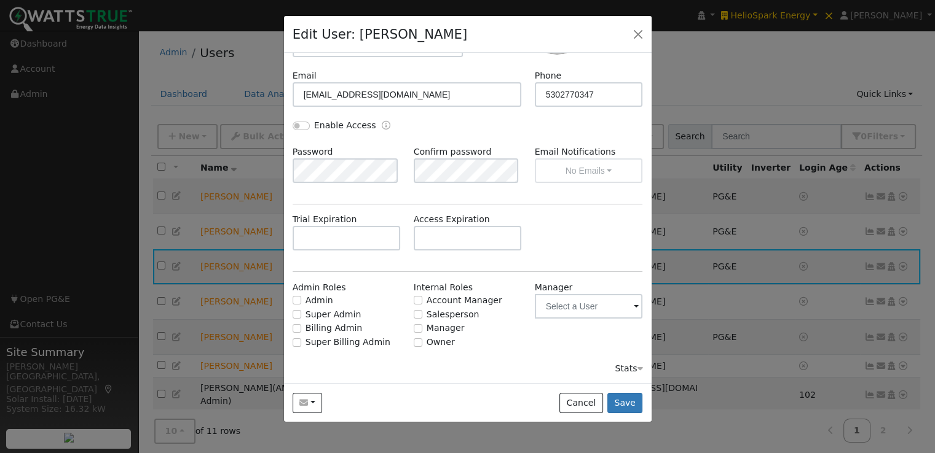
click at [622, 365] on div "Stats" at bounding box center [628, 369] width 28 height 13
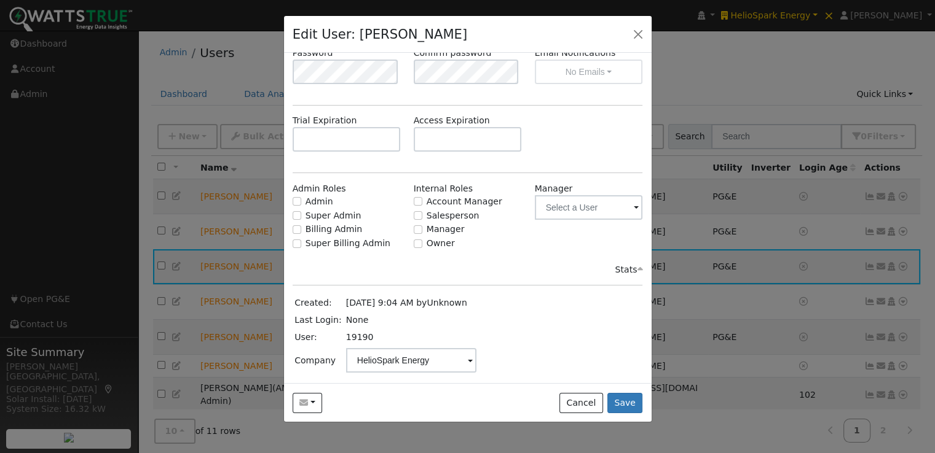
click at [468, 358] on span at bounding box center [470, 362] width 5 height 14
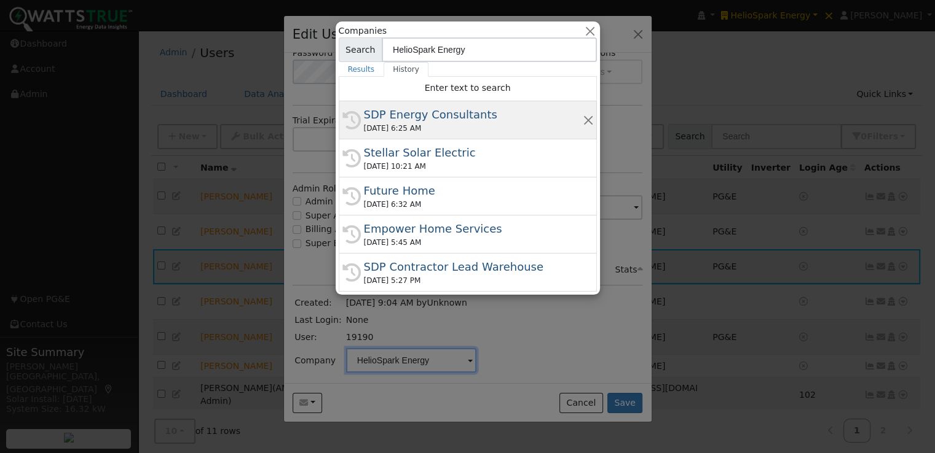
click at [404, 114] on div "SDP Energy Consultants" at bounding box center [473, 114] width 219 height 17
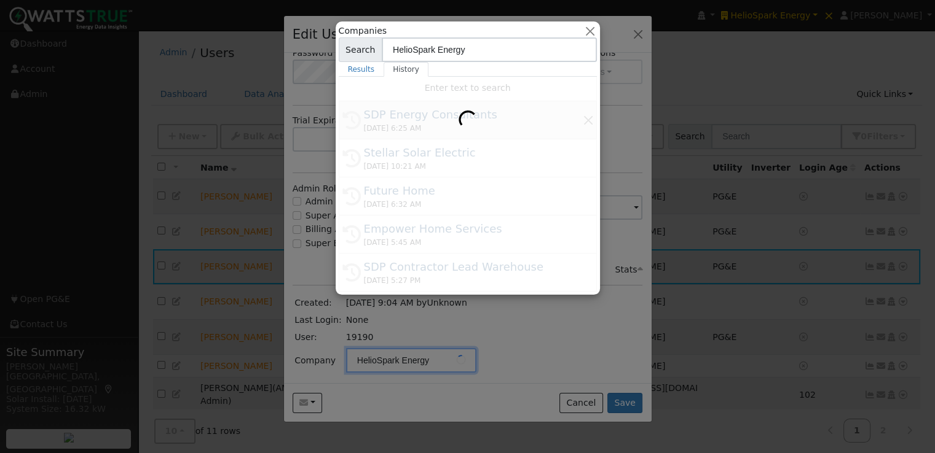
type input "SDP Energy Consultants"
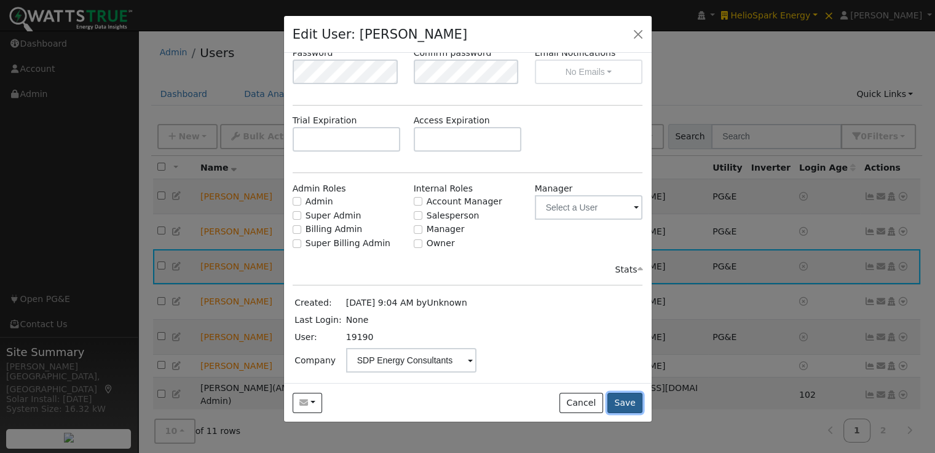
click at [630, 406] on button "Save" at bounding box center [625, 403] width 36 height 21
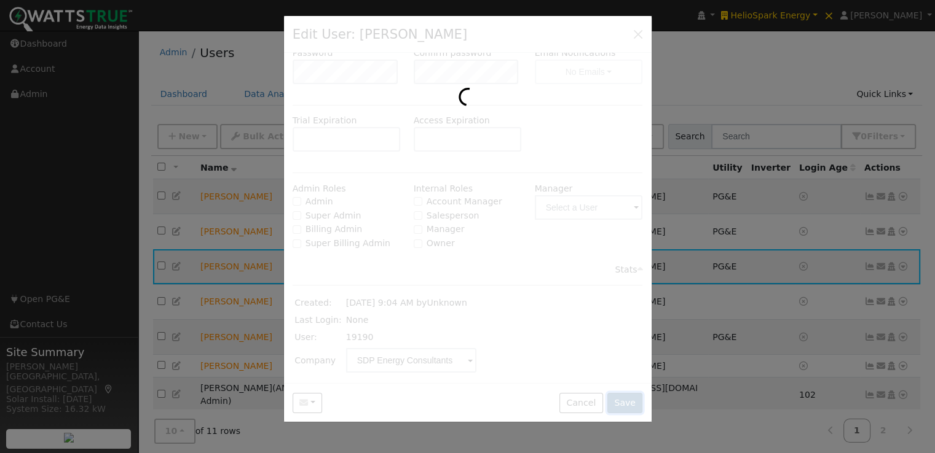
scroll to position [0, 0]
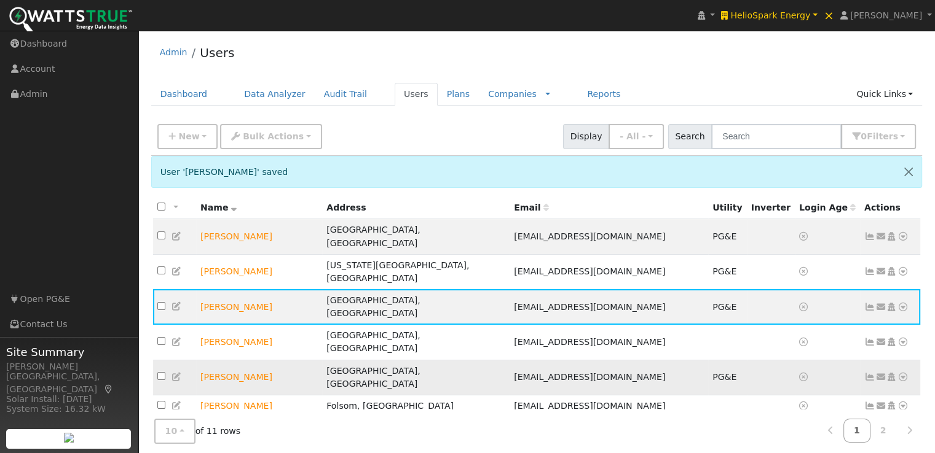
click at [747, 360] on td at bounding box center [771, 377] width 48 height 35
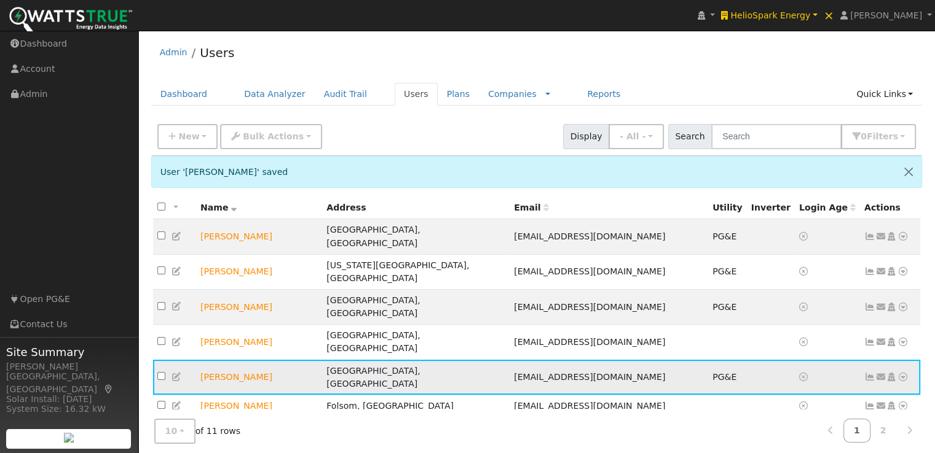
click at [868, 373] on icon at bounding box center [869, 377] width 11 height 9
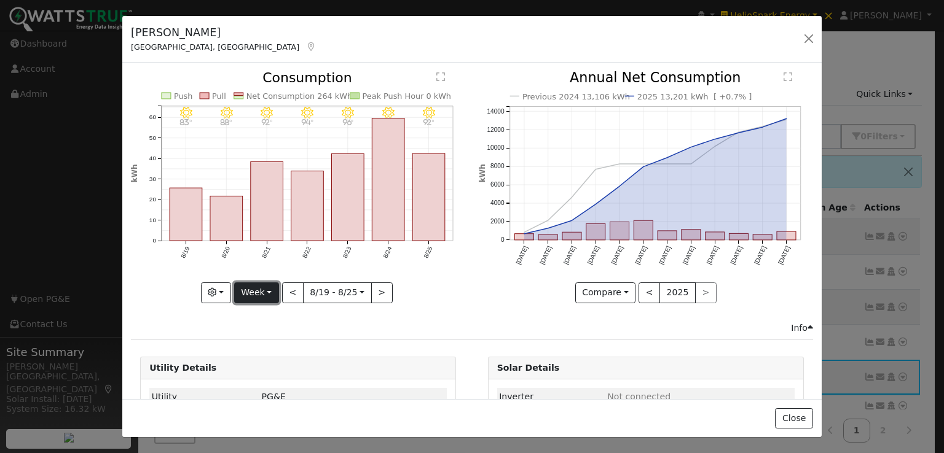
click at [267, 288] on button "Week" at bounding box center [256, 293] width 45 height 21
click at [271, 367] on link "Year" at bounding box center [277, 369] width 85 height 17
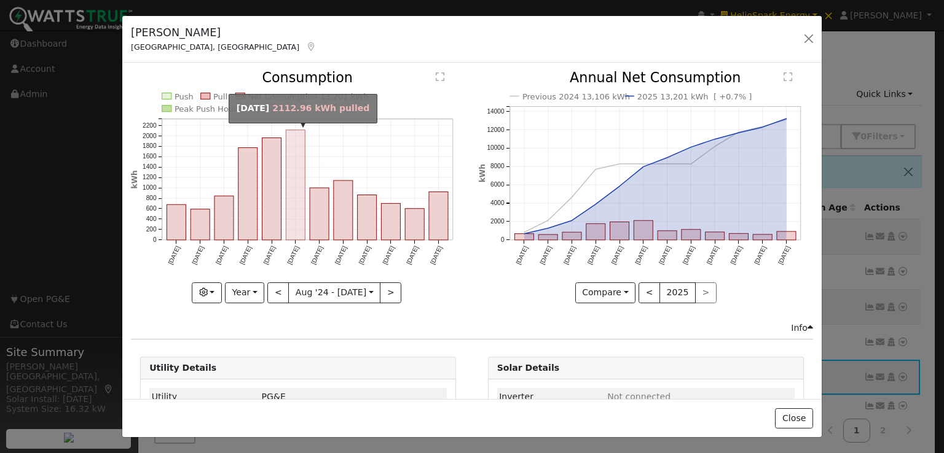
click at [288, 200] on rect "onclick=""" at bounding box center [295, 185] width 19 height 110
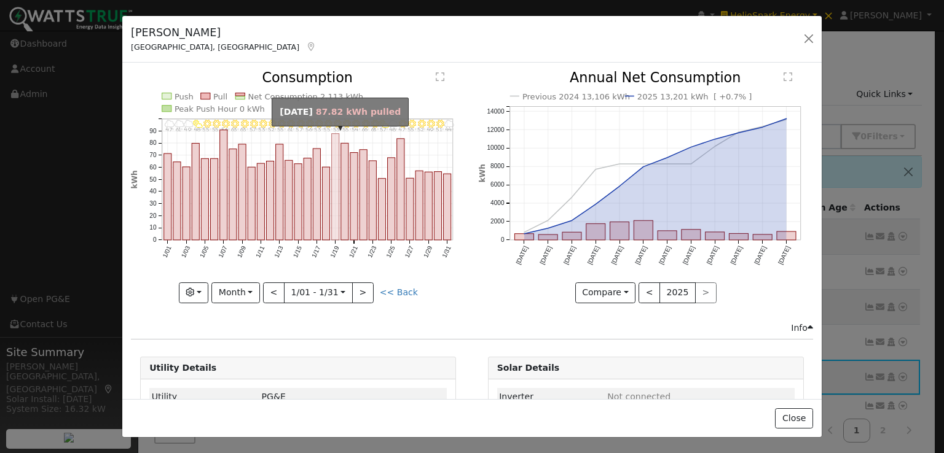
click at [332, 155] on rect "onclick=""" at bounding box center [335, 187] width 7 height 106
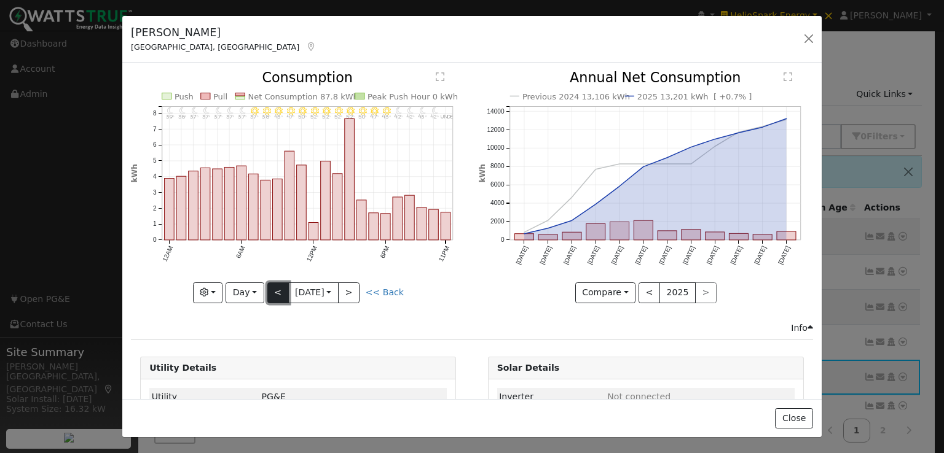
click at [272, 291] on button "<" at bounding box center [278, 293] width 22 height 21
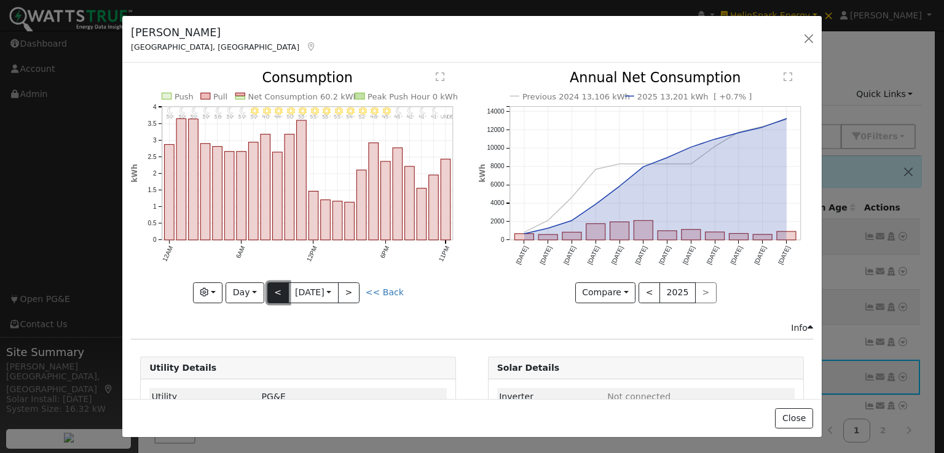
click at [276, 290] on button "<" at bounding box center [278, 293] width 22 height 21
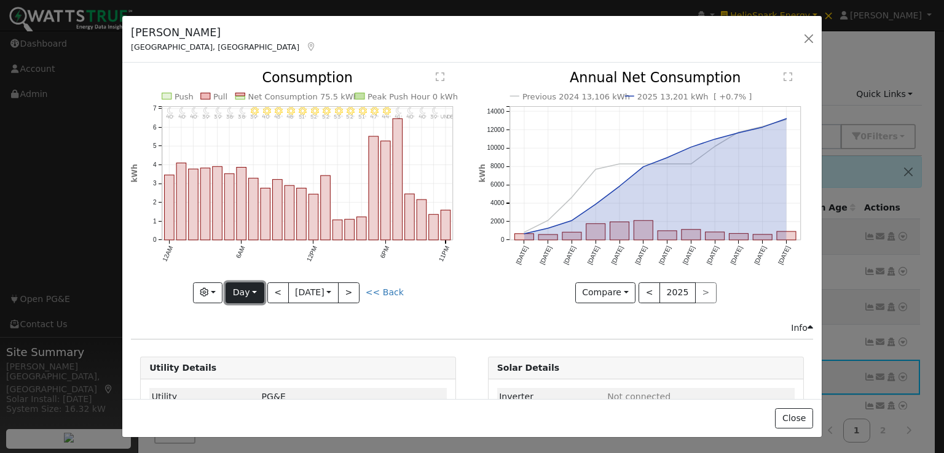
click at [253, 289] on button "Day" at bounding box center [245, 293] width 38 height 21
click at [252, 349] on link "Month" at bounding box center [268, 351] width 85 height 17
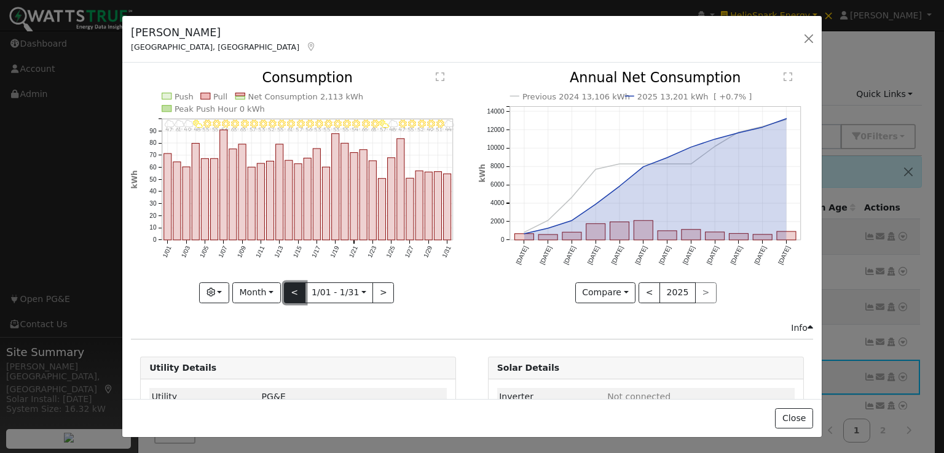
click at [286, 288] on button "<" at bounding box center [295, 293] width 22 height 21
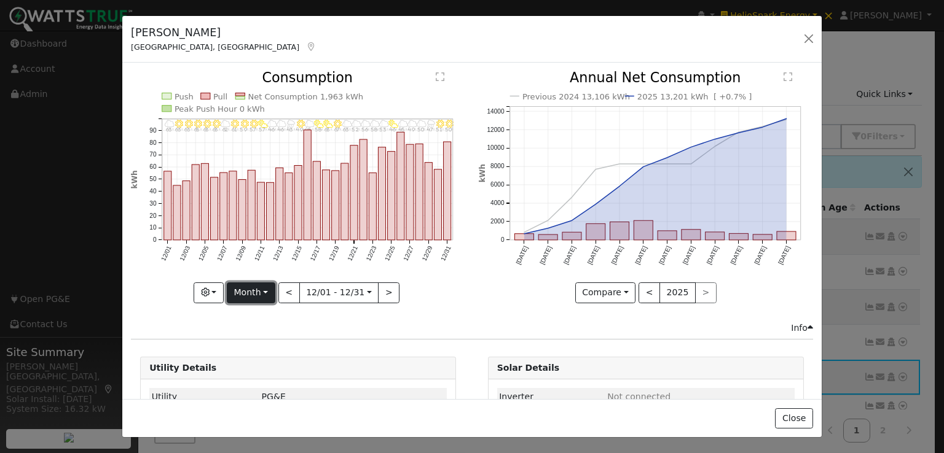
click at [264, 287] on button "Month" at bounding box center [251, 293] width 49 height 21
click at [256, 364] on link "Year" at bounding box center [269, 369] width 85 height 17
type input "[DATE]"
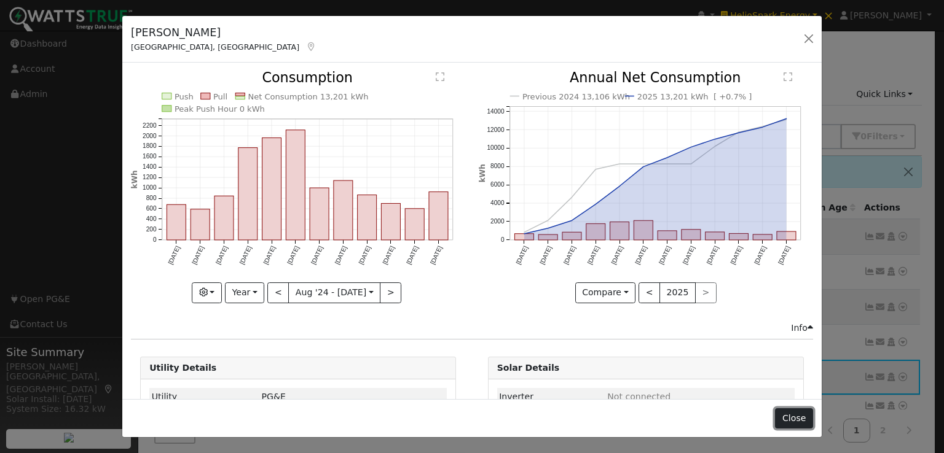
click at [791, 417] on button "Close" at bounding box center [793, 419] width 37 height 21
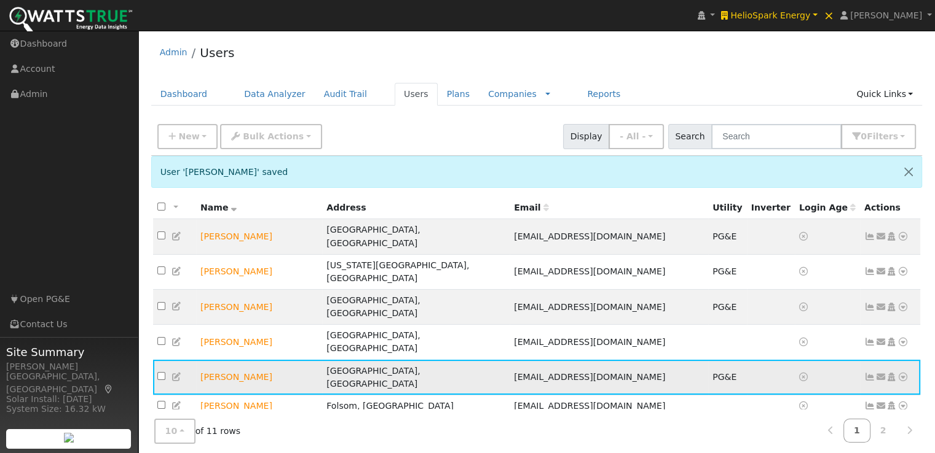
click at [175, 373] on icon at bounding box center [176, 377] width 11 height 9
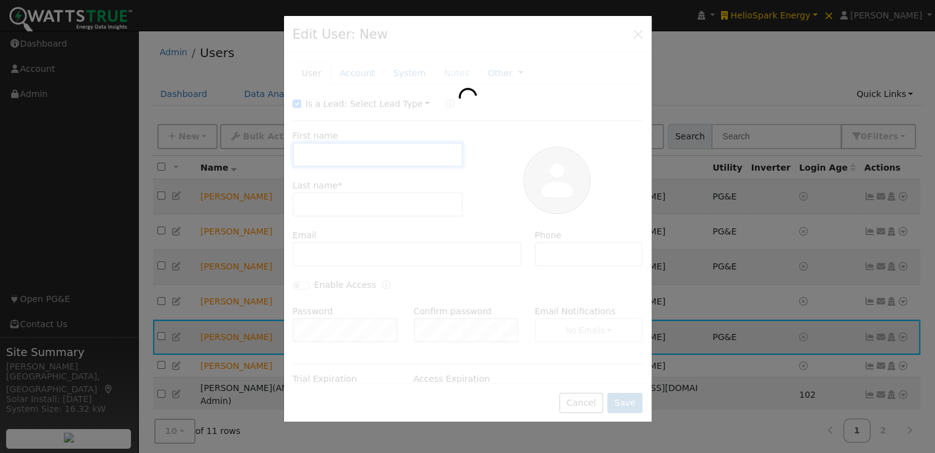
type input "Matt"
type input "Greenpine"
type input "naturalmystics4@yahoo.com"
type input "3038595185"
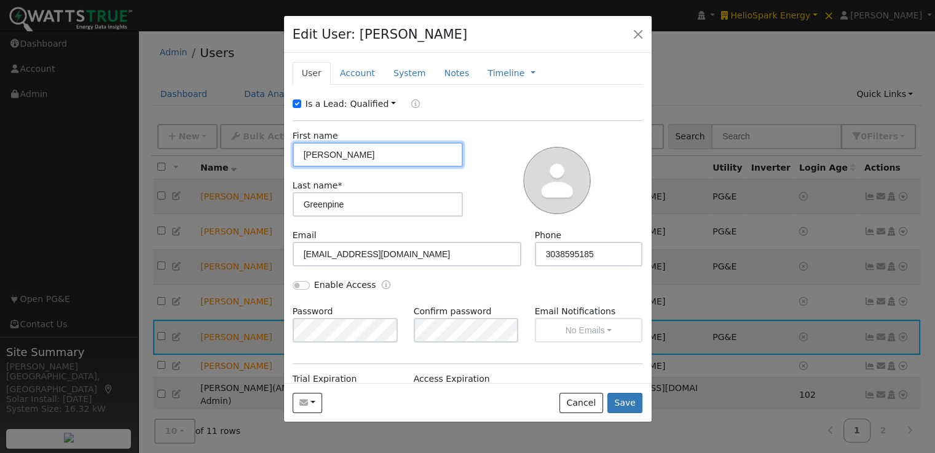
scroll to position [160, 0]
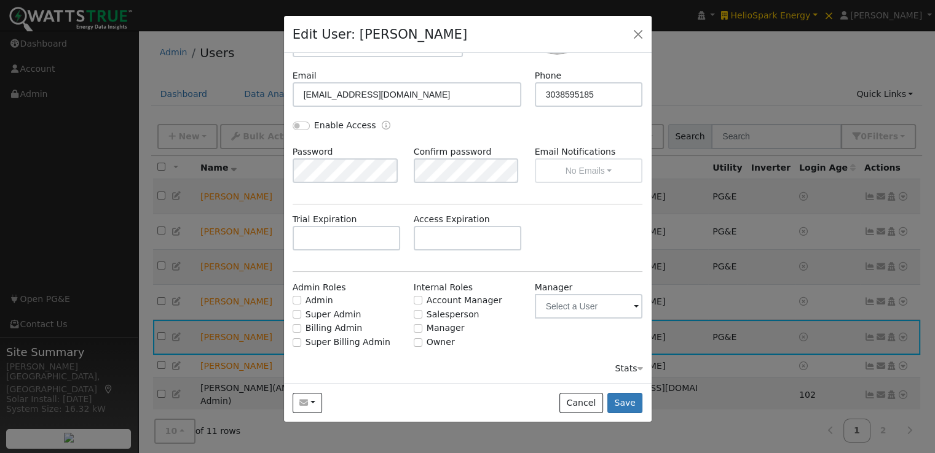
click at [619, 367] on div "Stats" at bounding box center [628, 369] width 28 height 13
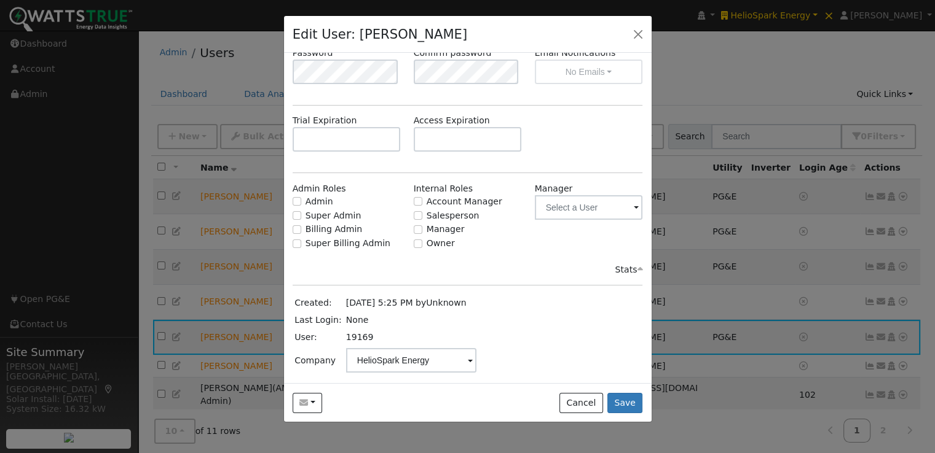
click at [468, 358] on span at bounding box center [470, 362] width 5 height 14
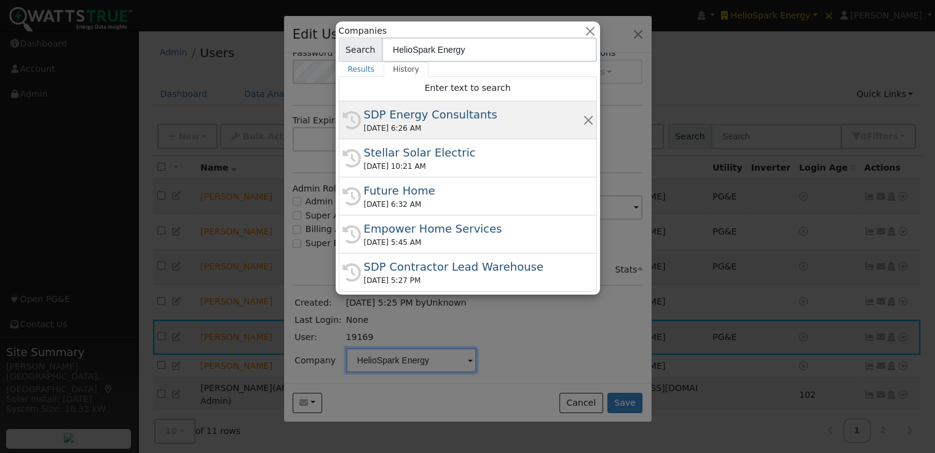
click at [401, 112] on div "SDP Energy Consultants" at bounding box center [473, 114] width 219 height 17
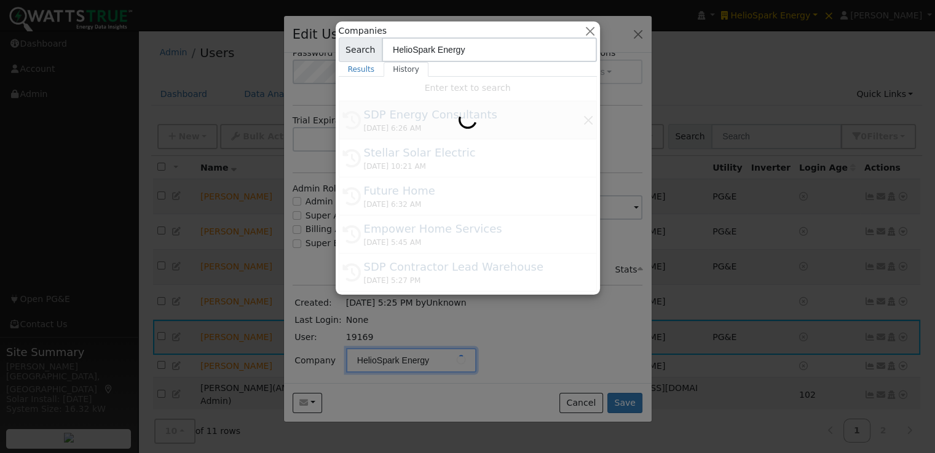
type input "SDP Energy Consultants"
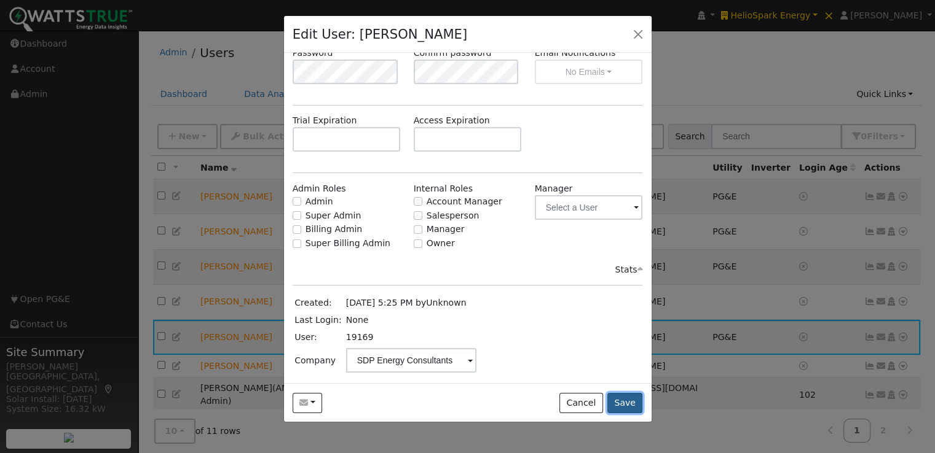
click at [626, 401] on button "Save" at bounding box center [625, 403] width 36 height 21
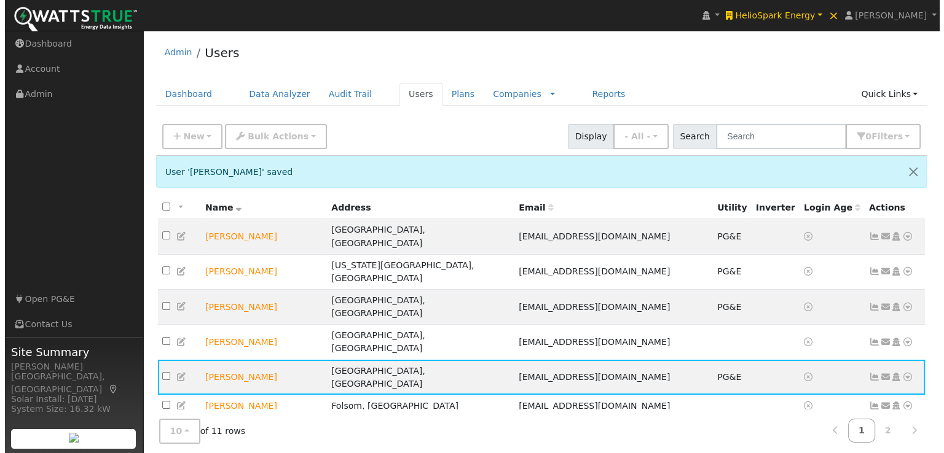
scroll to position [63, 0]
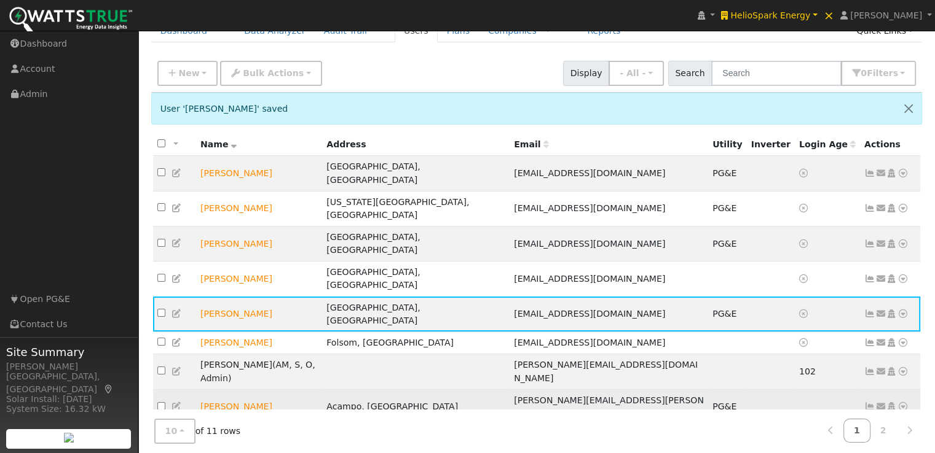
click at [748, 390] on td at bounding box center [771, 407] width 48 height 35
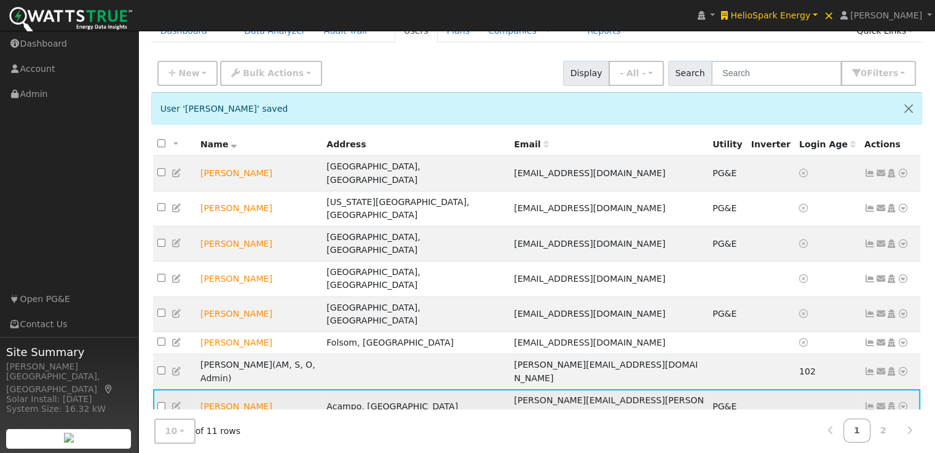
click at [872, 402] on icon at bounding box center [869, 406] width 11 height 9
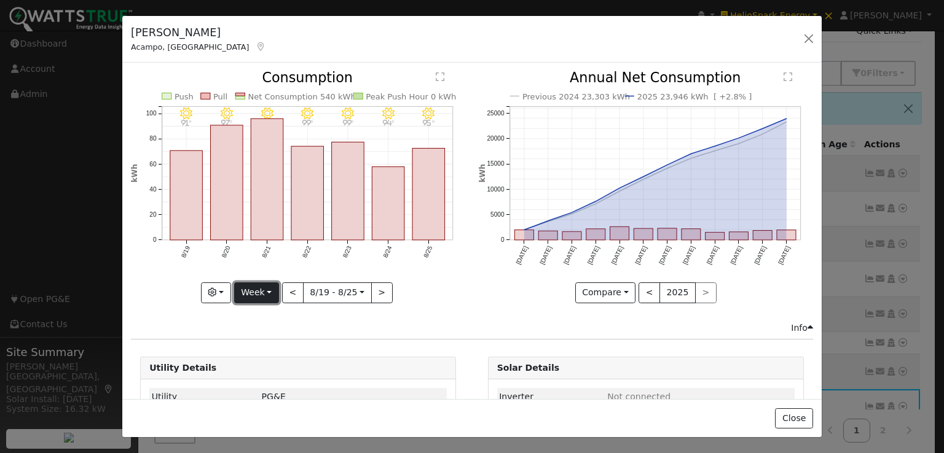
click at [261, 285] on button "Week" at bounding box center [256, 293] width 45 height 21
click at [258, 361] on link "Year" at bounding box center [277, 369] width 85 height 17
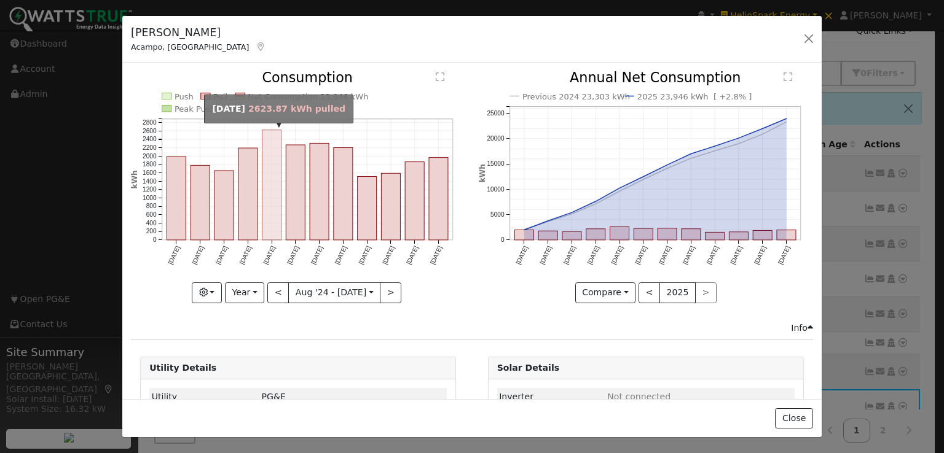
click at [265, 183] on rect "onclick=""" at bounding box center [271, 185] width 19 height 110
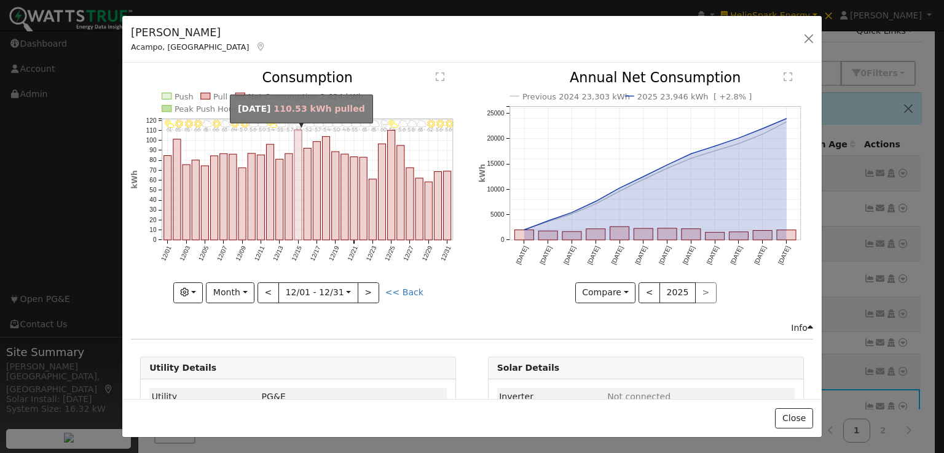
click at [294, 151] on rect "onclick=""" at bounding box center [297, 185] width 7 height 110
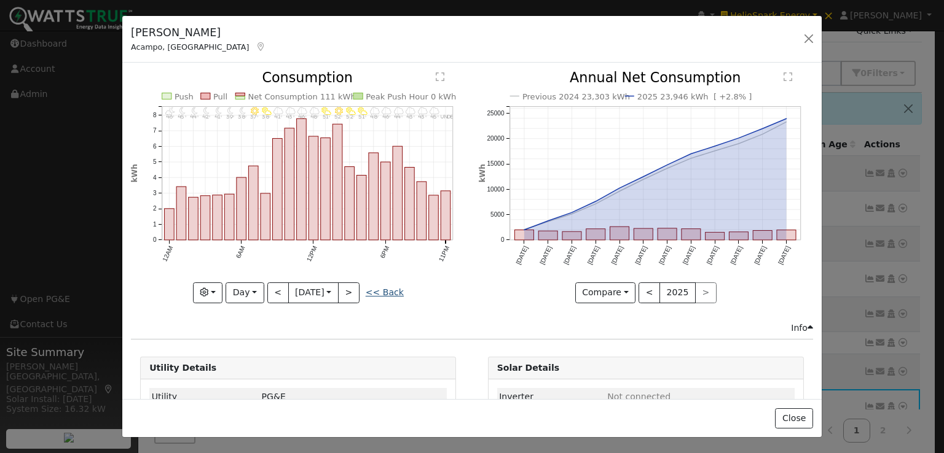
click at [392, 288] on link "<< Back" at bounding box center [385, 293] width 38 height 10
type input "2024-12-01"
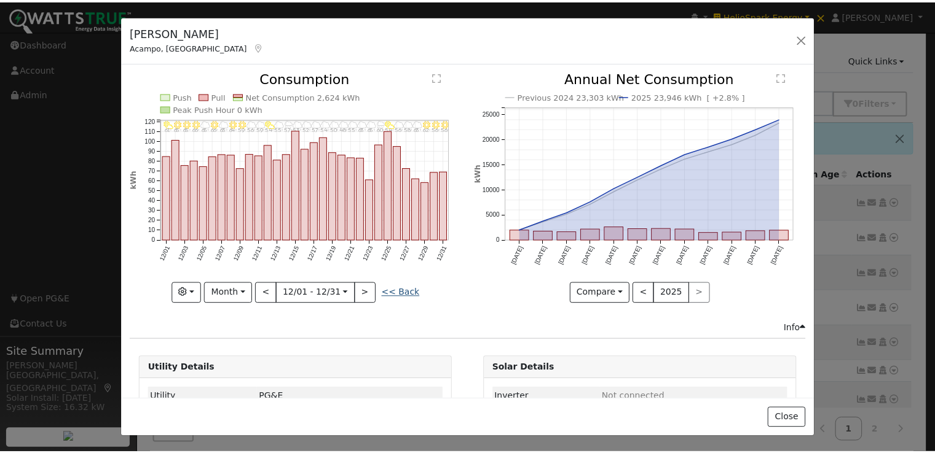
scroll to position [0, 0]
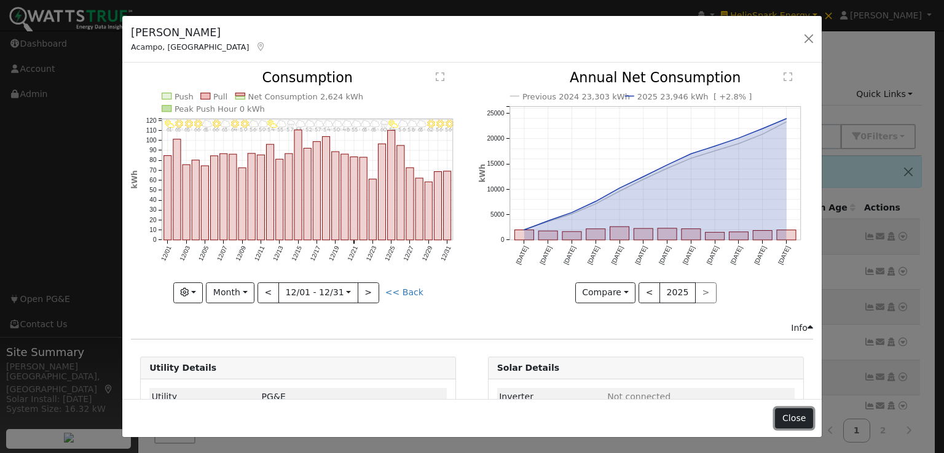
click at [797, 422] on button "Close" at bounding box center [793, 419] width 37 height 21
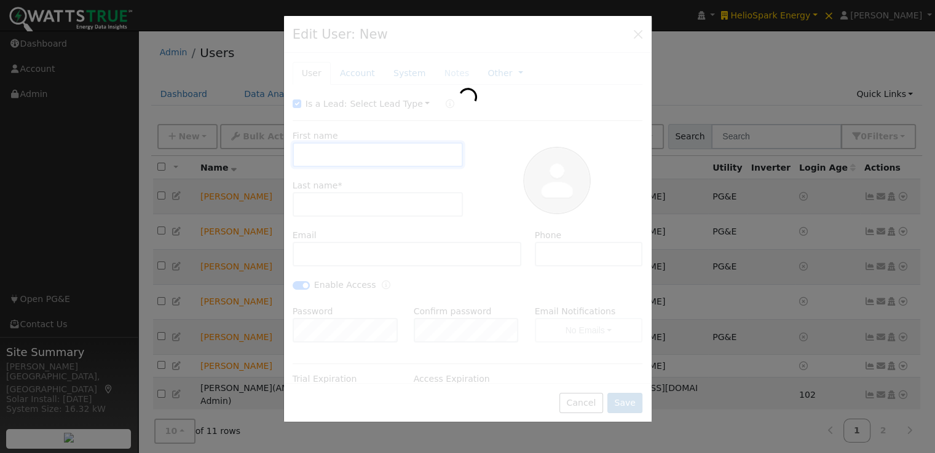
type input "Victor"
type input "Hinojosa"
type input "susana.zavala@ymail.com"
checkbox input "true"
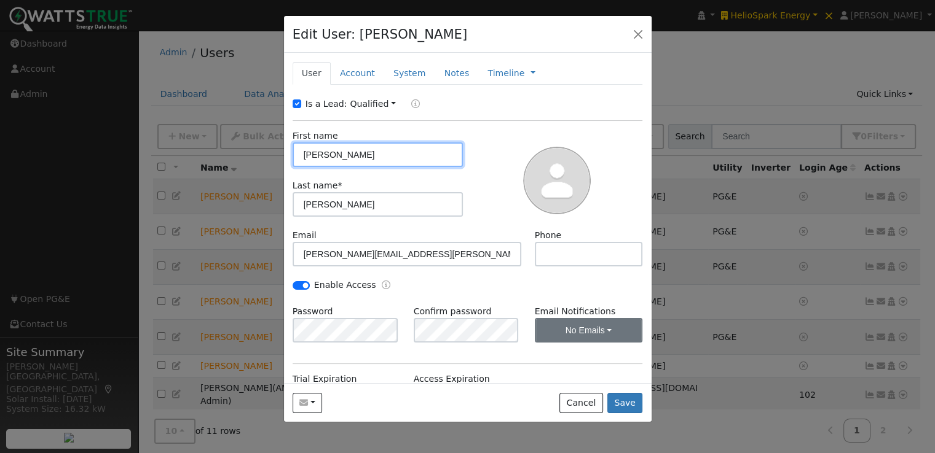
scroll to position [160, 0]
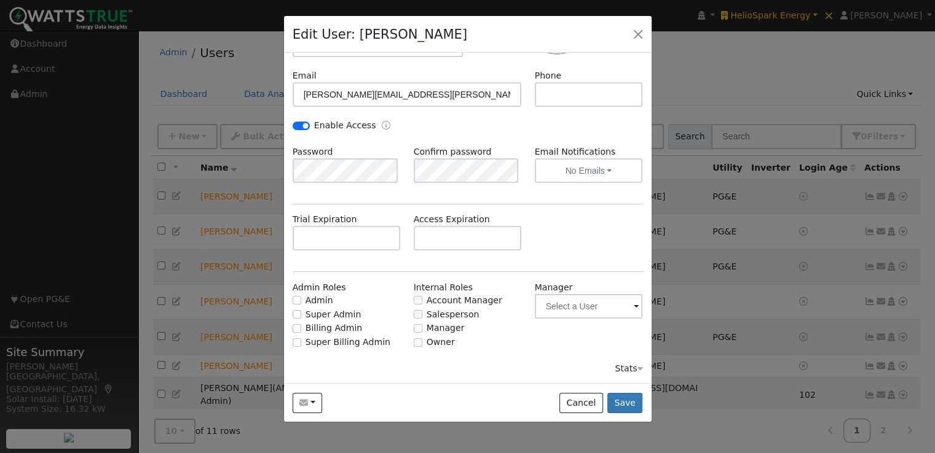
click at [637, 369] on icon at bounding box center [640, 368] width 6 height 9
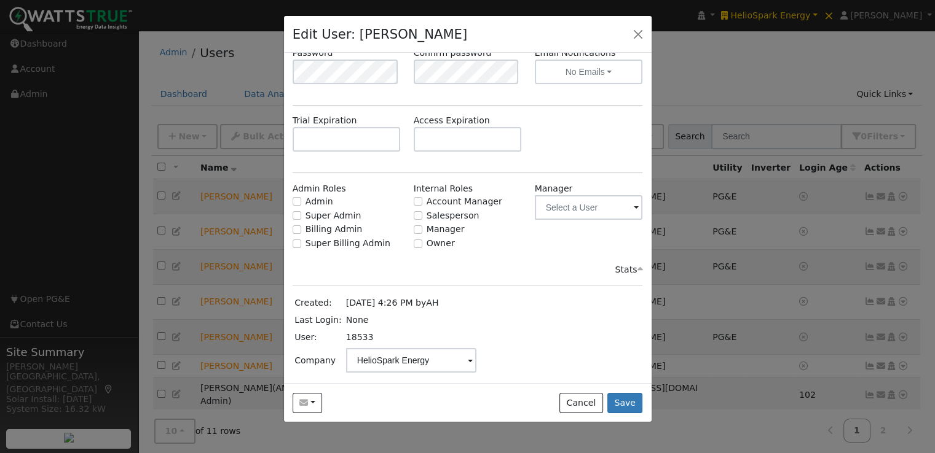
click at [468, 359] on span at bounding box center [470, 362] width 5 height 14
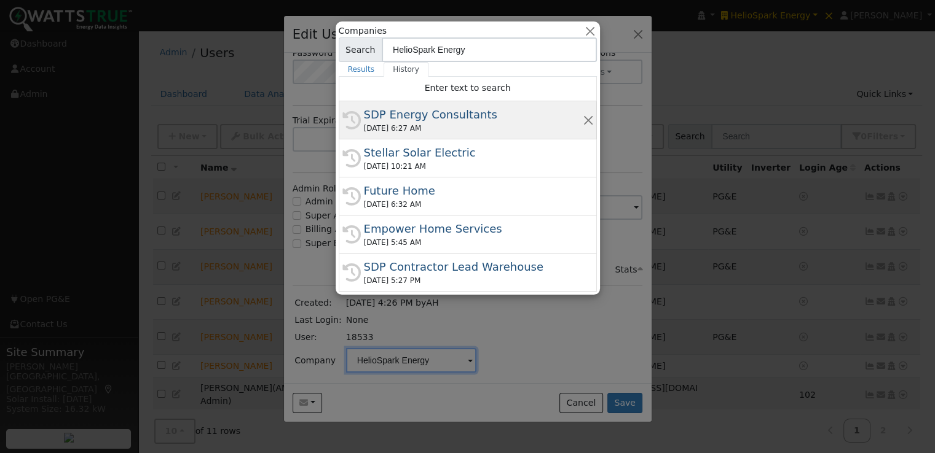
click at [401, 111] on div "SDP Energy Consultants" at bounding box center [473, 114] width 219 height 17
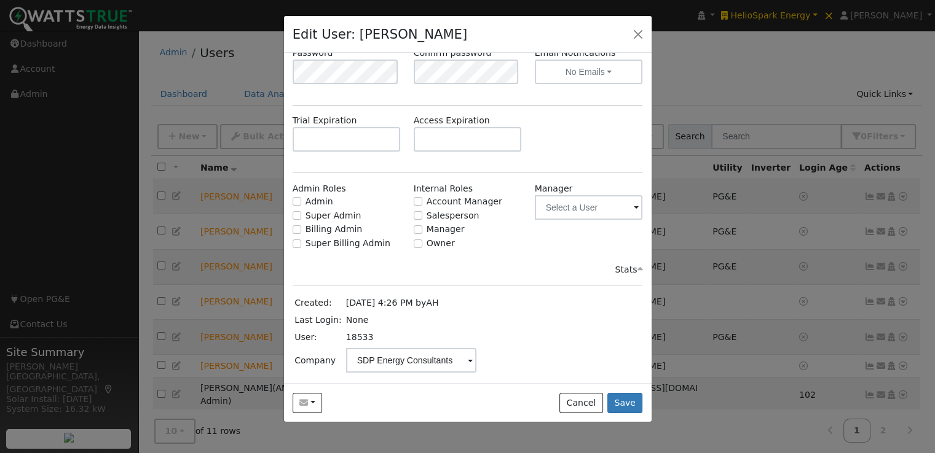
type input "SDP Energy Consultants"
click at [627, 402] on button "Save" at bounding box center [625, 403] width 36 height 21
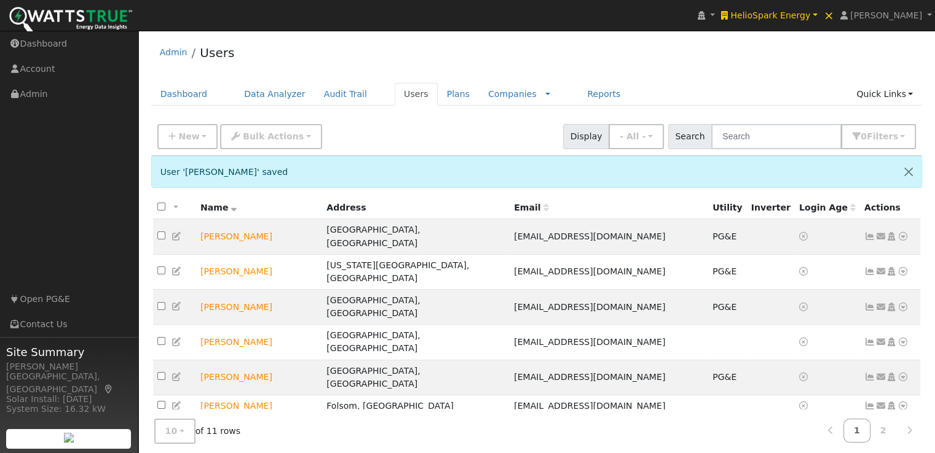
scroll to position [63, 0]
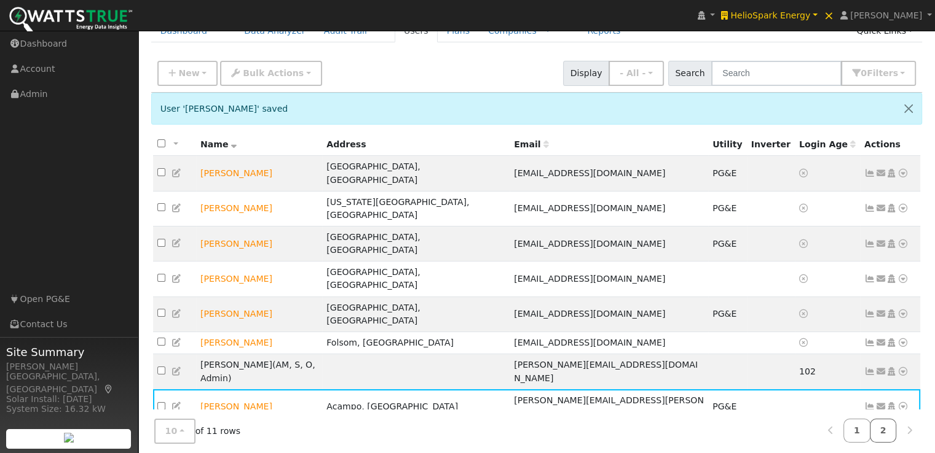
click at [880, 421] on link "2" at bounding box center [882, 431] width 27 height 24
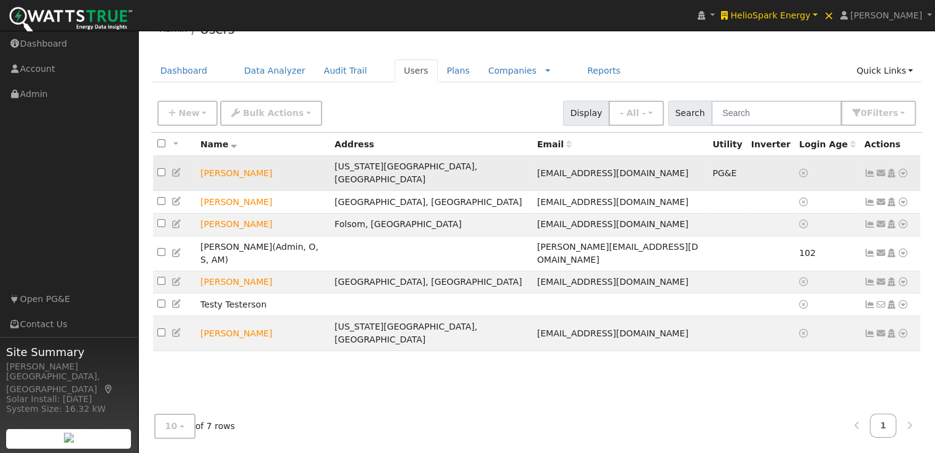
click at [868, 169] on icon at bounding box center [869, 173] width 11 height 9
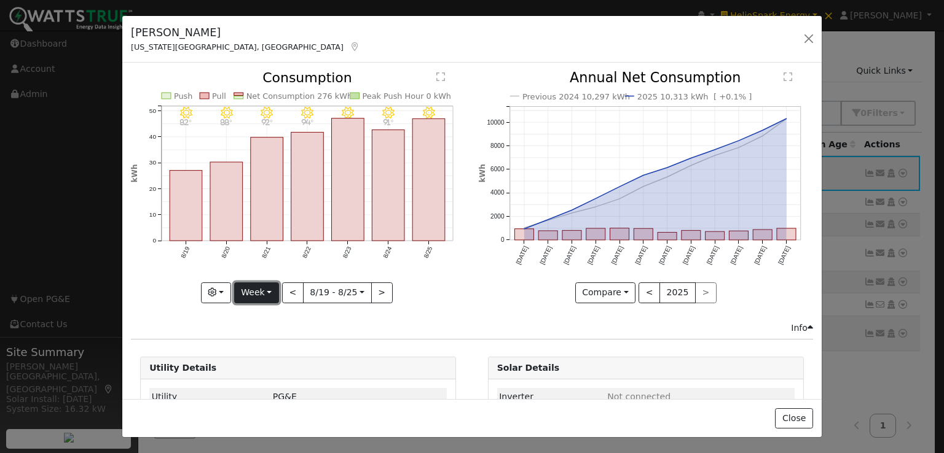
click at [262, 288] on button "Week" at bounding box center [256, 293] width 45 height 21
click at [261, 369] on link "Year" at bounding box center [277, 369] width 85 height 17
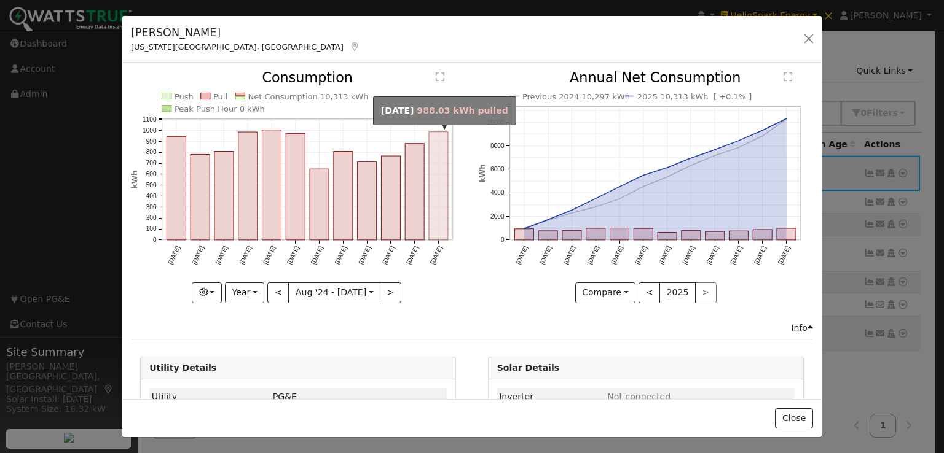
click at [437, 168] on rect "onclick=""" at bounding box center [438, 186] width 19 height 108
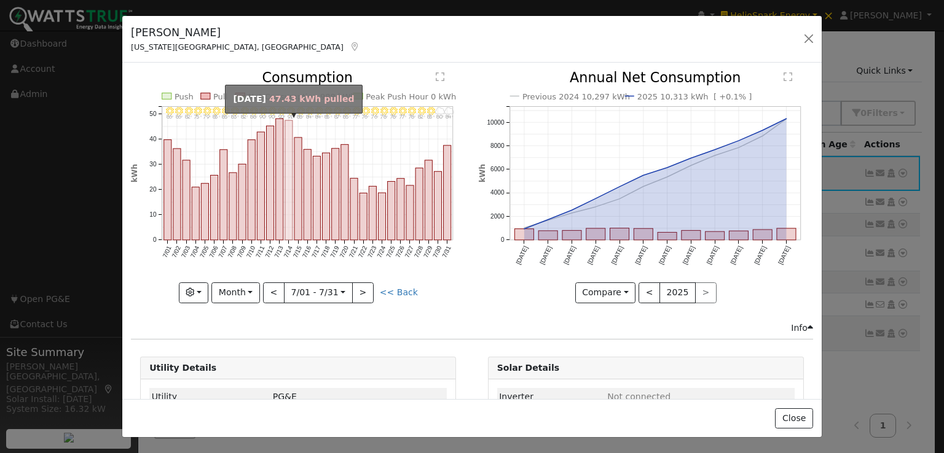
click at [285, 138] on rect "onclick=""" at bounding box center [288, 180] width 7 height 120
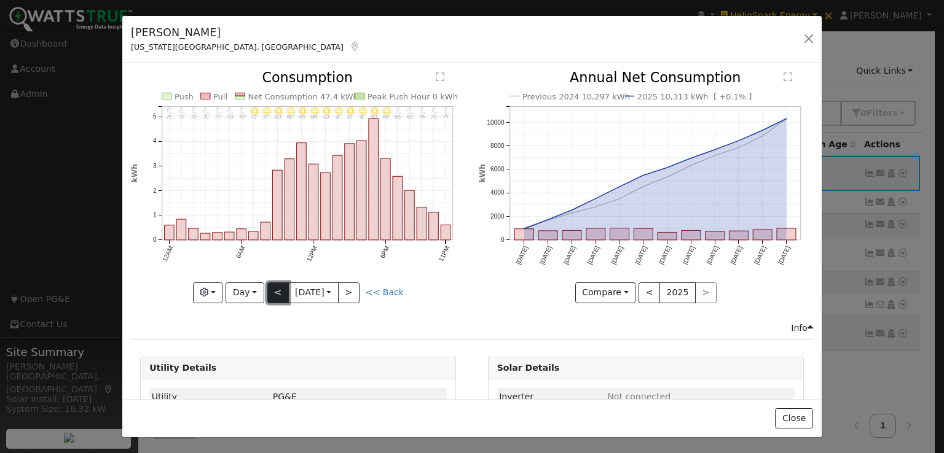
click at [272, 285] on button "<" at bounding box center [278, 293] width 22 height 21
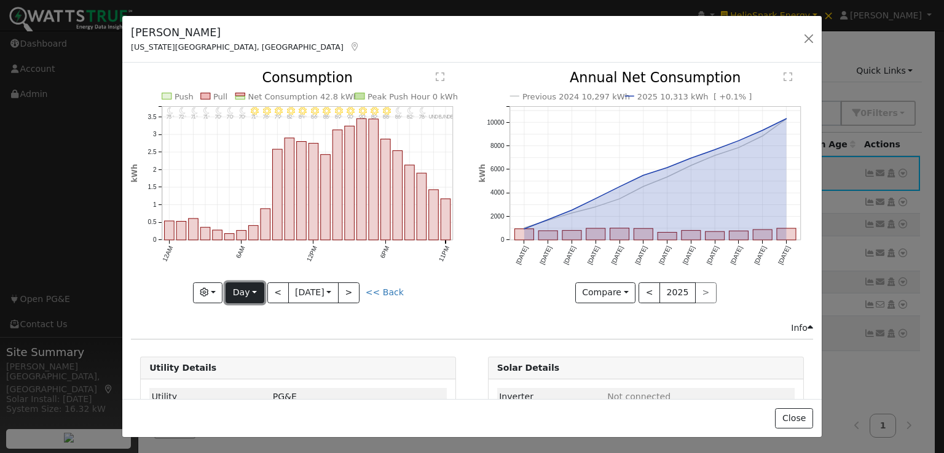
click at [254, 285] on button "Day" at bounding box center [245, 293] width 38 height 21
click at [245, 364] on link "Year" at bounding box center [268, 369] width 85 height 17
type input "[DATE]"
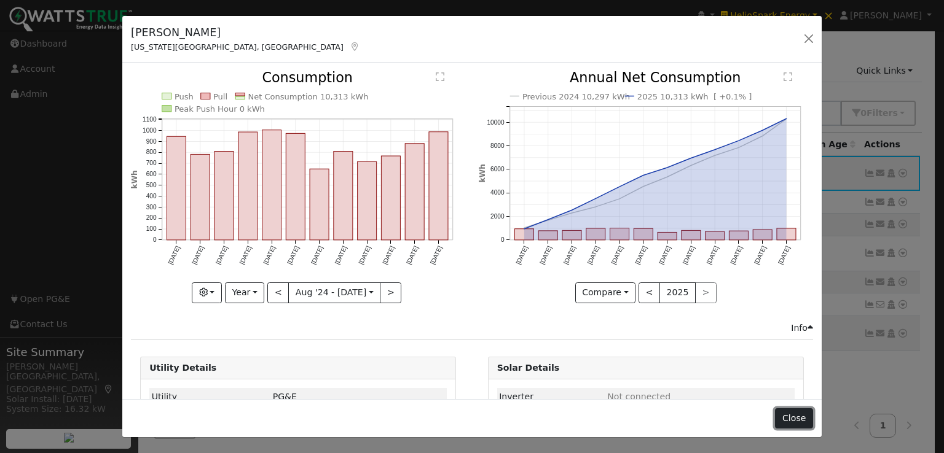
click at [793, 418] on button "Close" at bounding box center [793, 419] width 37 height 21
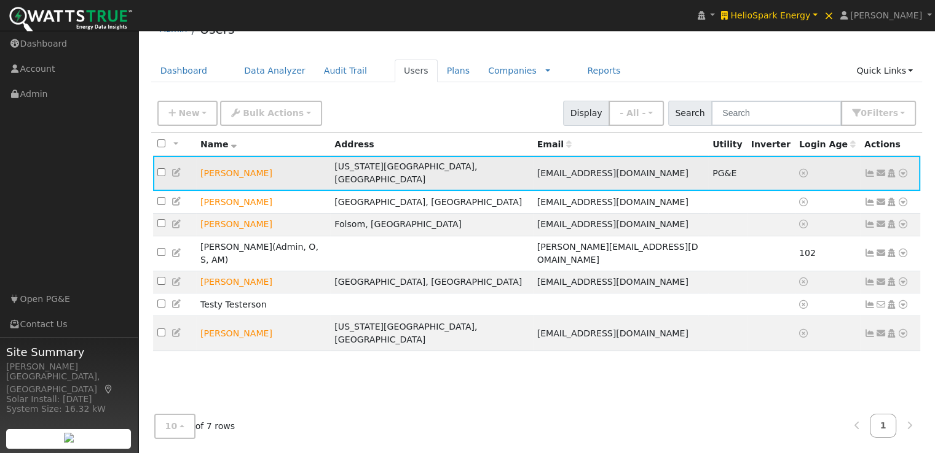
click at [175, 168] on icon at bounding box center [176, 172] width 11 height 9
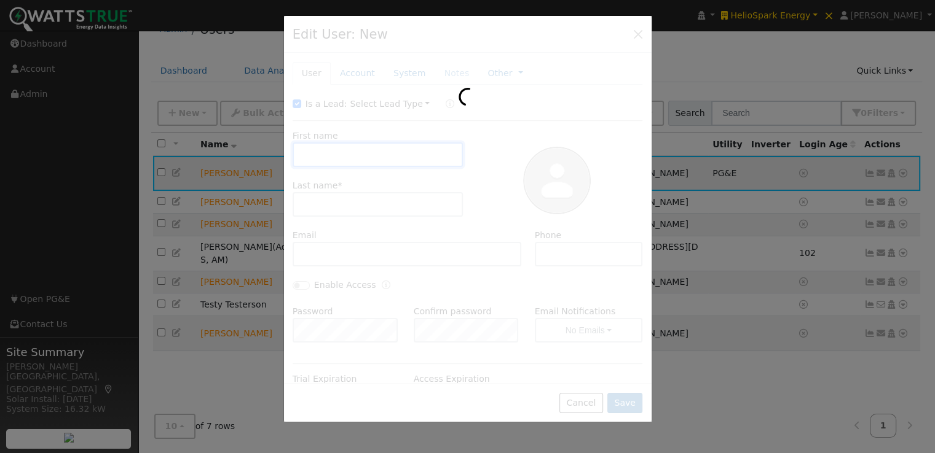
type input "Michael"
type input "Catanesi"
type input "Catanesi194@icloud.com"
checkbox input "false"
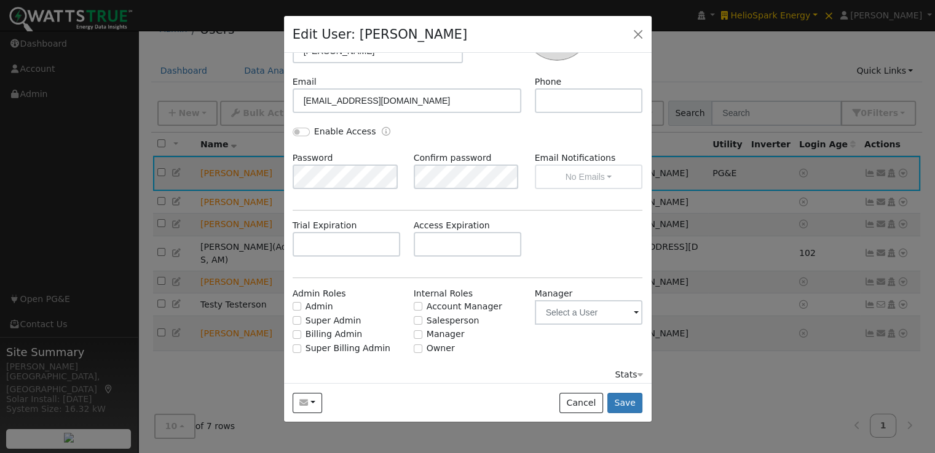
scroll to position [159, 0]
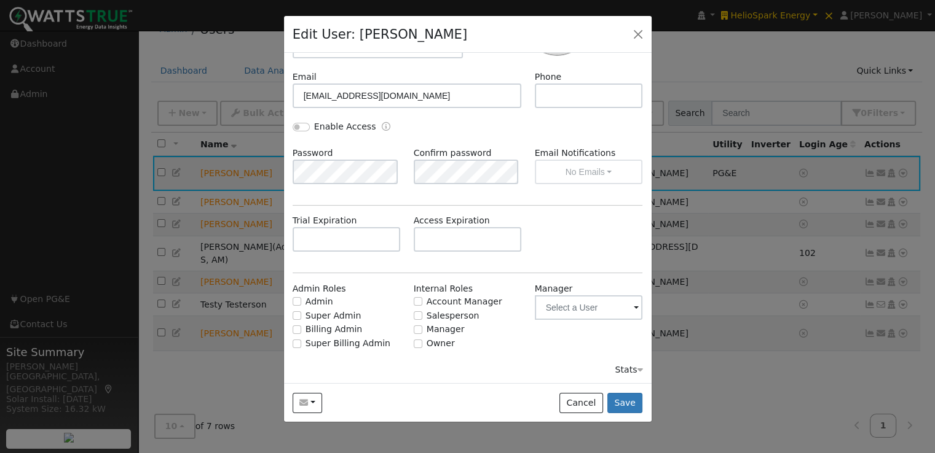
click at [624, 366] on div "Stats" at bounding box center [628, 370] width 28 height 13
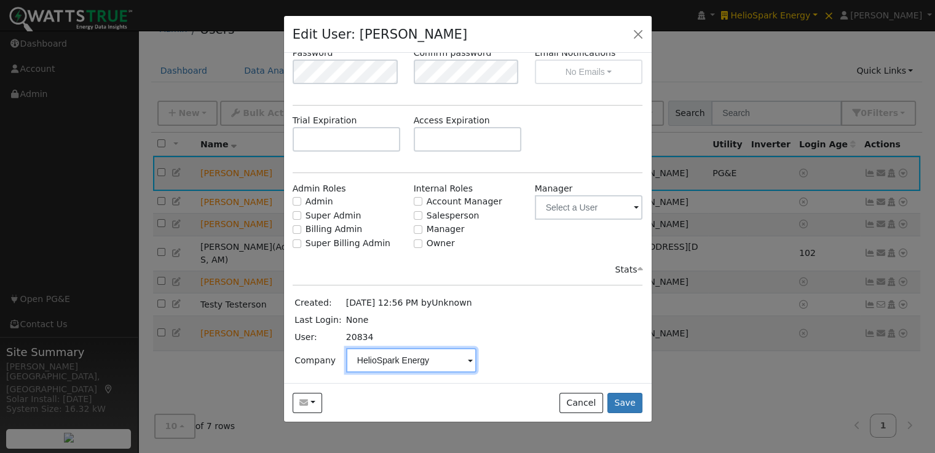
click at [461, 359] on input "HelioSpark Energy" at bounding box center [411, 360] width 130 height 25
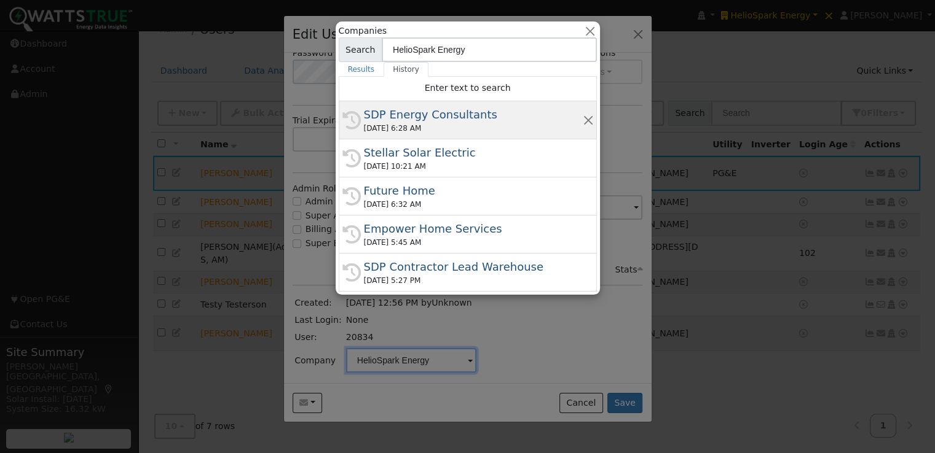
click at [404, 117] on div "SDP Energy Consultants" at bounding box center [473, 114] width 219 height 17
type input "SDP Energy Consultants"
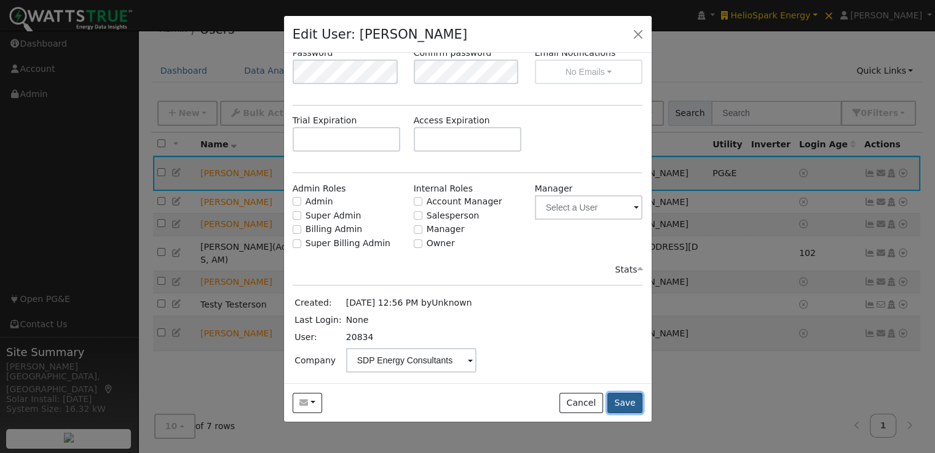
click at [627, 403] on button "Save" at bounding box center [625, 403] width 36 height 21
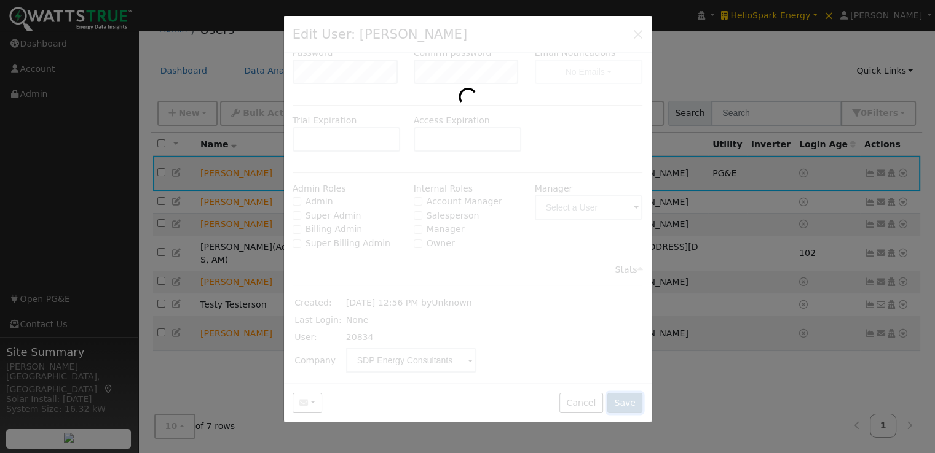
scroll to position [0, 0]
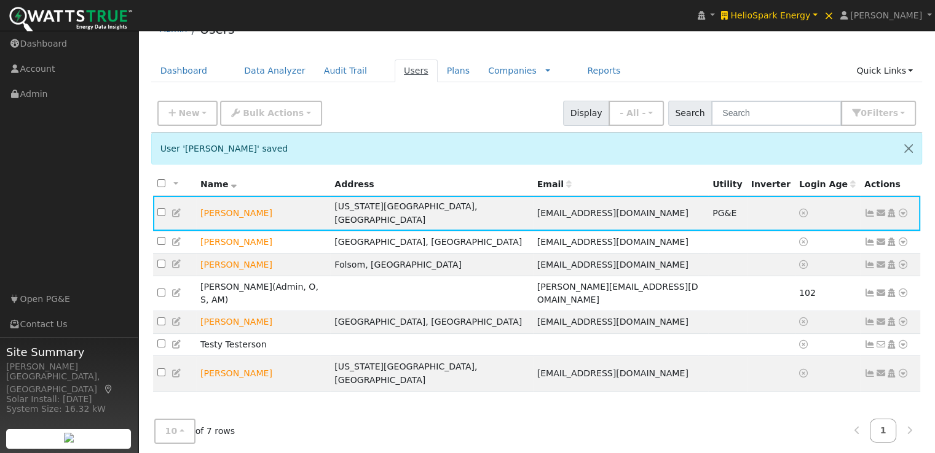
click at [394, 69] on link "Users" at bounding box center [415, 71] width 43 height 23
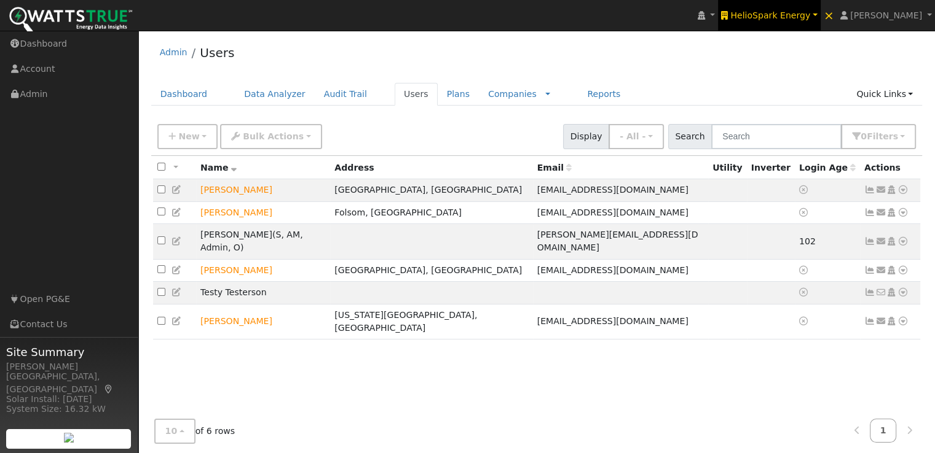
click at [786, 21] on link "HelioSpark Energy" at bounding box center [769, 15] width 103 height 31
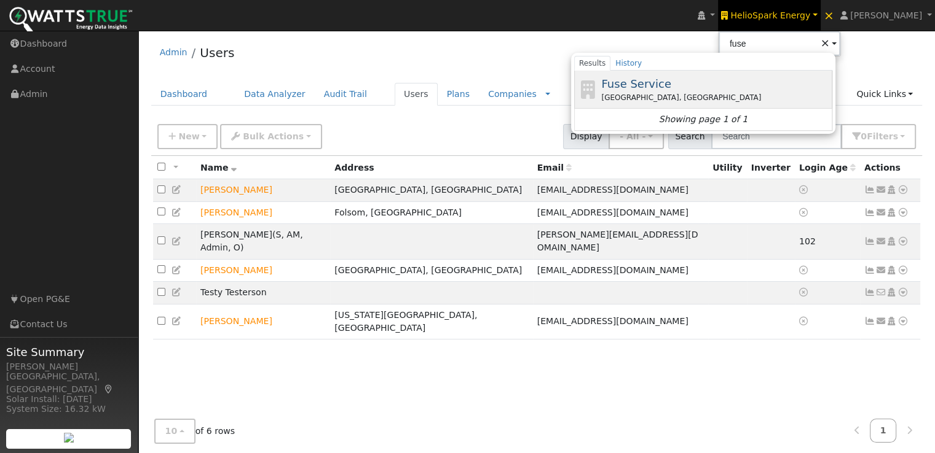
click at [665, 79] on span "Fuse Service" at bounding box center [635, 83] width 69 height 13
type input "Fuse Service"
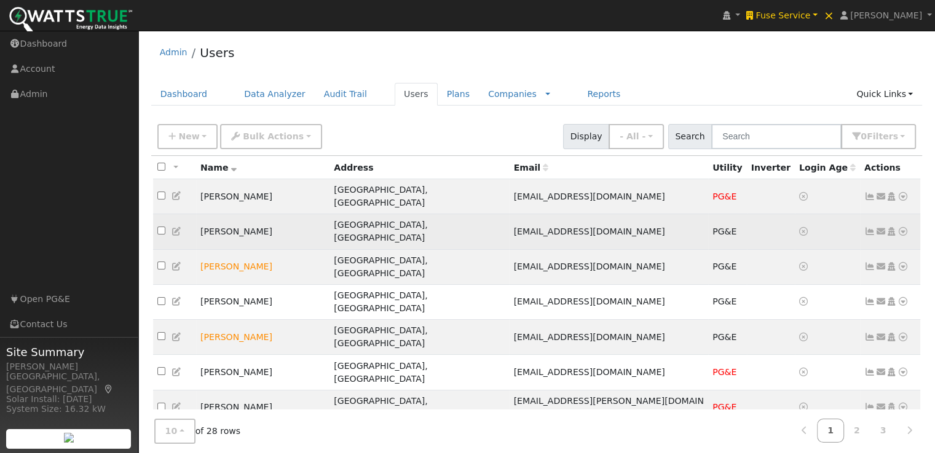
click at [869, 227] on icon at bounding box center [869, 231] width 11 height 9
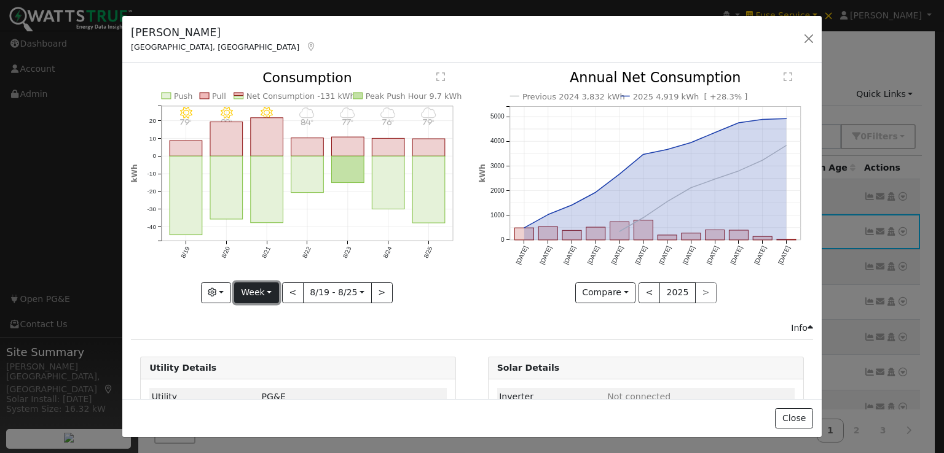
click at [258, 291] on button "Week" at bounding box center [256, 293] width 45 height 21
click at [253, 366] on link "Year" at bounding box center [277, 369] width 85 height 17
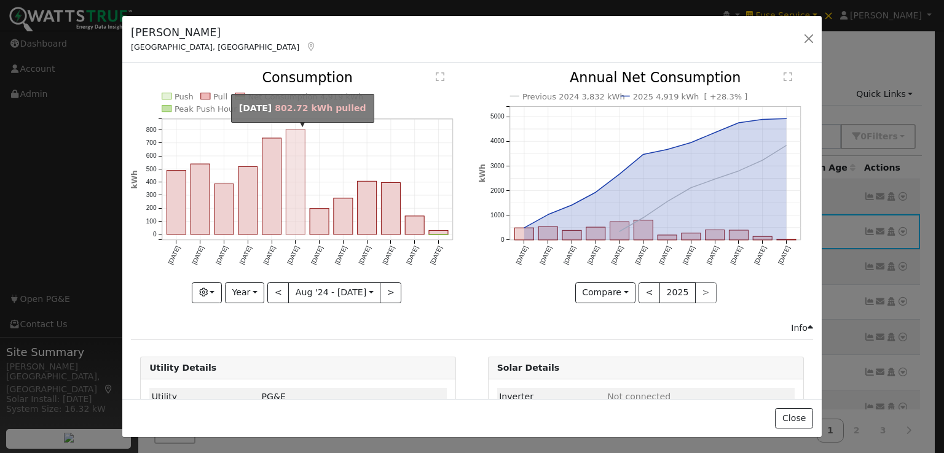
click at [289, 176] on rect "onclick=""" at bounding box center [295, 182] width 19 height 105
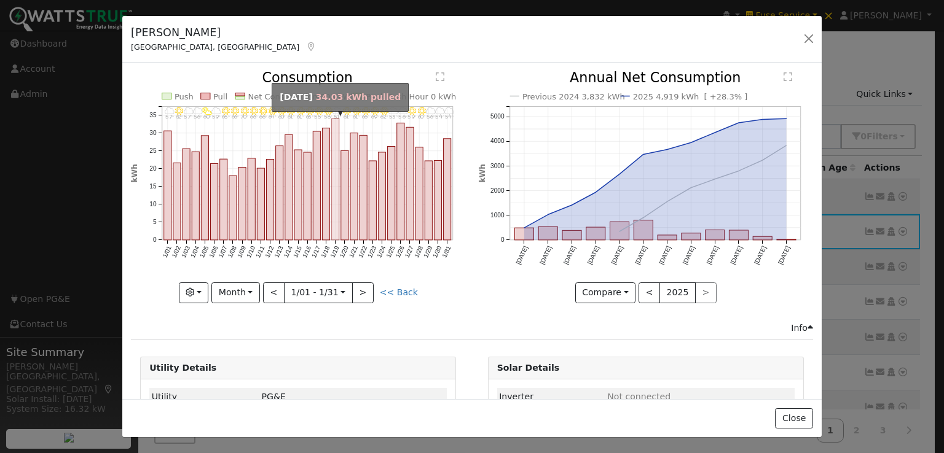
click at [332, 145] on rect "onclick=""" at bounding box center [335, 180] width 7 height 122
type input "[DATE]"
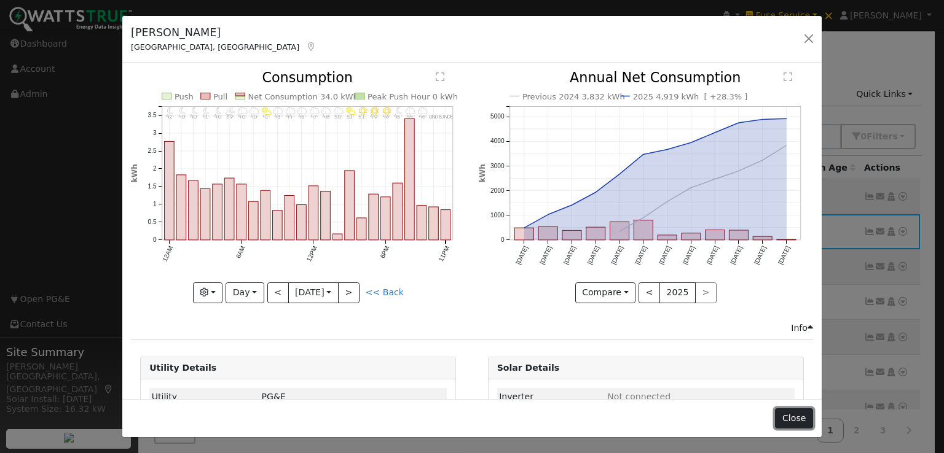
click at [796, 417] on button "Close" at bounding box center [793, 419] width 37 height 21
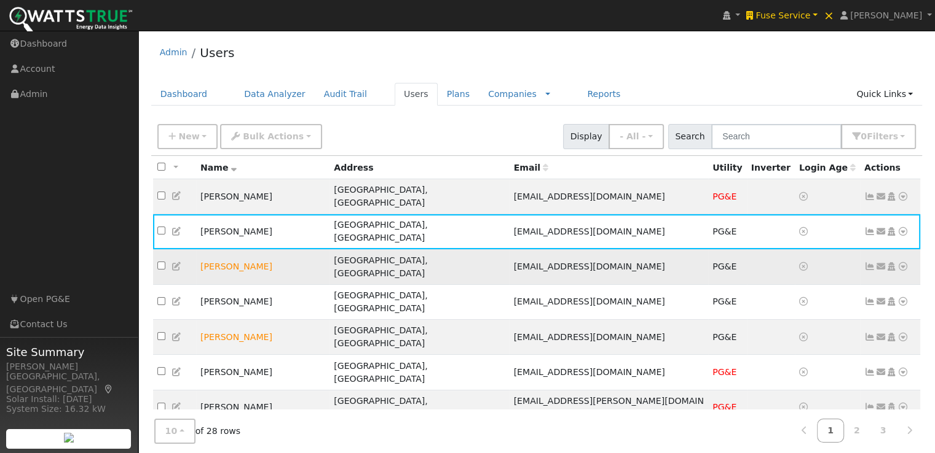
click at [870, 262] on icon at bounding box center [869, 266] width 11 height 9
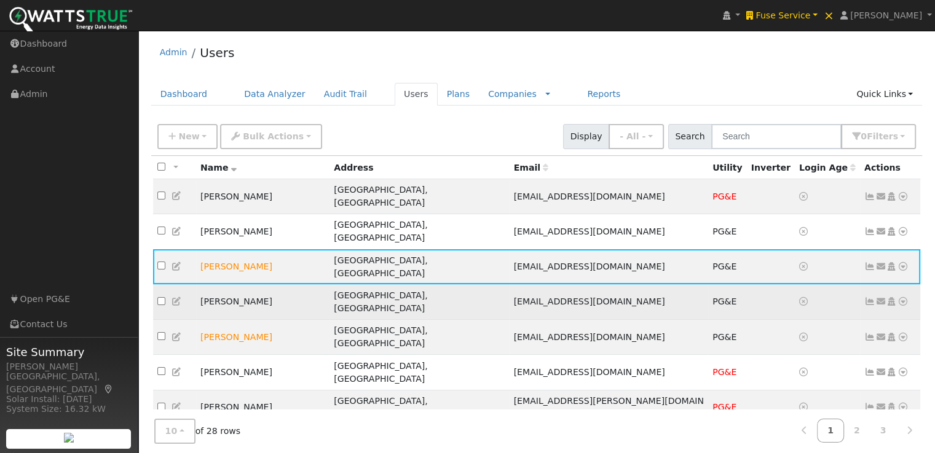
click at [870, 297] on icon at bounding box center [869, 301] width 11 height 9
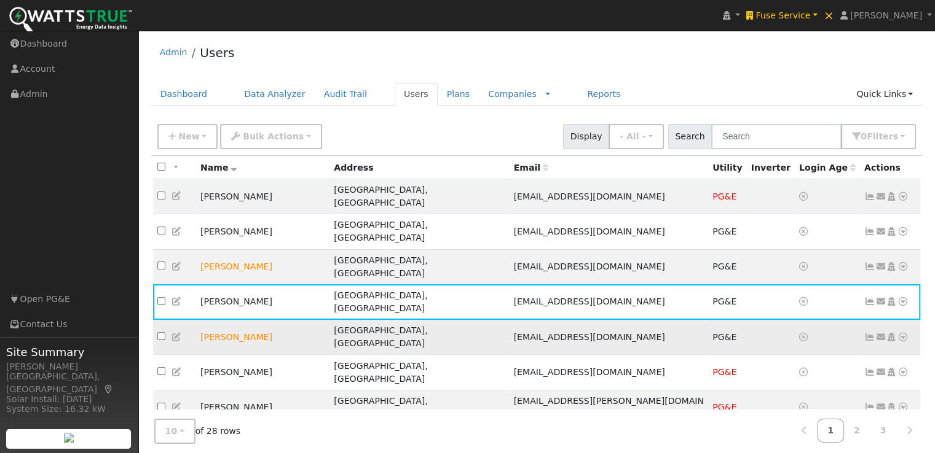
click at [871, 333] on icon at bounding box center [869, 337] width 11 height 9
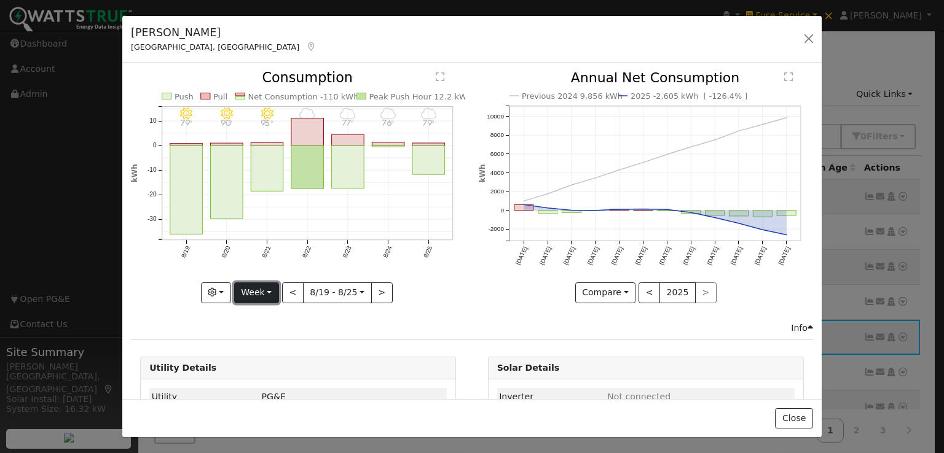
click at [264, 286] on button "Week" at bounding box center [256, 293] width 45 height 21
click at [272, 364] on link "Year" at bounding box center [277, 369] width 85 height 17
type input "[DATE]"
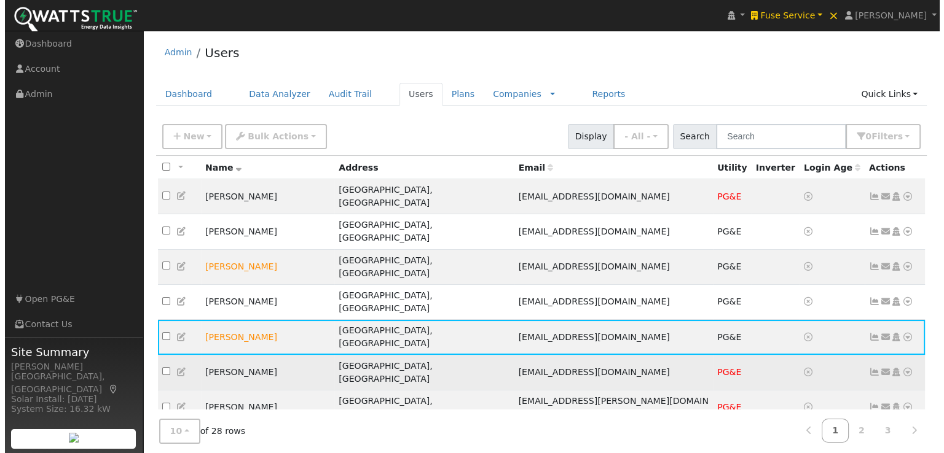
scroll to position [23, 0]
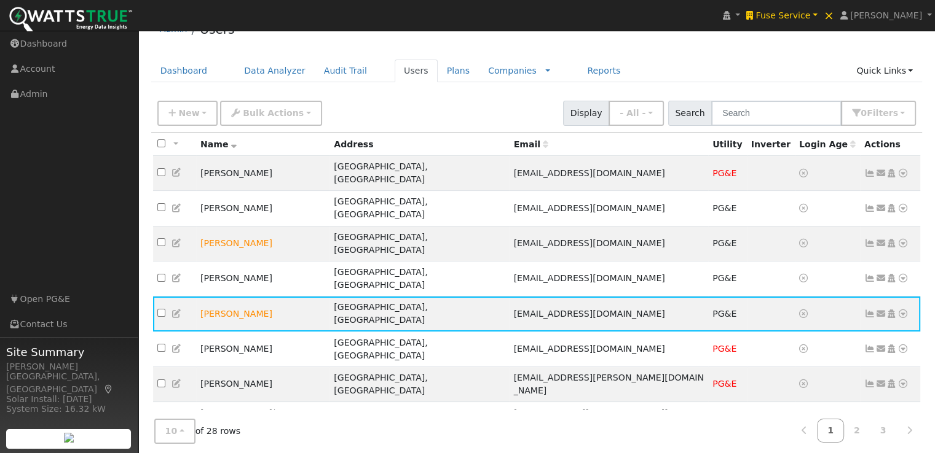
click at [868, 450] on icon at bounding box center [869, 454] width 11 height 9
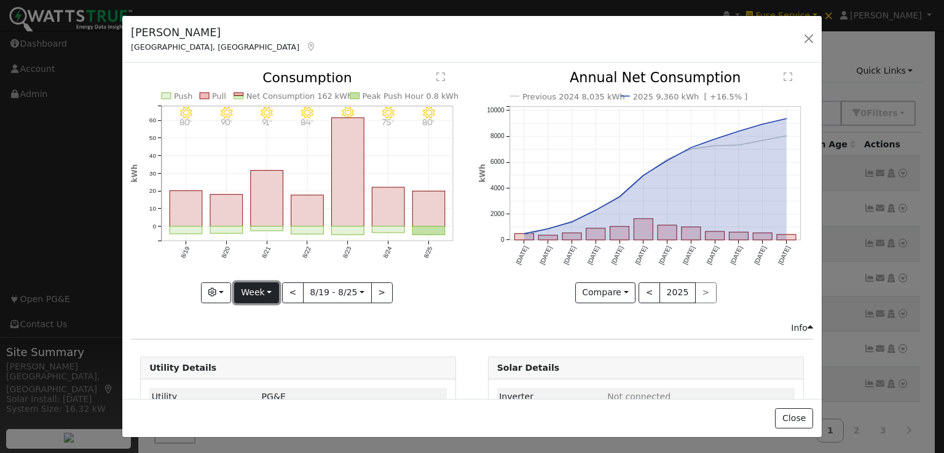
click at [254, 288] on button "Week" at bounding box center [256, 293] width 45 height 21
click at [256, 367] on link "Year" at bounding box center [277, 369] width 85 height 17
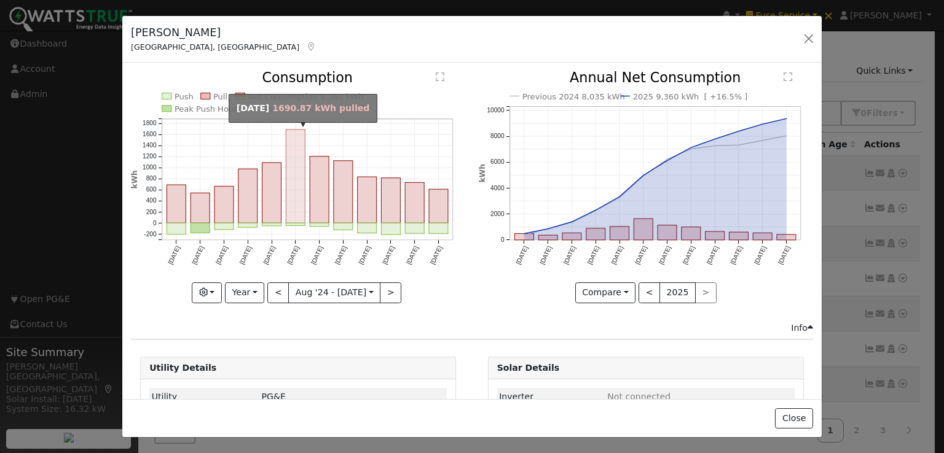
click at [292, 175] on rect "onclick=""" at bounding box center [295, 176] width 19 height 93
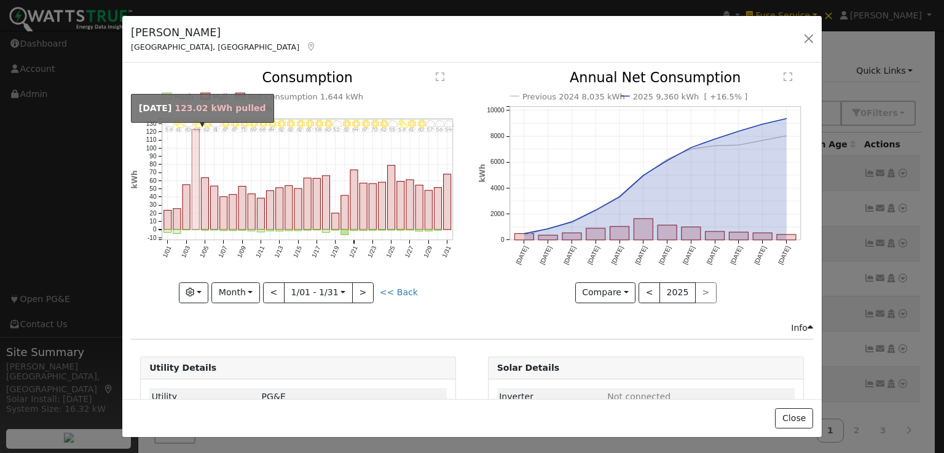
click at [193, 143] on rect "onclick=""" at bounding box center [195, 180] width 7 height 100
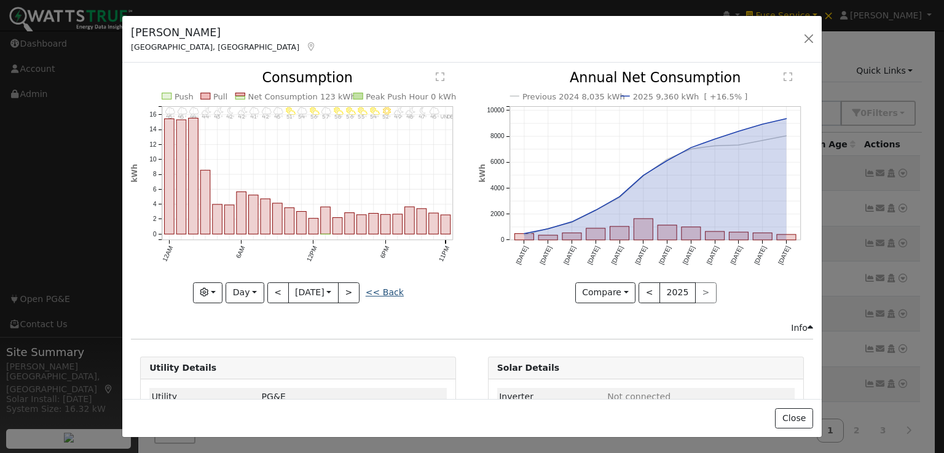
click at [387, 288] on link "<< Back" at bounding box center [385, 293] width 38 height 10
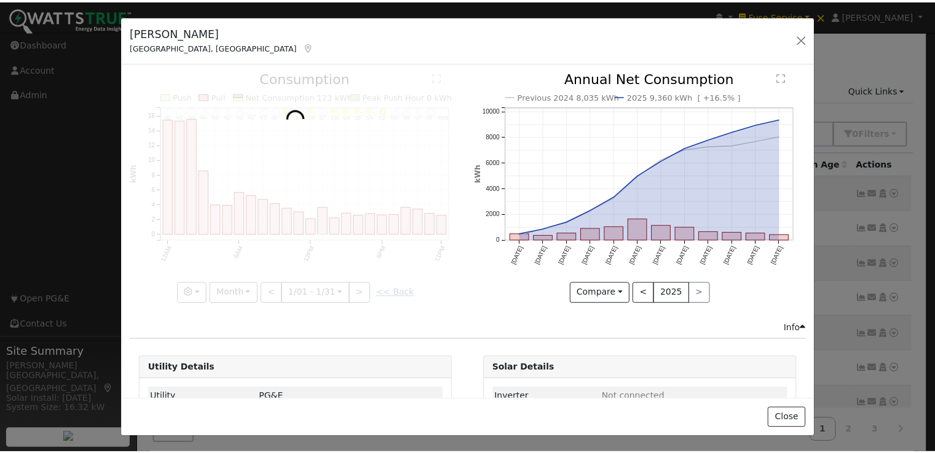
scroll to position [0, 0]
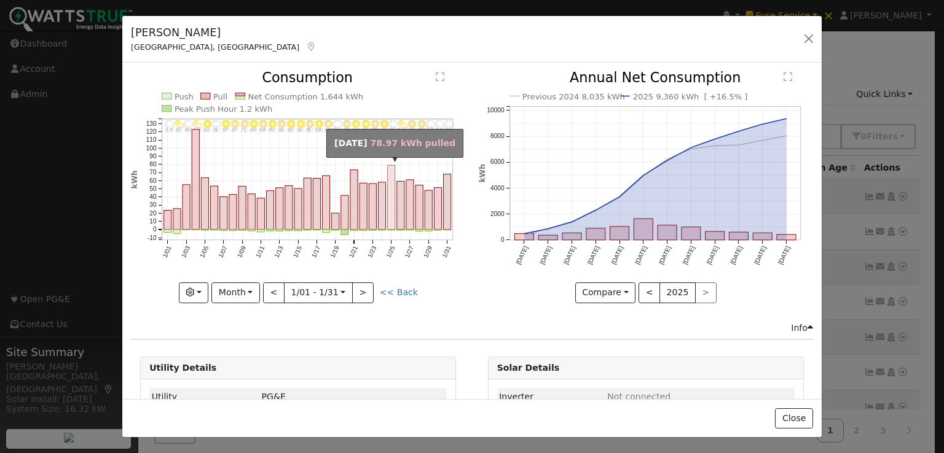
click at [388, 202] on rect "onclick=""" at bounding box center [391, 198] width 7 height 65
type input "2025-01-25"
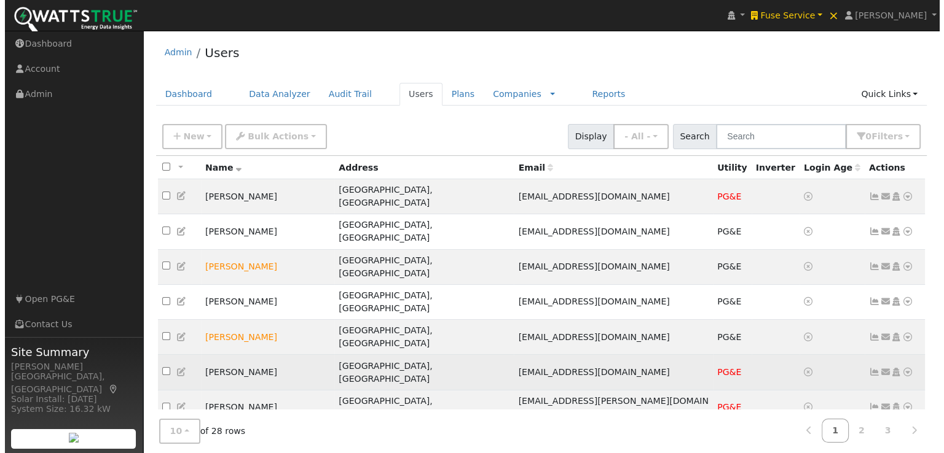
scroll to position [23, 0]
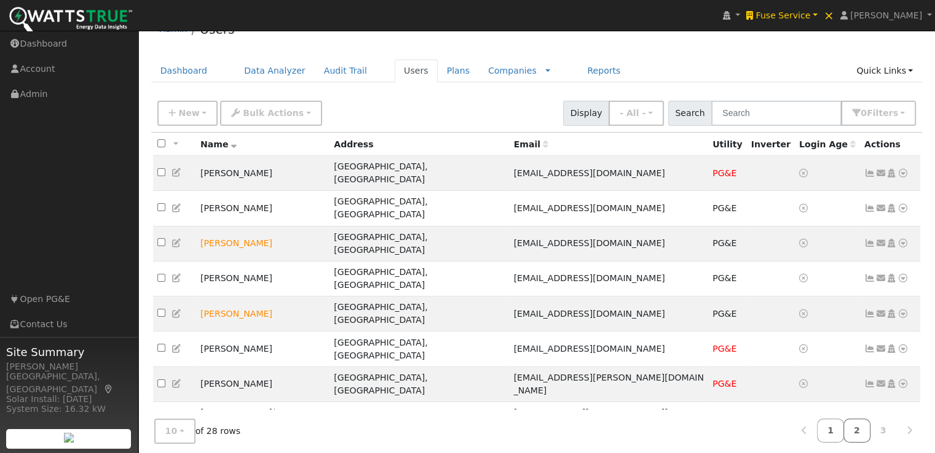
click at [858, 425] on link "2" at bounding box center [856, 431] width 27 height 24
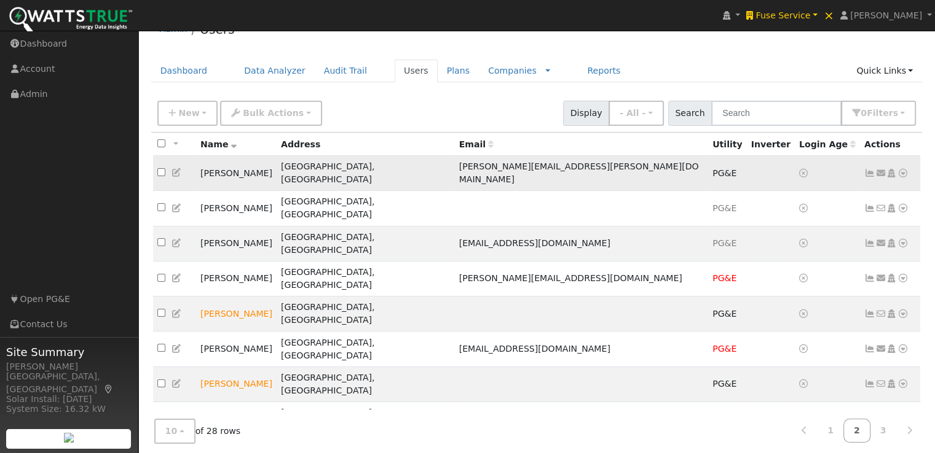
click at [870, 169] on icon at bounding box center [869, 173] width 11 height 9
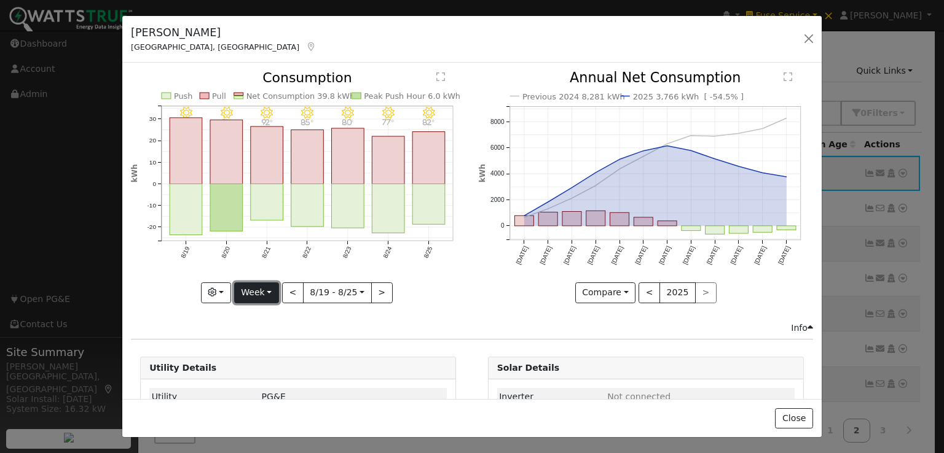
click at [257, 289] on button "Week" at bounding box center [256, 293] width 45 height 21
click at [263, 367] on link "Year" at bounding box center [277, 369] width 85 height 17
type input "[DATE]"
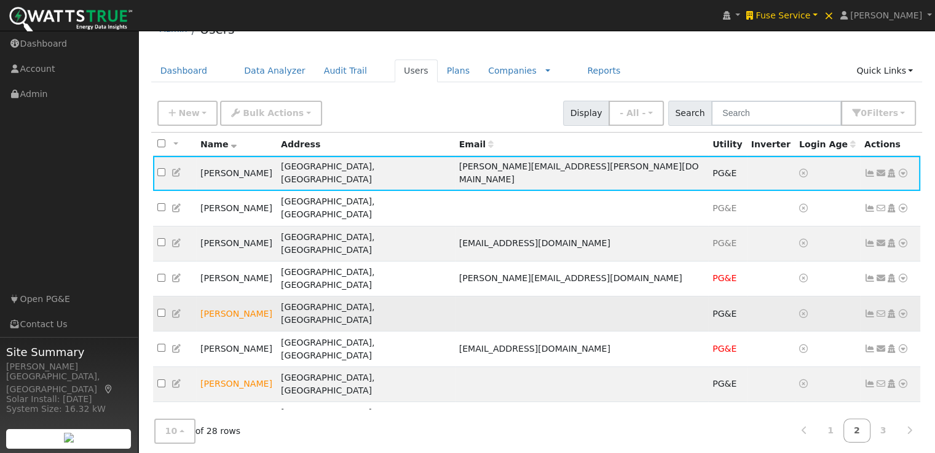
click at [747, 297] on td at bounding box center [771, 314] width 48 height 35
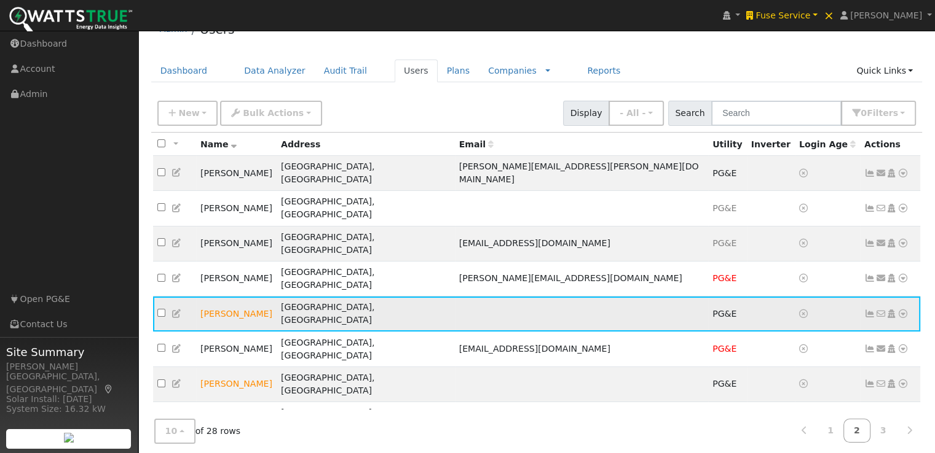
click at [868, 310] on icon at bounding box center [869, 314] width 11 height 9
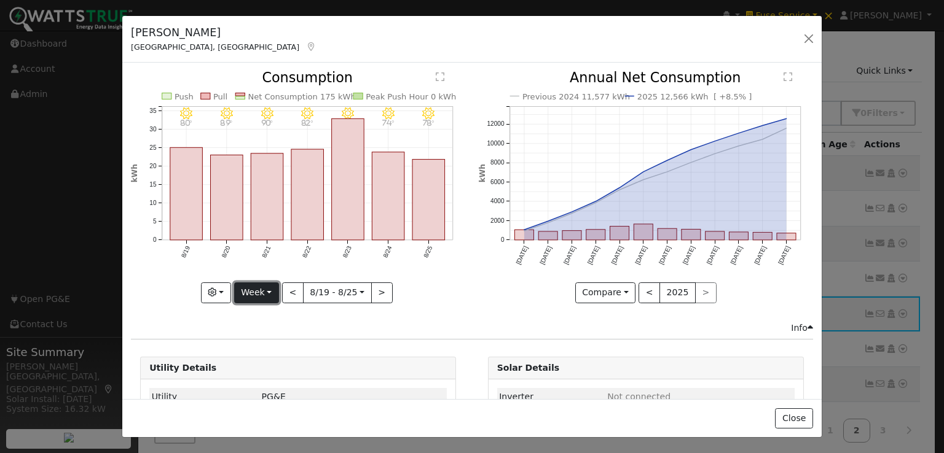
click at [267, 288] on button "Week" at bounding box center [256, 293] width 45 height 21
click at [265, 363] on link "Year" at bounding box center [277, 369] width 85 height 17
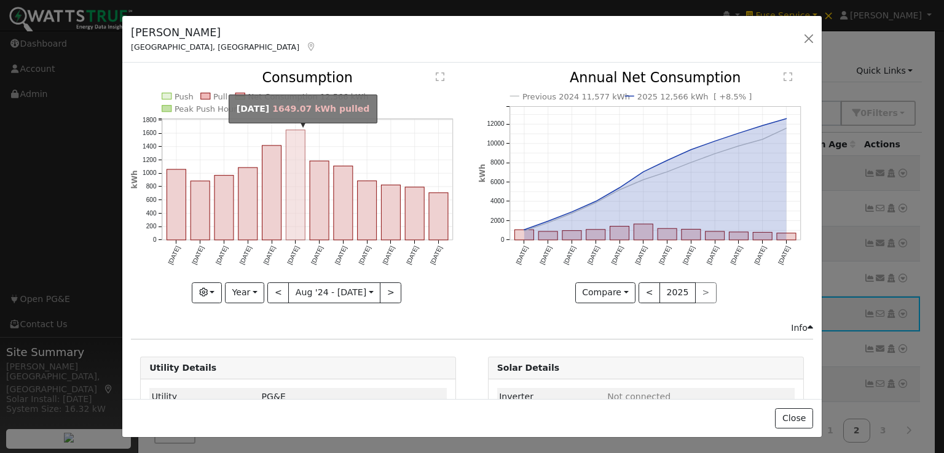
click at [293, 190] on rect "onclick=""" at bounding box center [295, 185] width 19 height 110
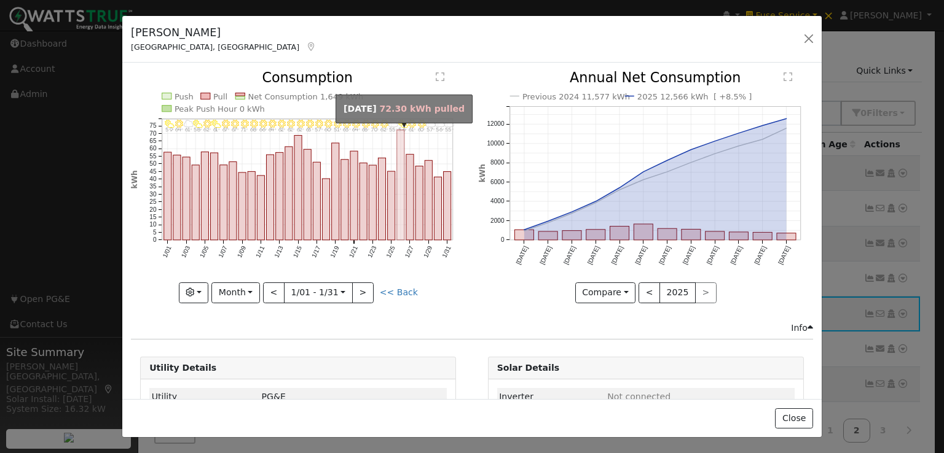
click at [397, 149] on rect "onclick=""" at bounding box center [400, 185] width 7 height 110
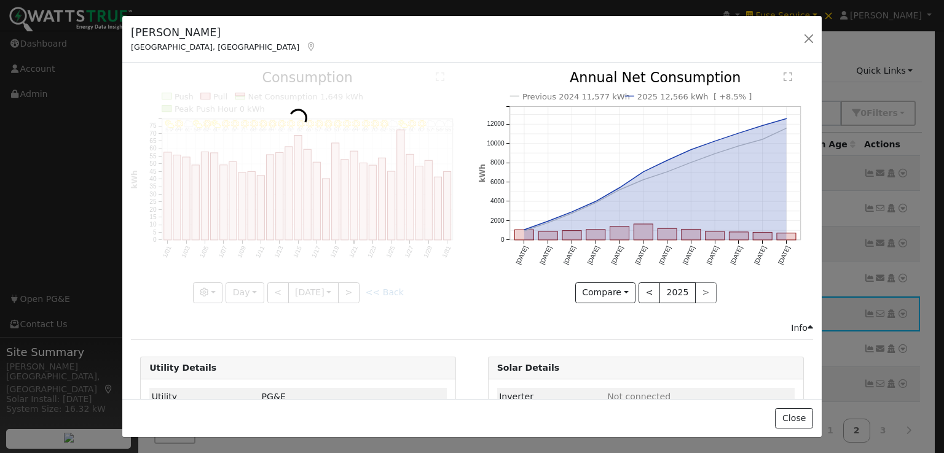
click at [393, 149] on div at bounding box center [298, 187] width 334 height 232
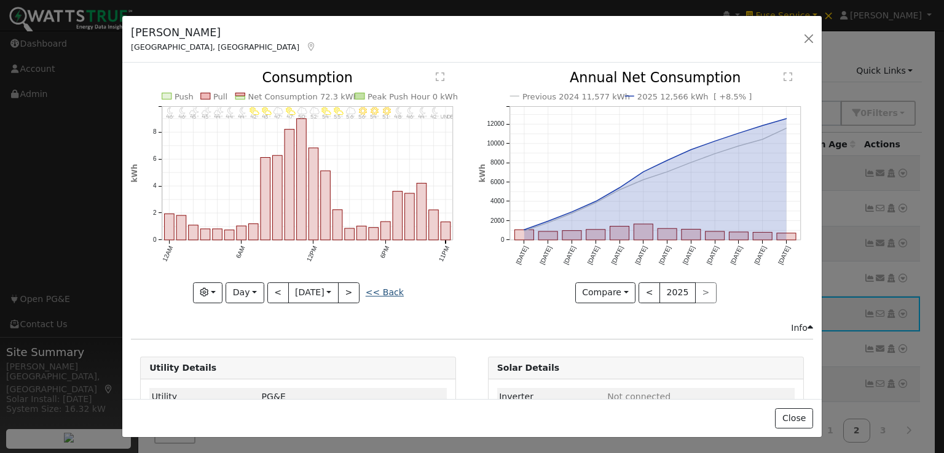
click at [391, 288] on link "<< Back" at bounding box center [385, 293] width 38 height 10
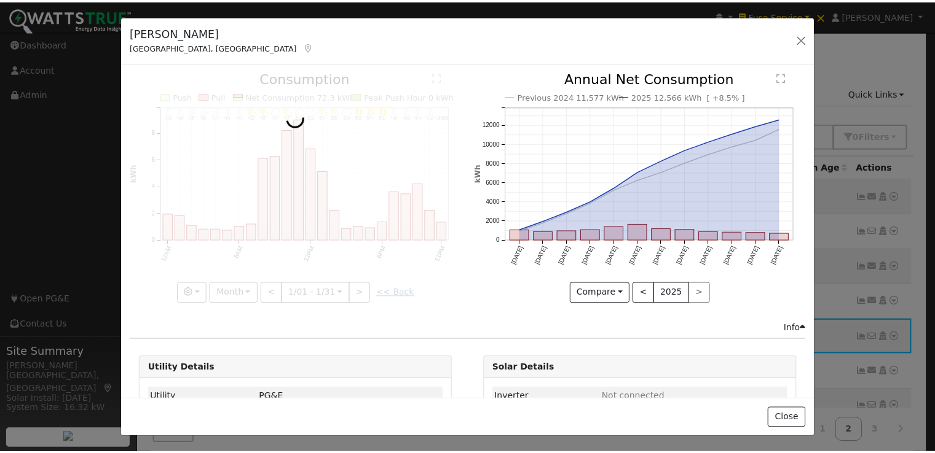
scroll to position [0, 0]
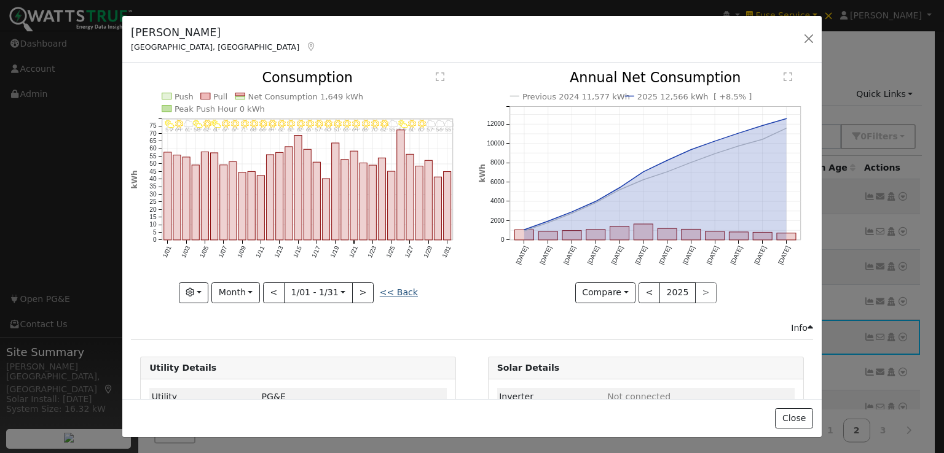
click at [391, 288] on link "<< Back" at bounding box center [399, 293] width 38 height 10
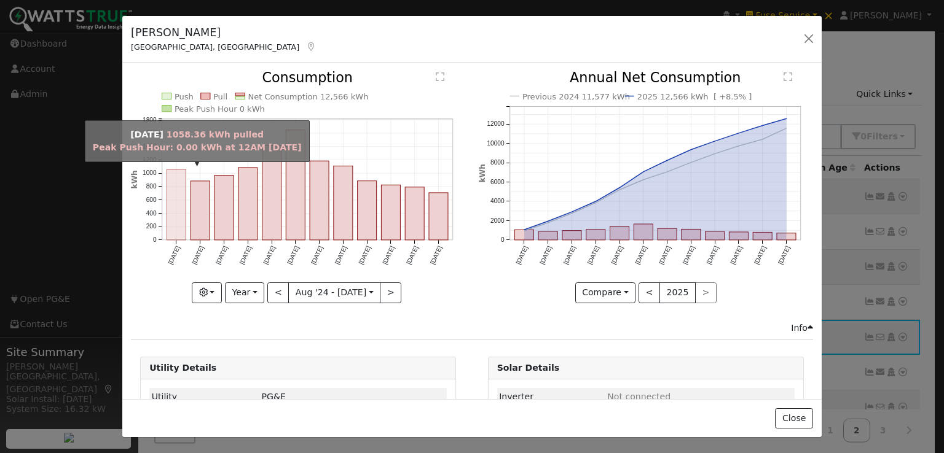
click at [172, 201] on rect "onclick=""" at bounding box center [176, 205] width 19 height 71
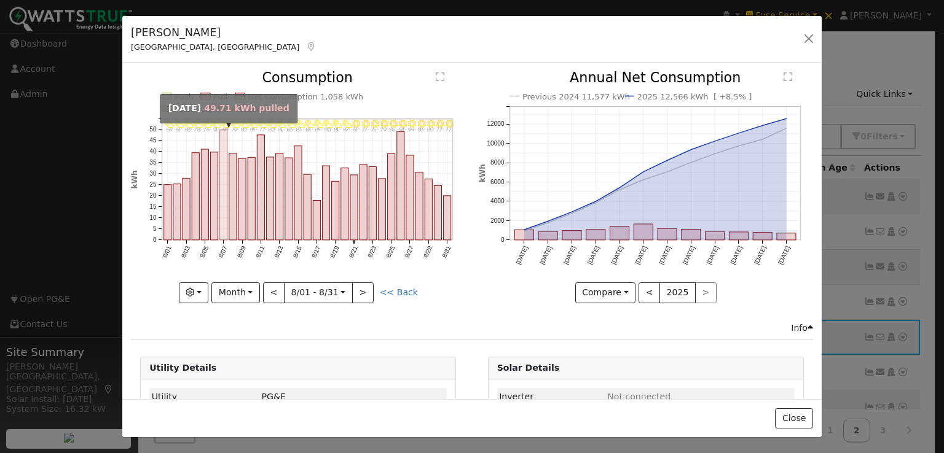
click at [221, 163] on rect "onclick=""" at bounding box center [223, 185] width 7 height 110
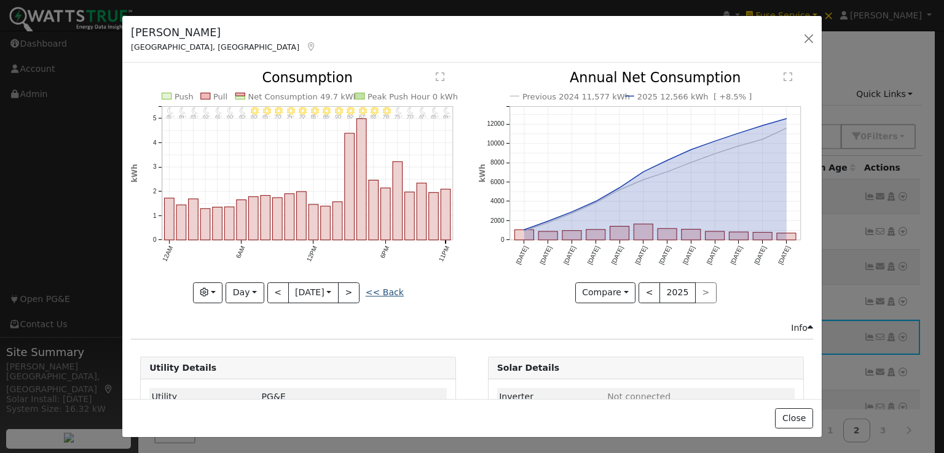
click at [388, 288] on link "<< Back" at bounding box center [385, 293] width 38 height 10
type input "[DATE]"
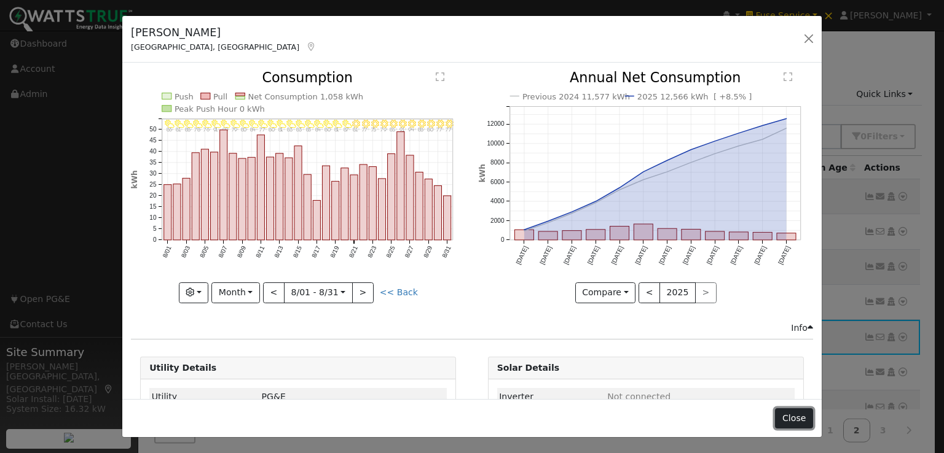
click at [796, 414] on button "Close" at bounding box center [793, 419] width 37 height 21
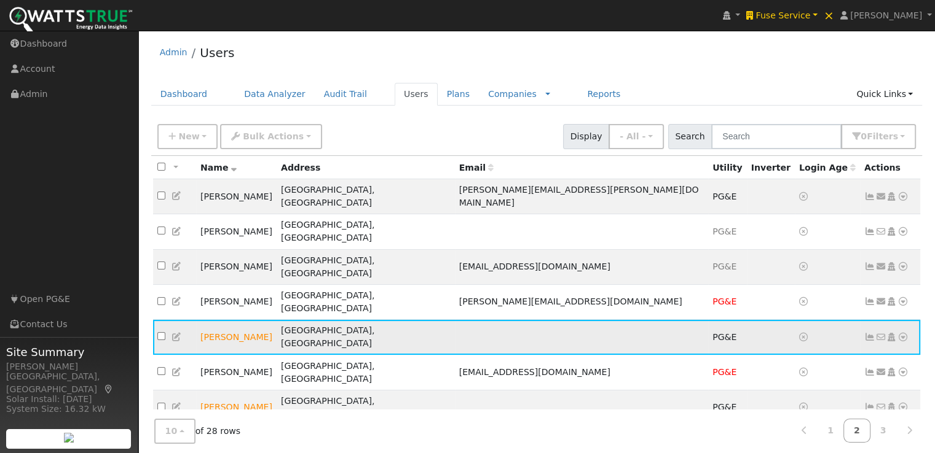
click at [175, 333] on icon at bounding box center [176, 337] width 11 height 9
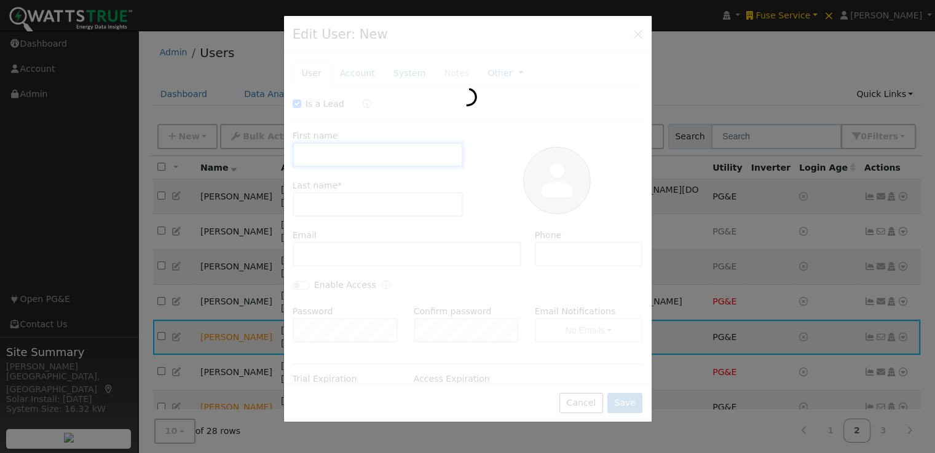
checkbox input "true"
type input "Linda"
type input "Lyon"
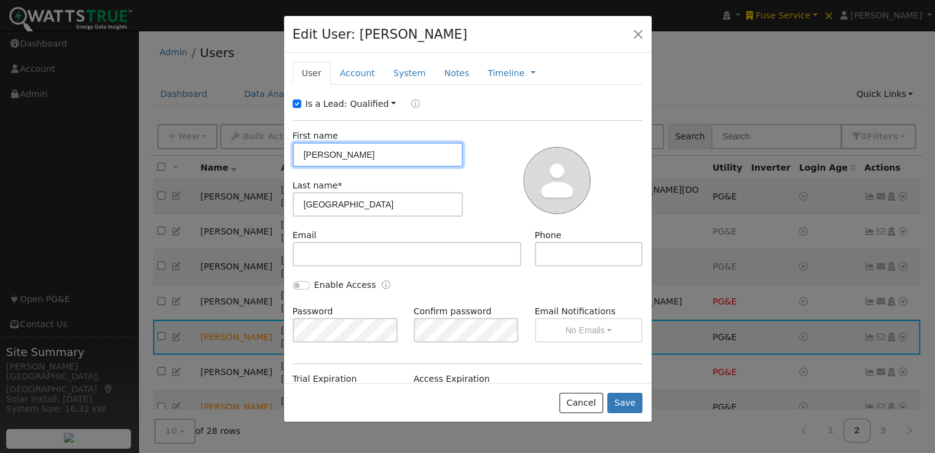
scroll to position [160, 0]
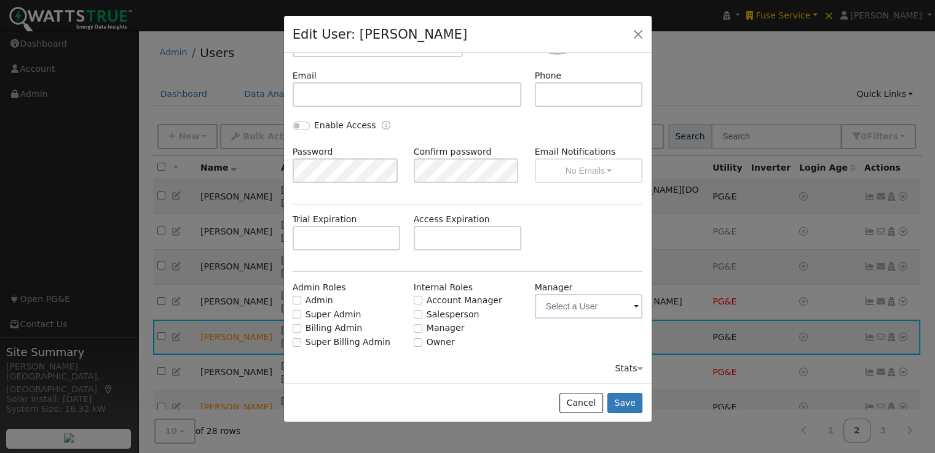
click at [619, 365] on div "Stats" at bounding box center [628, 369] width 28 height 13
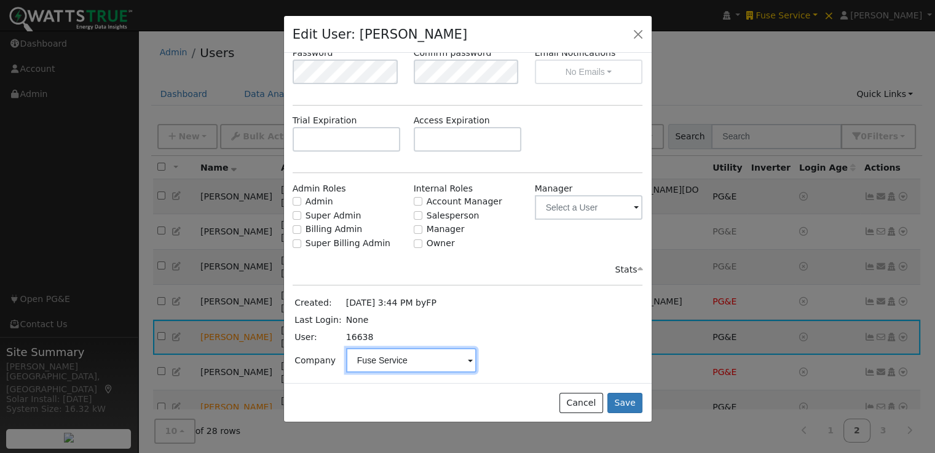
click at [456, 362] on input "Fuse Service" at bounding box center [411, 360] width 130 height 25
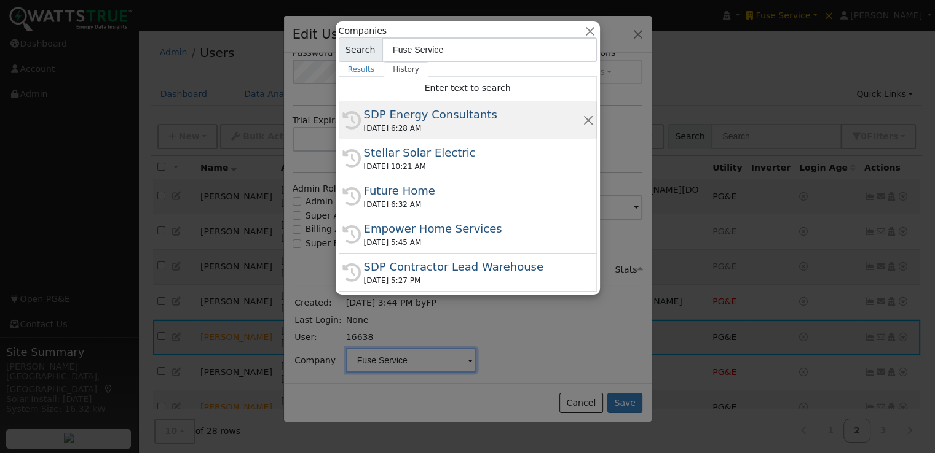
click at [395, 112] on div "SDP Energy Consultants" at bounding box center [473, 114] width 219 height 17
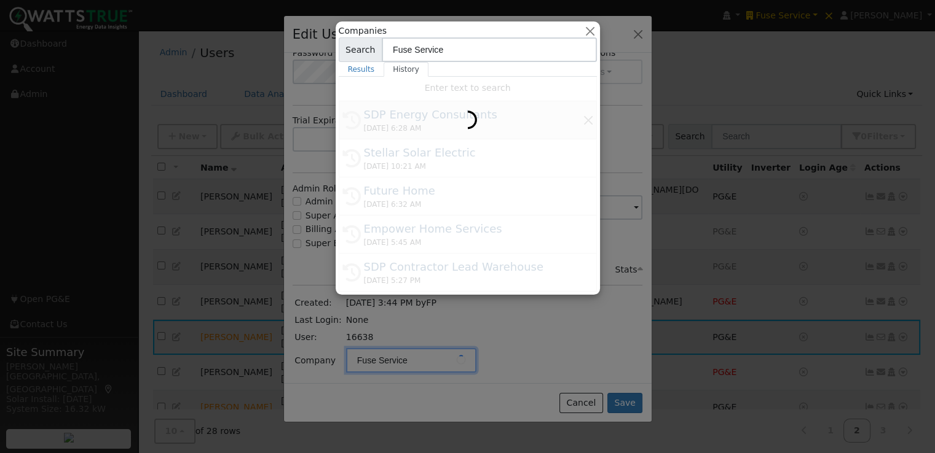
type input "SDP Energy Consultants"
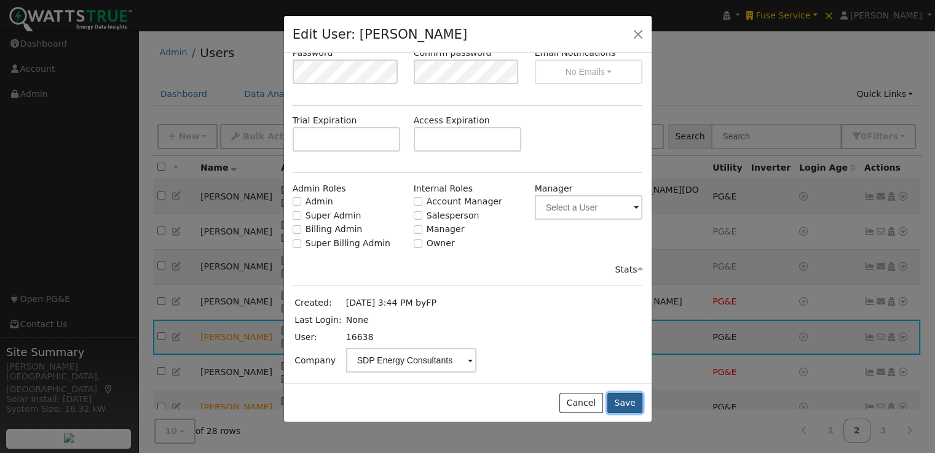
click at [625, 399] on button "Save" at bounding box center [625, 403] width 36 height 21
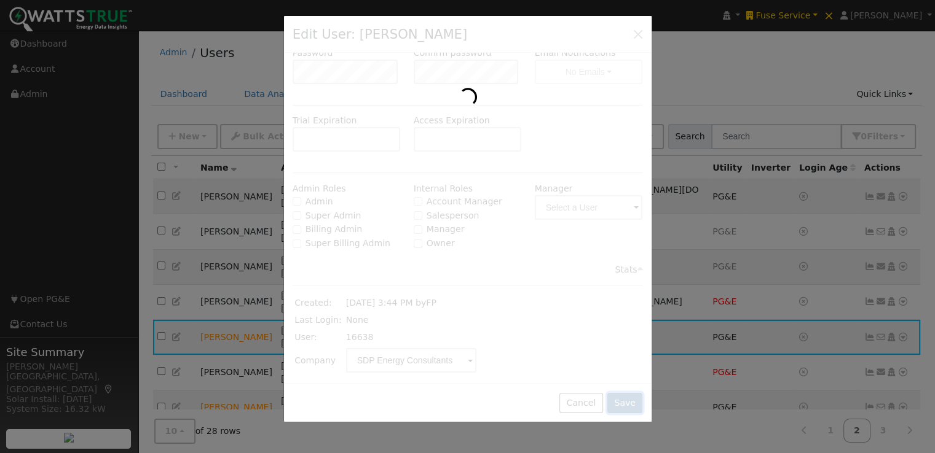
scroll to position [0, 0]
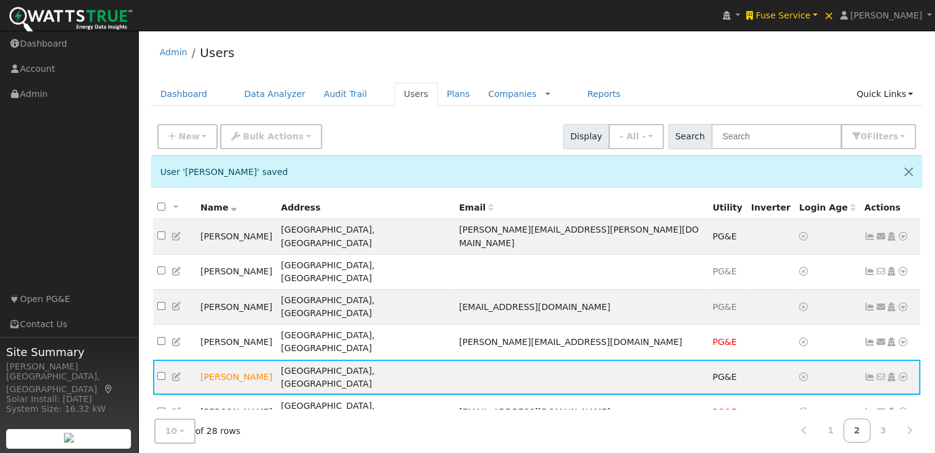
click at [747, 431] on td at bounding box center [771, 448] width 48 height 35
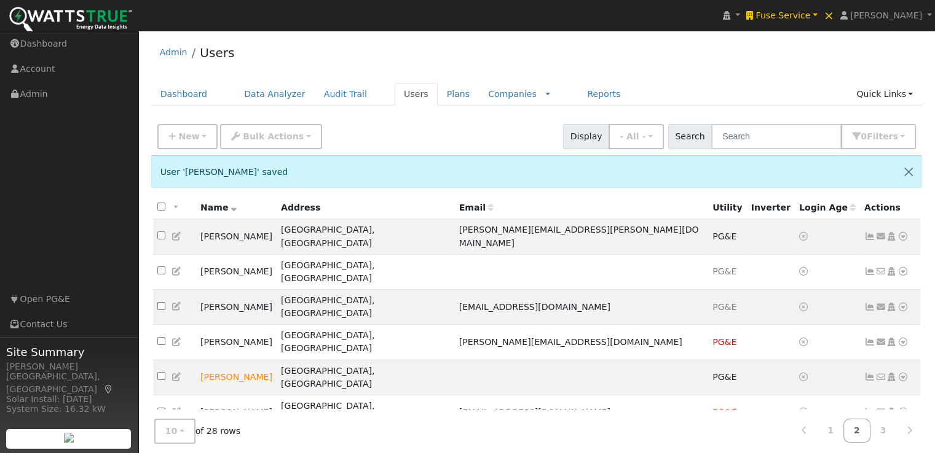
click at [868, 444] on icon at bounding box center [869, 448] width 11 height 9
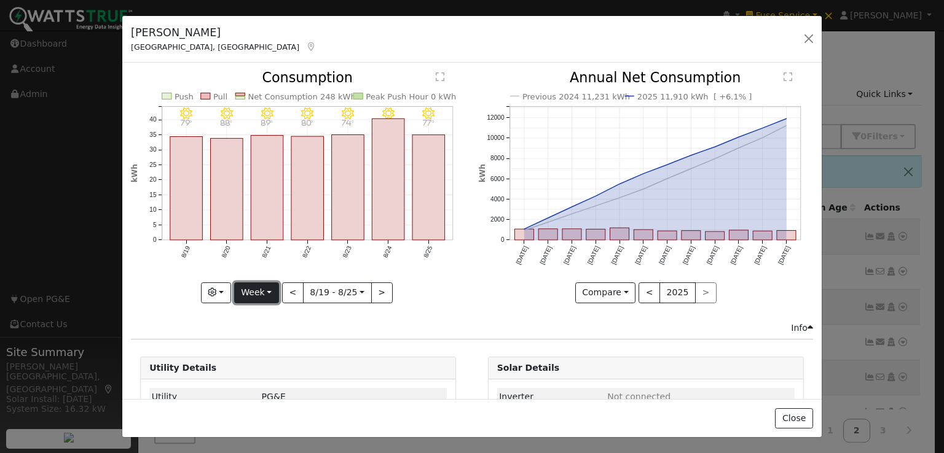
click at [256, 284] on button "Week" at bounding box center [256, 293] width 45 height 21
click at [259, 368] on link "Year" at bounding box center [277, 369] width 85 height 17
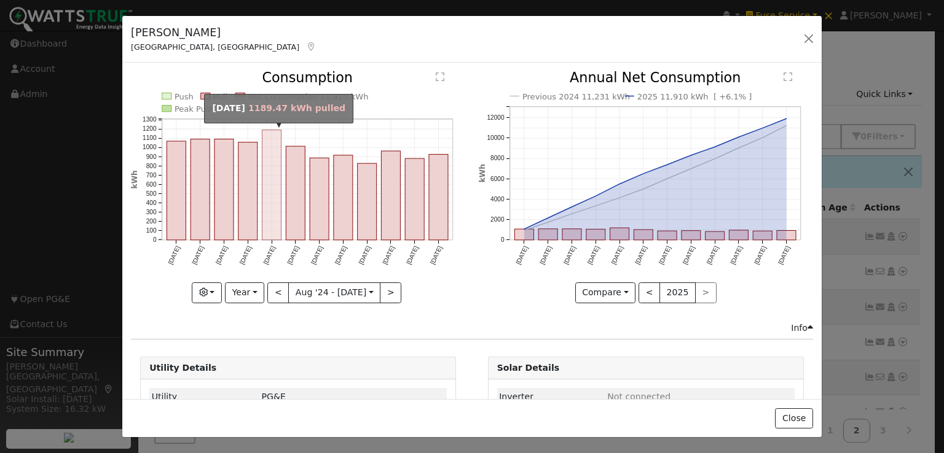
click at [268, 181] on rect "onclick=""" at bounding box center [271, 185] width 19 height 110
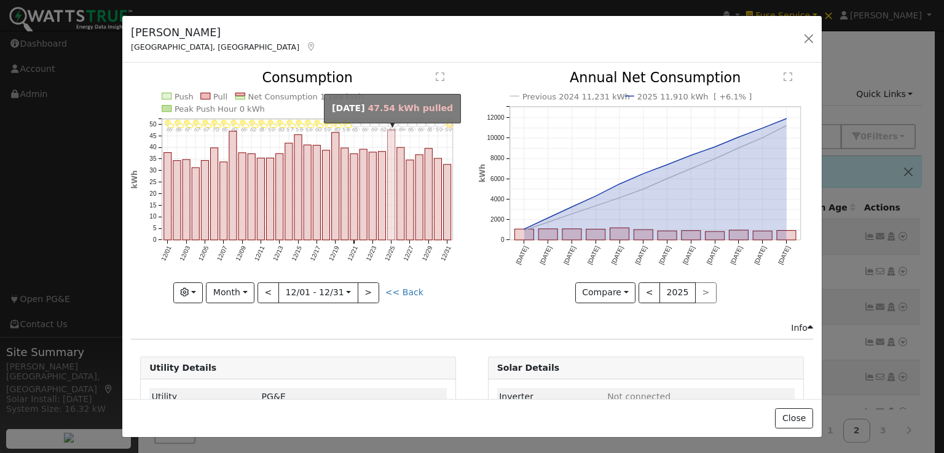
click at [390, 145] on rect "onclick=""" at bounding box center [391, 185] width 7 height 110
type input "2024-12-25"
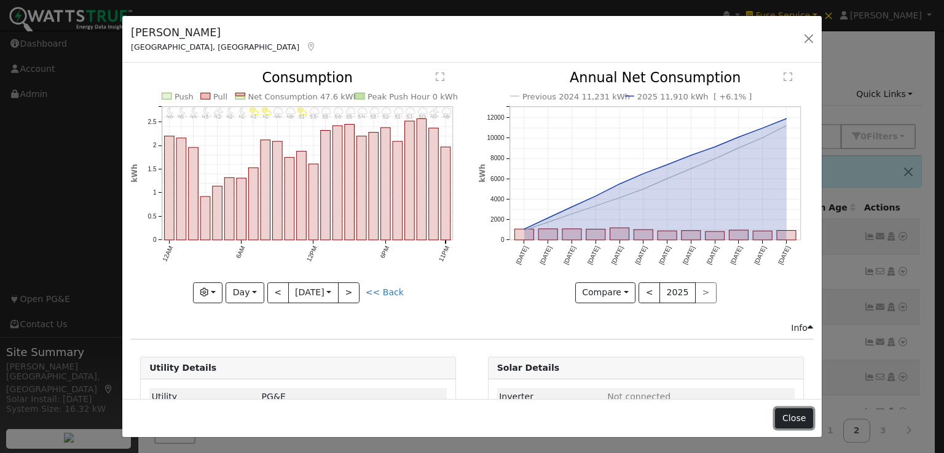
click at [802, 418] on button "Close" at bounding box center [793, 419] width 37 height 21
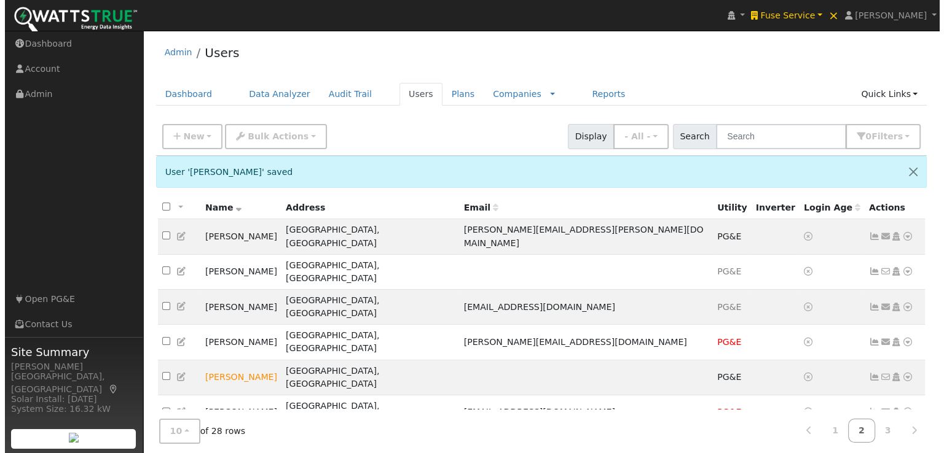
scroll to position [63, 0]
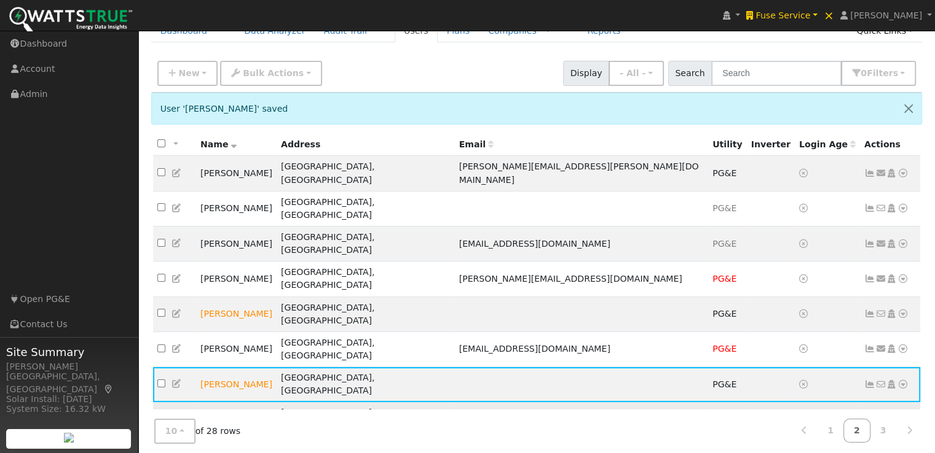
click at [868, 415] on icon at bounding box center [869, 419] width 11 height 9
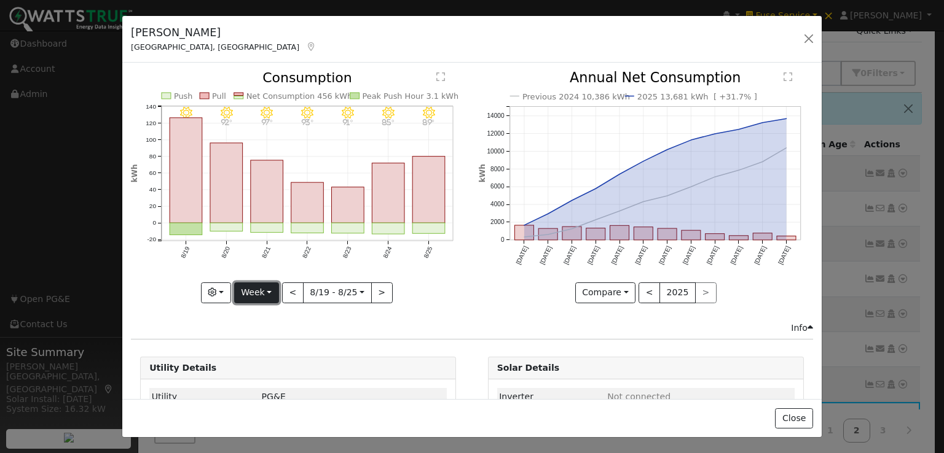
click at [261, 285] on button "Week" at bounding box center [256, 293] width 45 height 21
click at [256, 364] on link "Year" at bounding box center [277, 369] width 85 height 17
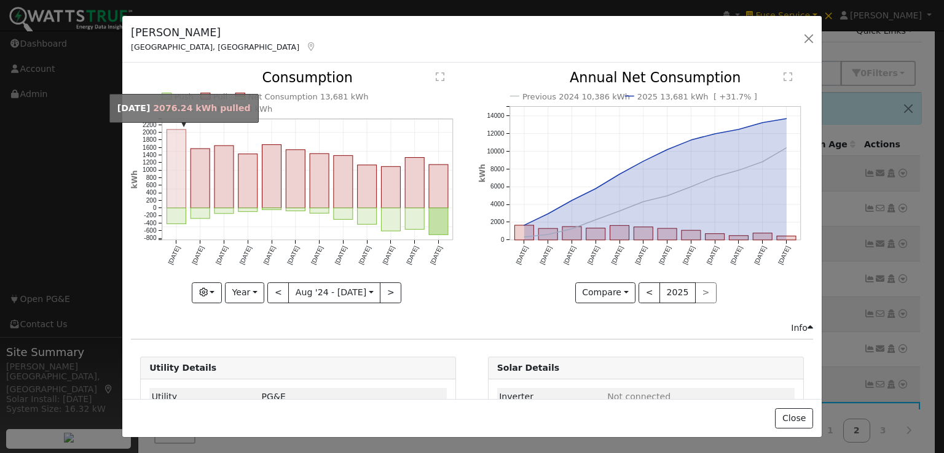
click at [172, 169] on rect "onclick=""" at bounding box center [176, 169] width 19 height 79
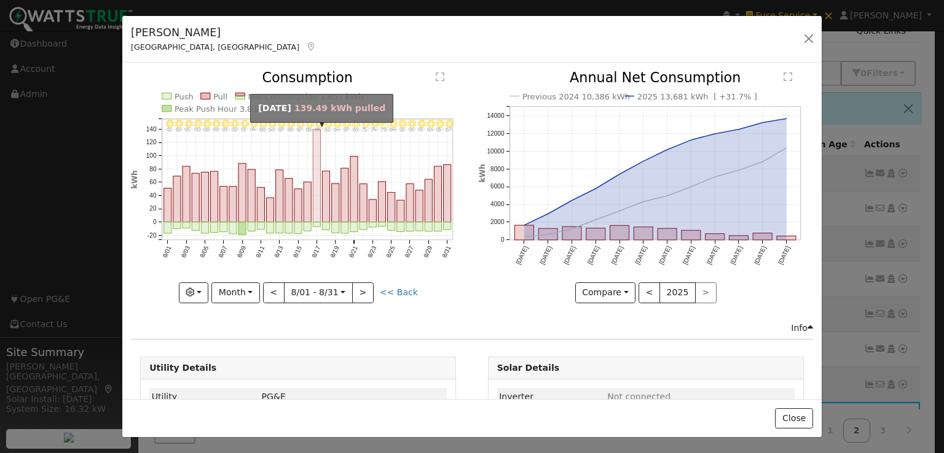
click at [313, 151] on rect "onclick=""" at bounding box center [316, 176] width 7 height 93
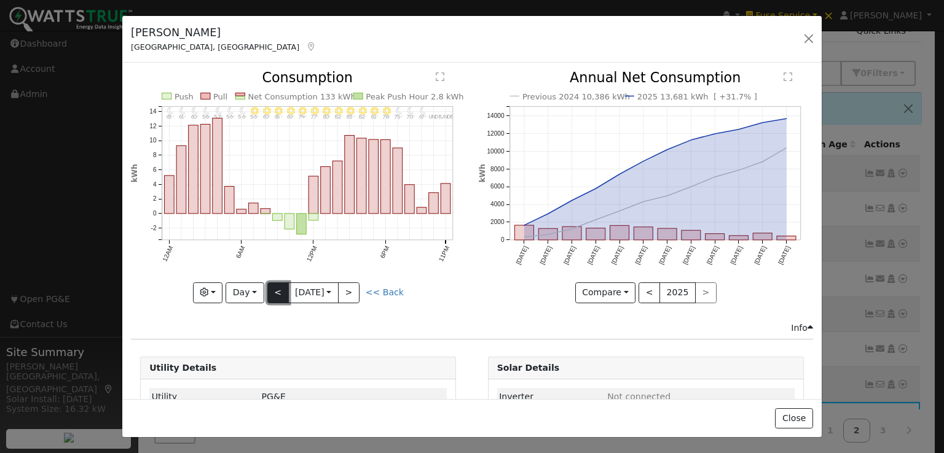
click at [273, 291] on button "<" at bounding box center [278, 293] width 22 height 21
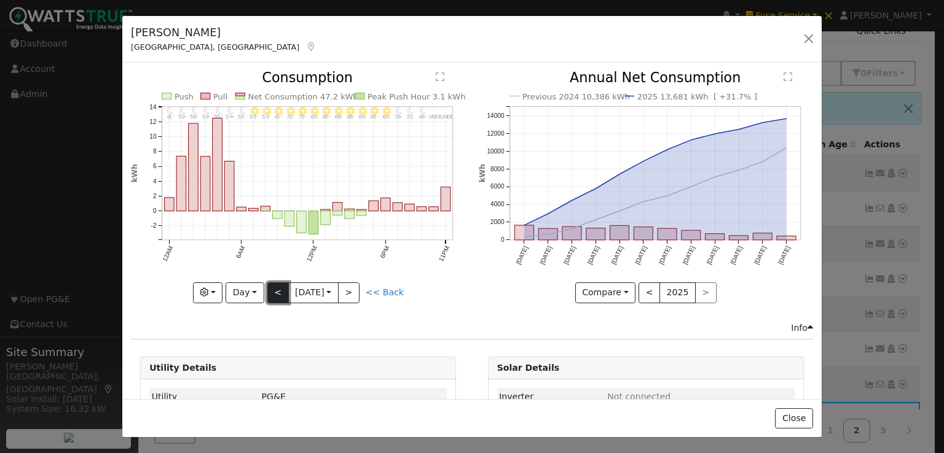
click at [273, 291] on button "<" at bounding box center [278, 293] width 22 height 21
click at [273, 288] on button "<" at bounding box center [278, 293] width 22 height 21
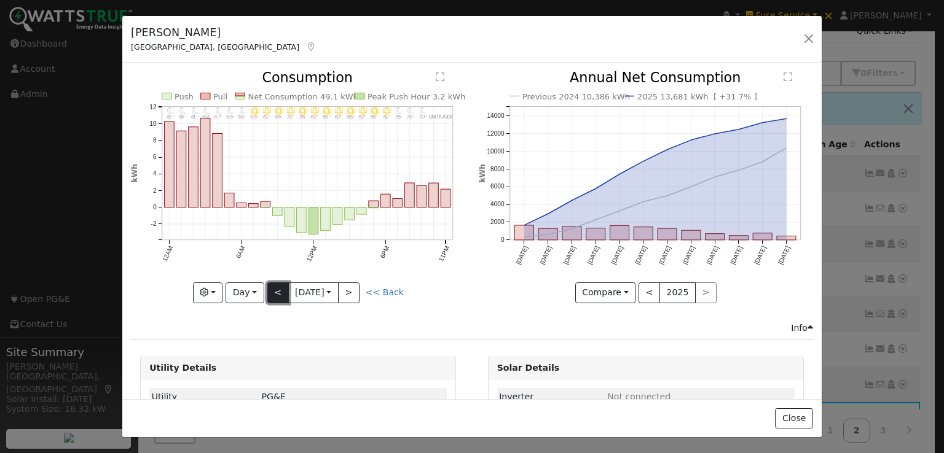
click at [273, 288] on button "<" at bounding box center [278, 293] width 22 height 21
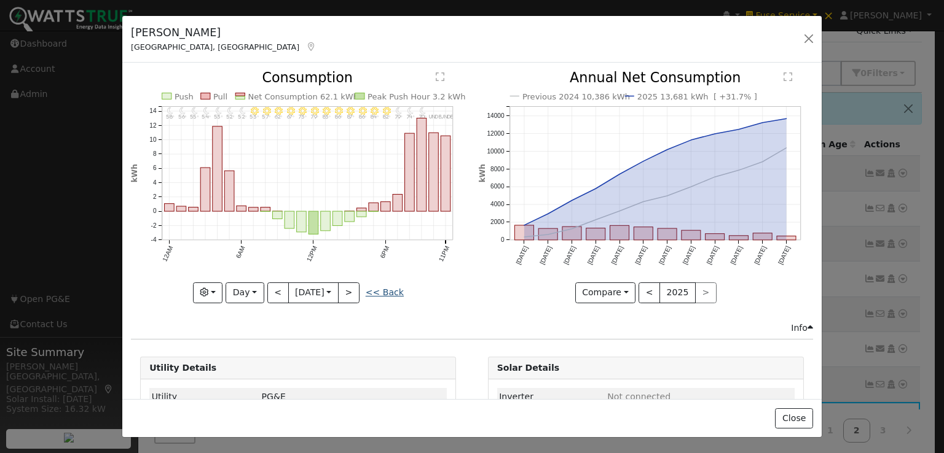
click at [389, 290] on link "<< Back" at bounding box center [385, 293] width 38 height 10
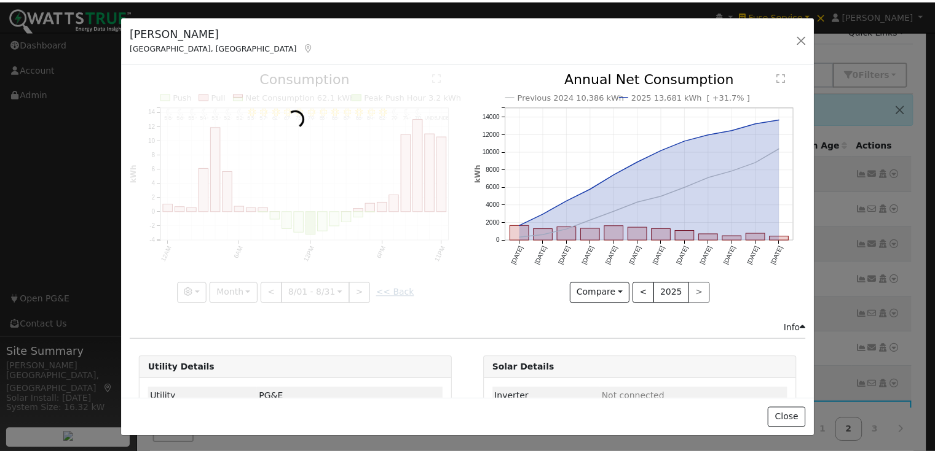
scroll to position [0, 0]
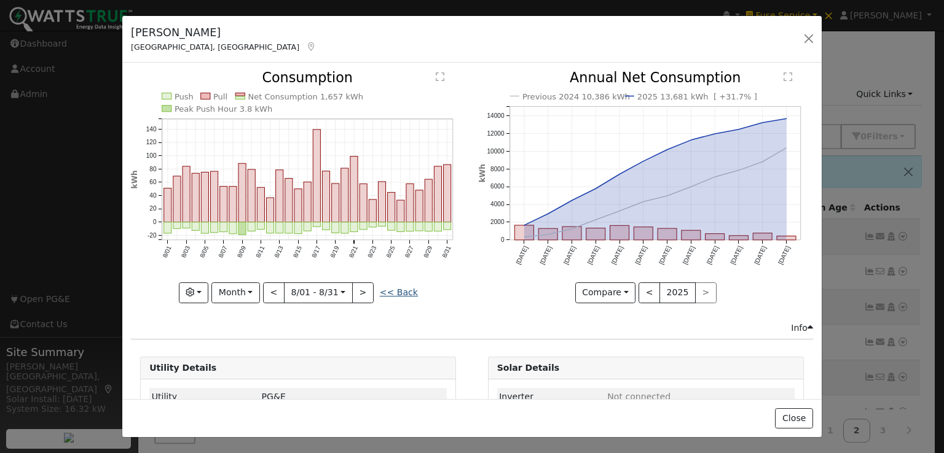
click at [393, 288] on link "<< Back" at bounding box center [399, 293] width 38 height 10
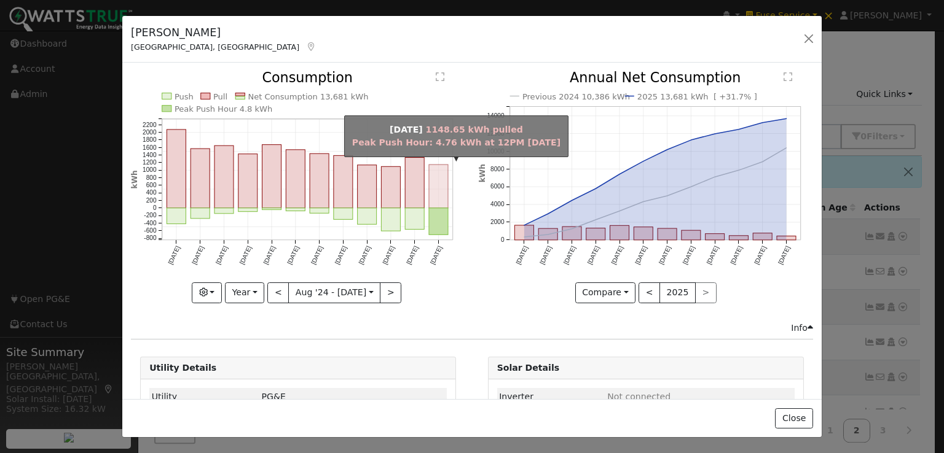
click at [429, 170] on rect "onclick=""" at bounding box center [438, 187] width 19 height 44
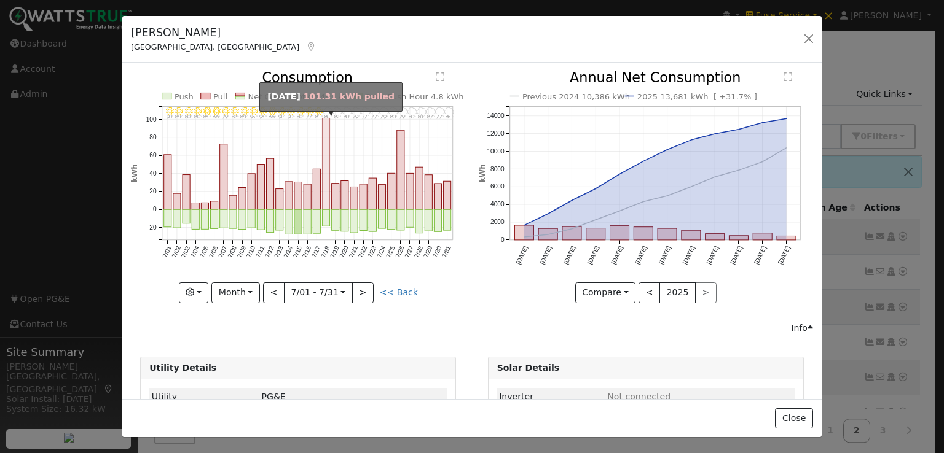
click at [324, 143] on rect "onclick=""" at bounding box center [326, 165] width 7 height 92
type input "2025-07-18"
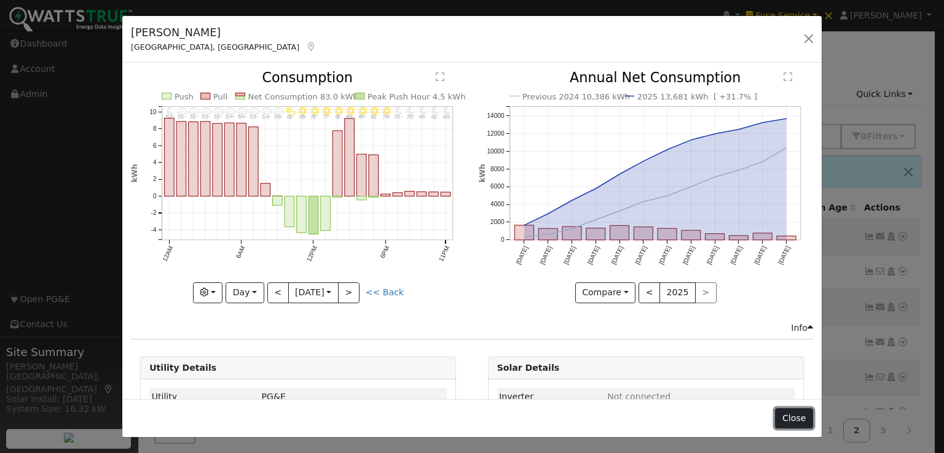
click at [791, 422] on button "Close" at bounding box center [793, 419] width 37 height 21
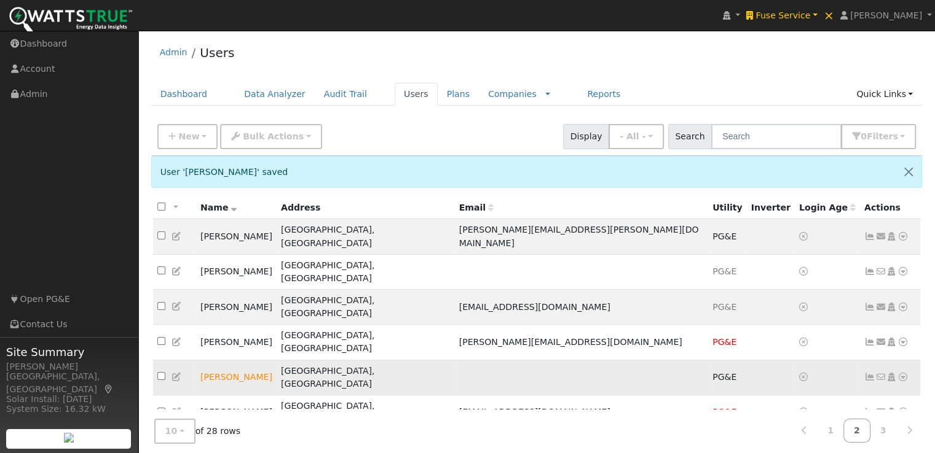
scroll to position [63, 0]
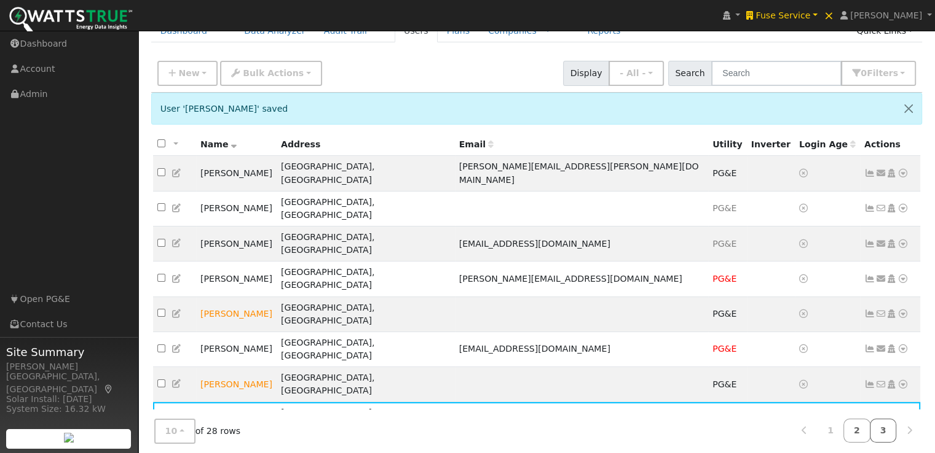
click at [882, 426] on link "3" at bounding box center [882, 431] width 27 height 24
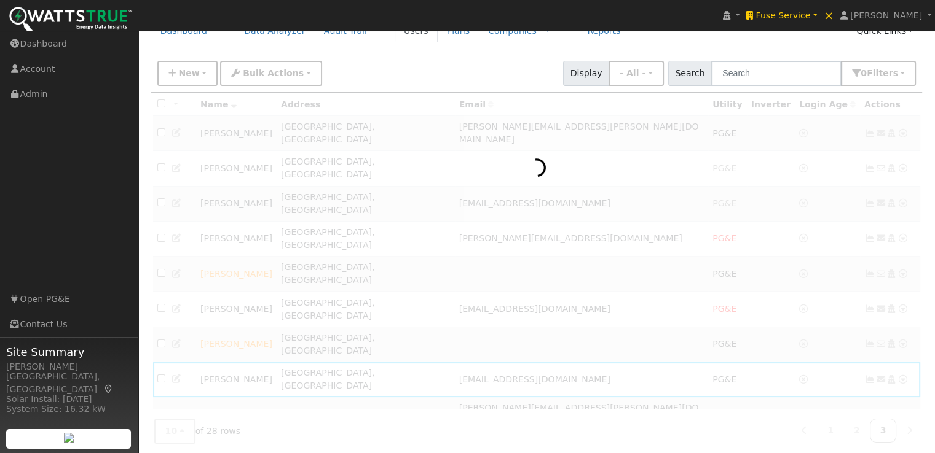
scroll to position [23, 0]
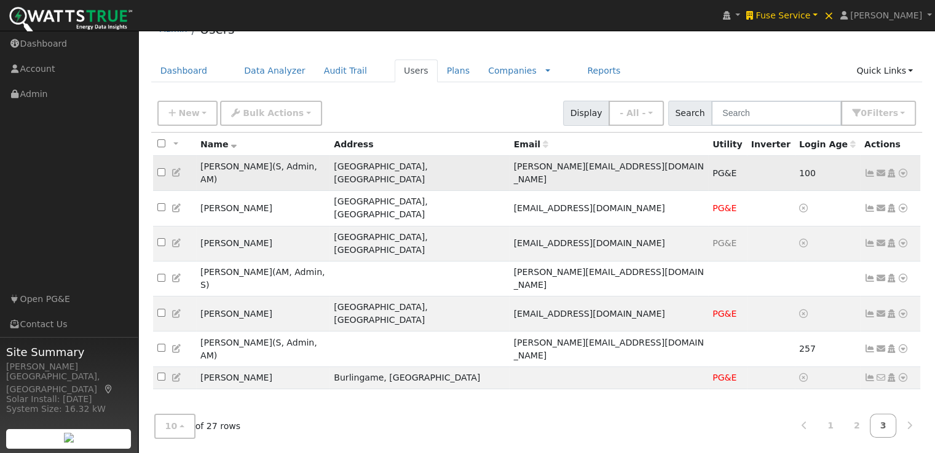
click at [868, 169] on icon at bounding box center [869, 173] width 11 height 9
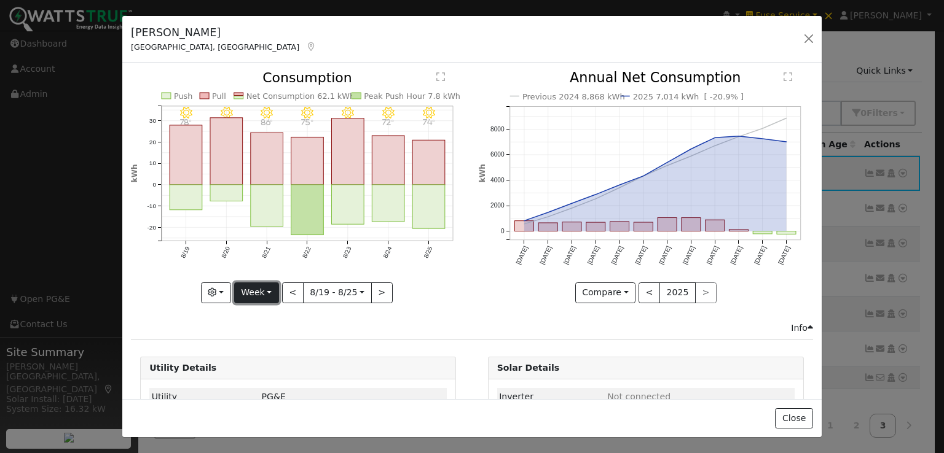
click at [248, 291] on button "Week" at bounding box center [256, 293] width 45 height 21
click at [263, 364] on link "Year" at bounding box center [277, 369] width 85 height 17
type input "2024-08-01"
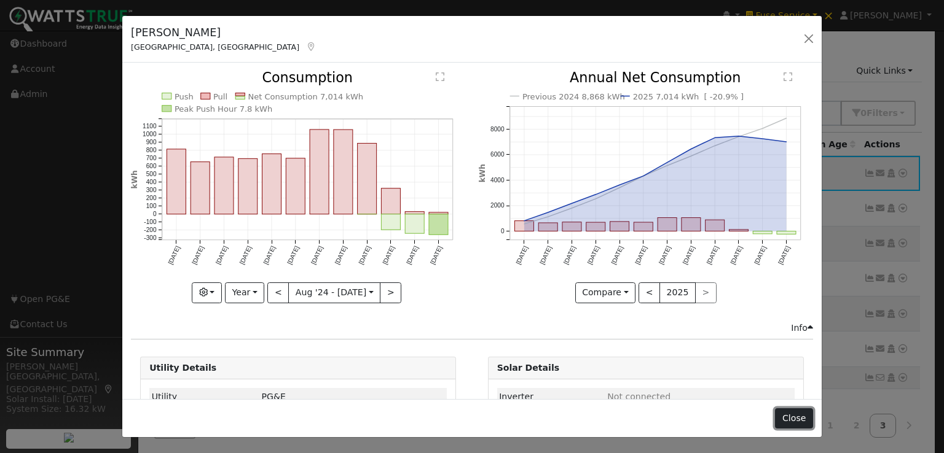
click at [796, 414] on button "Close" at bounding box center [793, 419] width 37 height 21
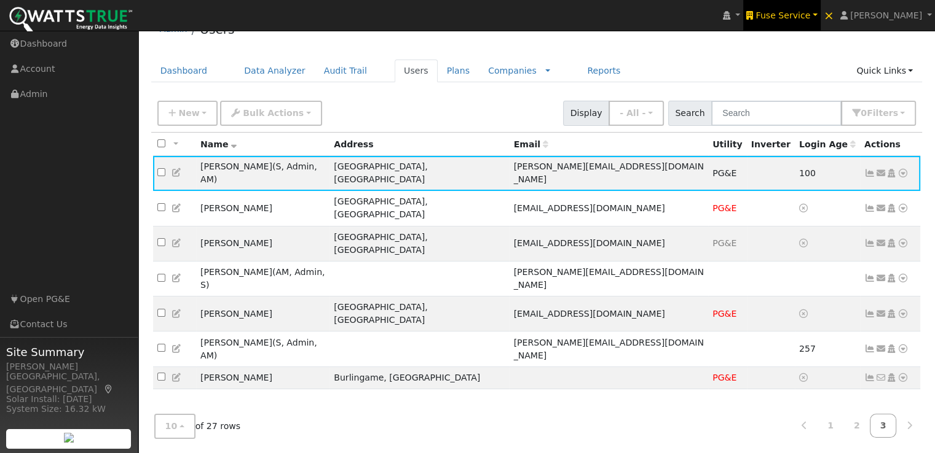
click at [803, 13] on span "Fuse Service" at bounding box center [782, 15] width 55 height 10
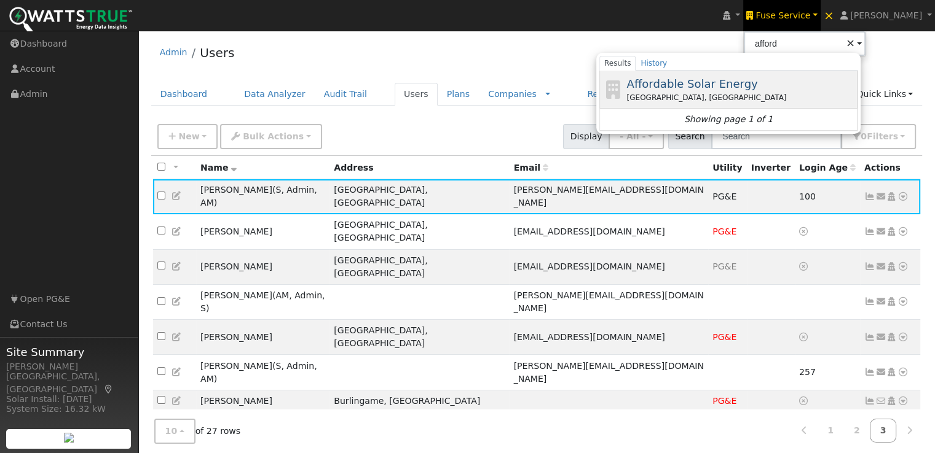
click at [734, 82] on span "Affordable Solar Energy" at bounding box center [691, 83] width 131 height 13
type input "Affordable Solar Energy"
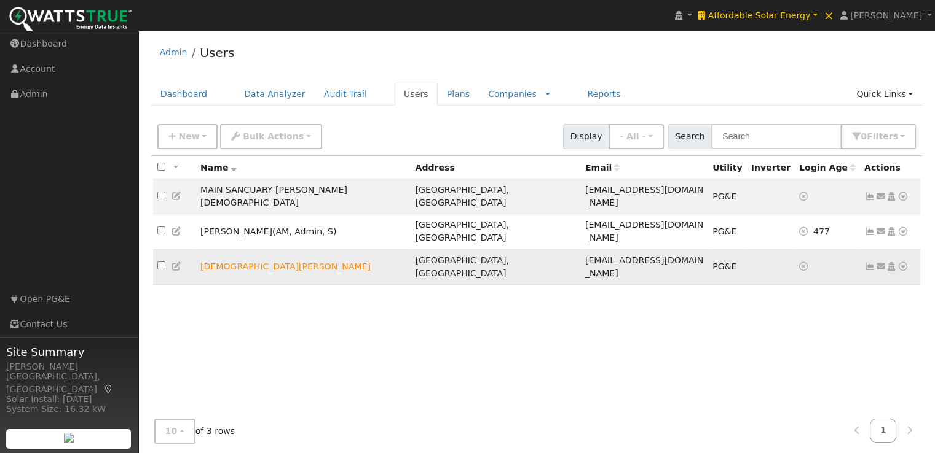
click at [869, 262] on link at bounding box center [869, 267] width 11 height 10
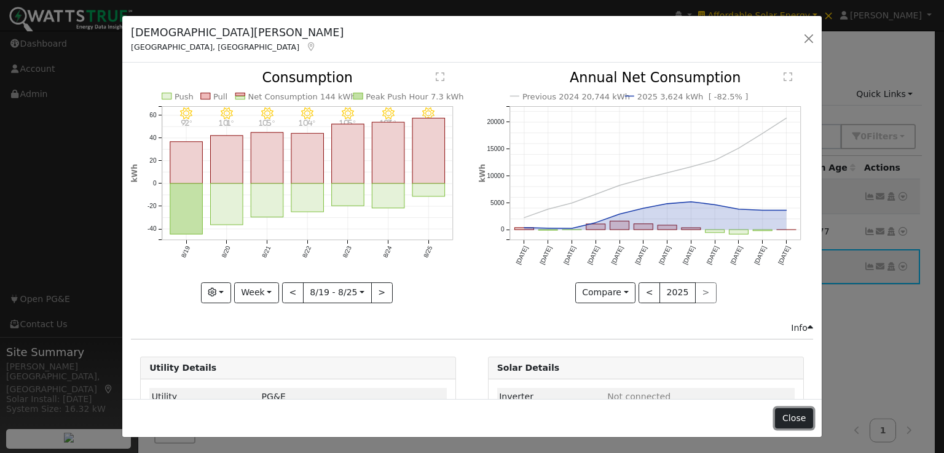
click at [806, 418] on button "Close" at bounding box center [793, 419] width 37 height 21
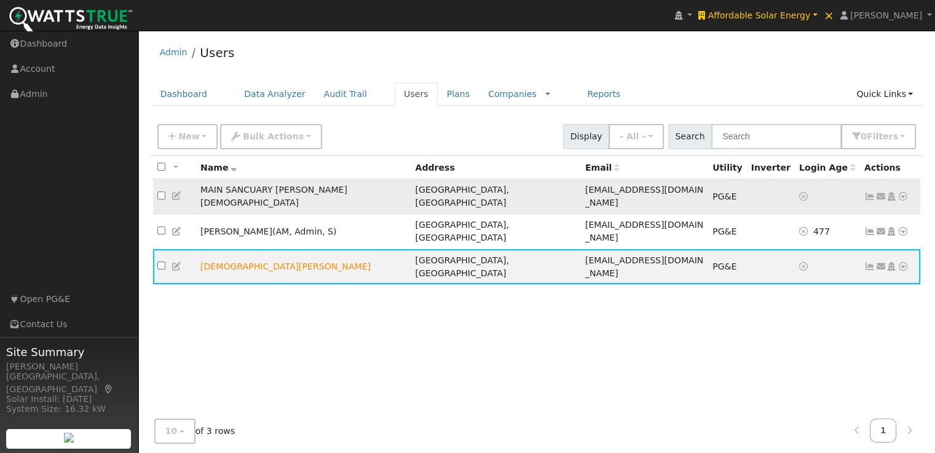
click at [831, 191] on td at bounding box center [827, 196] width 65 height 35
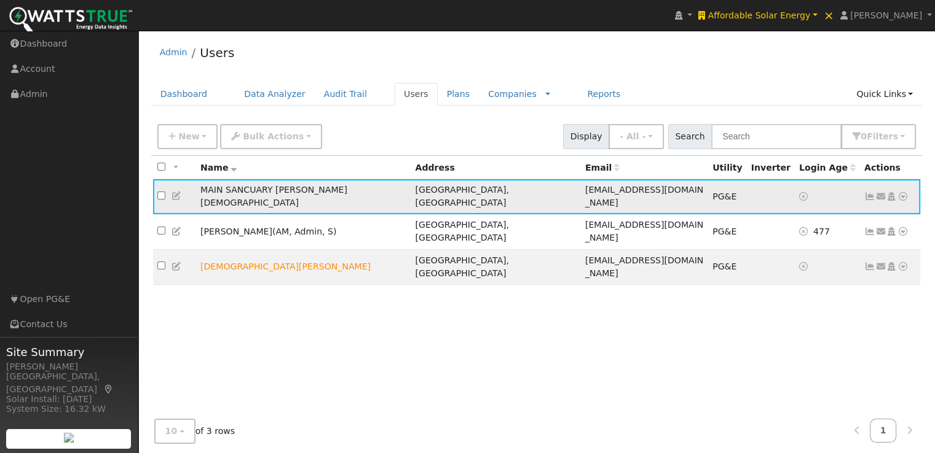
click at [868, 192] on icon at bounding box center [869, 196] width 11 height 9
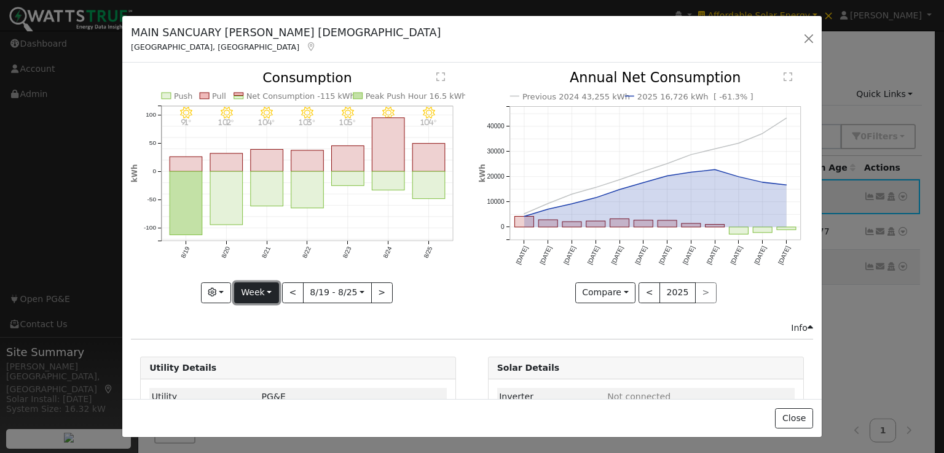
click at [247, 288] on button "Week" at bounding box center [256, 293] width 45 height 21
click at [255, 366] on link "Year" at bounding box center [277, 369] width 85 height 17
type input "[DATE]"
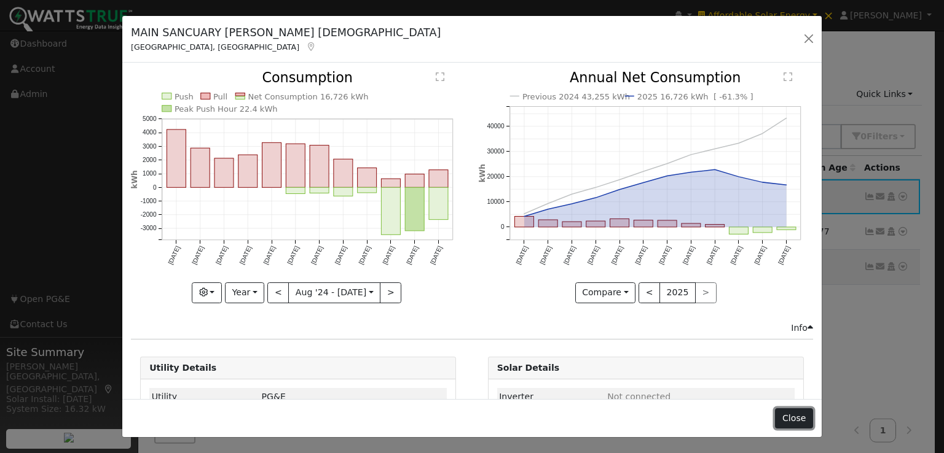
click at [796, 417] on button "Close" at bounding box center [793, 419] width 37 height 21
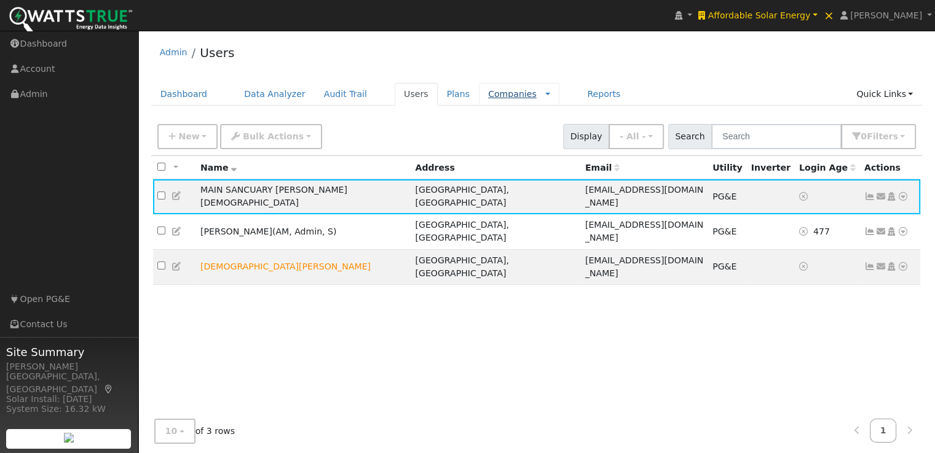
click at [492, 98] on link "Companies" at bounding box center [512, 94] width 49 height 10
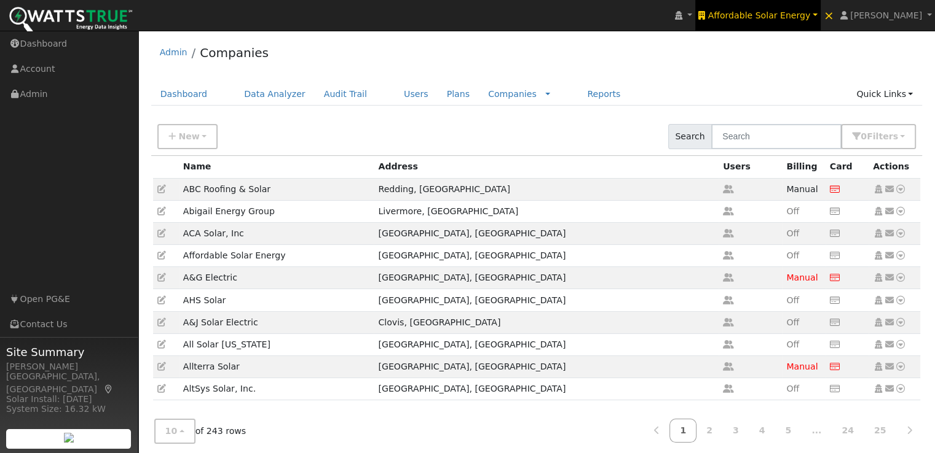
click at [785, 16] on span "Affordable Solar Energy" at bounding box center [758, 15] width 103 height 10
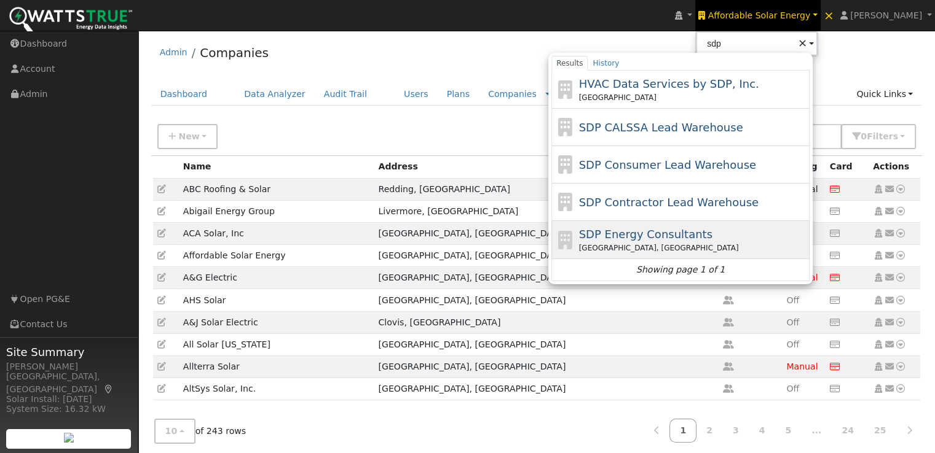
click at [678, 232] on span "SDP Energy Consultants" at bounding box center [645, 234] width 133 height 13
type input "SDP Energy Consultants"
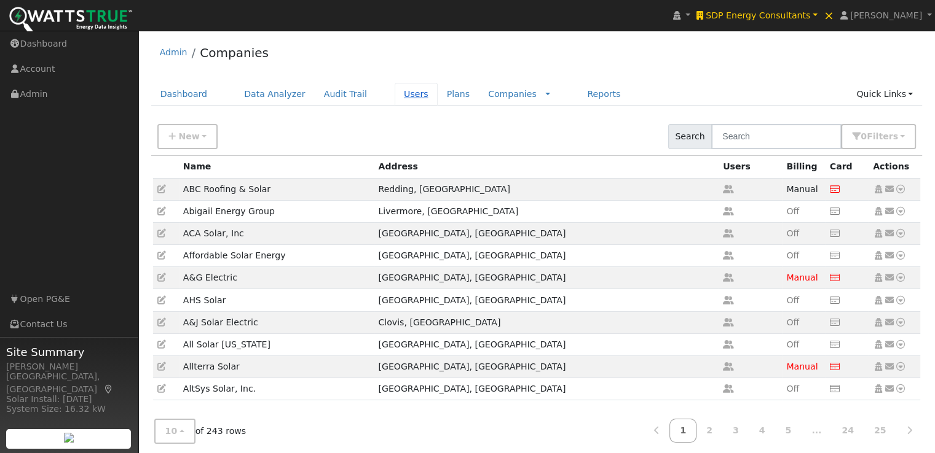
click at [394, 93] on link "Users" at bounding box center [415, 94] width 43 height 23
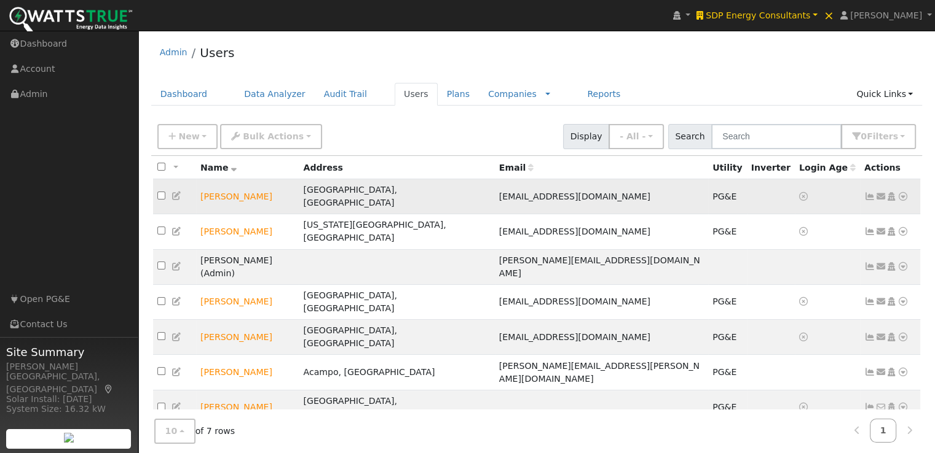
click at [177, 192] on icon at bounding box center [176, 196] width 11 height 9
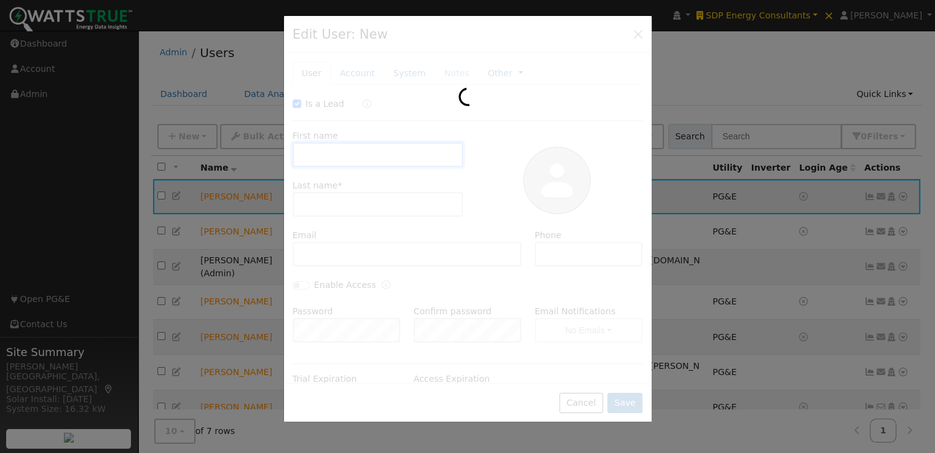
checkbox input "true"
type input "[PERSON_NAME]"
type input "Akkad"
type input "[EMAIL_ADDRESS][DOMAIN_NAME]"
type input "9168047021"
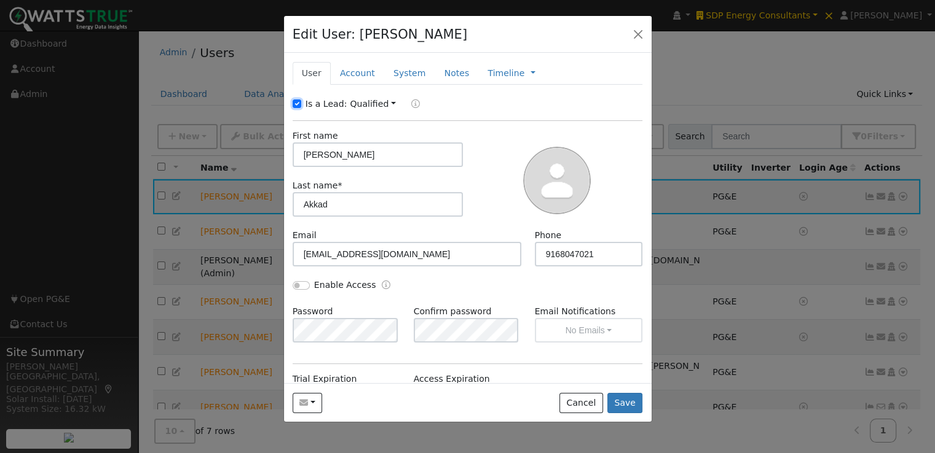
click at [295, 104] on input "Is a Lead:" at bounding box center [296, 104] width 9 height 9
click at [626, 399] on button "Save" at bounding box center [625, 403] width 36 height 21
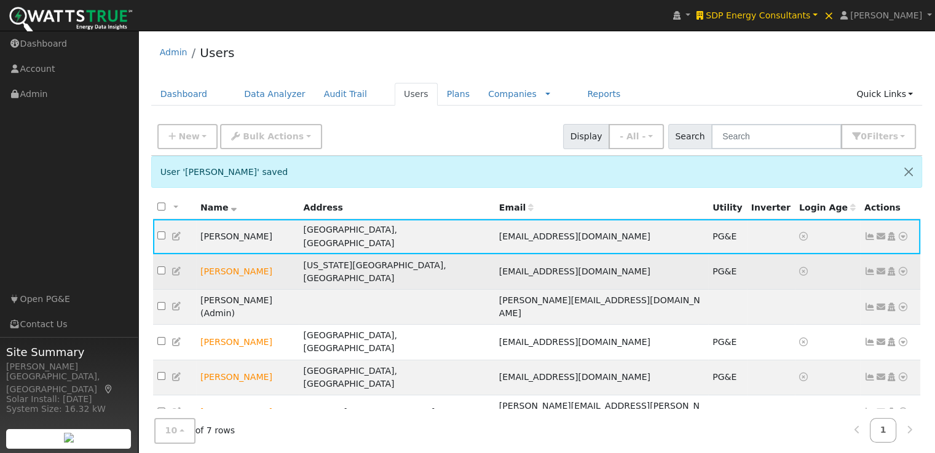
click at [174, 267] on icon at bounding box center [176, 271] width 11 height 9
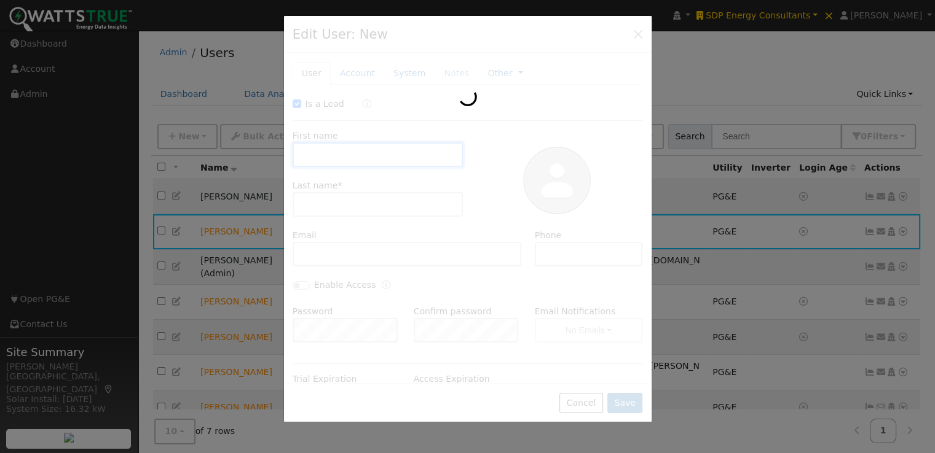
checkbox input "true"
type input "[PERSON_NAME]"
type input "[EMAIL_ADDRESS][DOMAIN_NAME]"
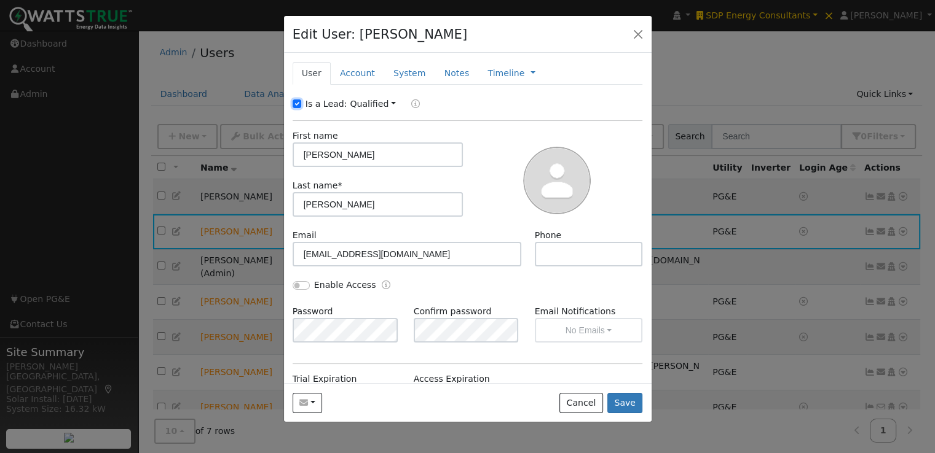
click at [296, 104] on input "Is a Lead:" at bounding box center [296, 104] width 9 height 9
click at [626, 404] on button "Save" at bounding box center [625, 403] width 36 height 21
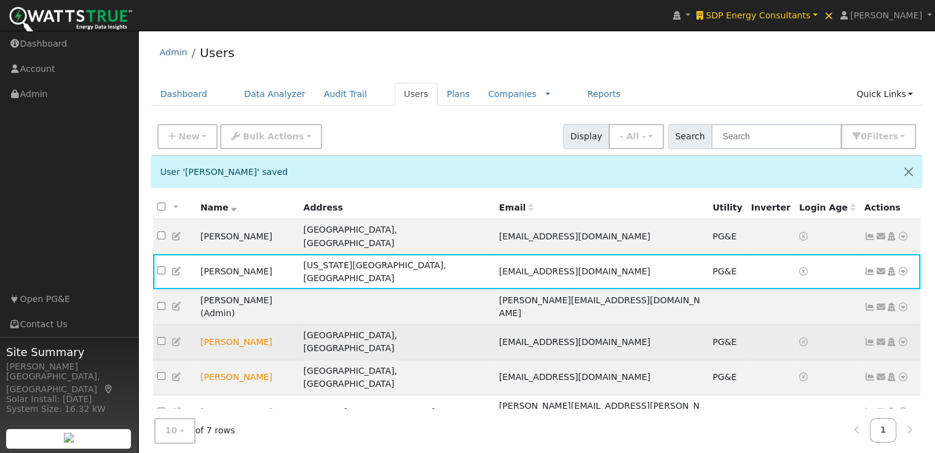
click at [173, 338] on icon at bounding box center [176, 342] width 11 height 9
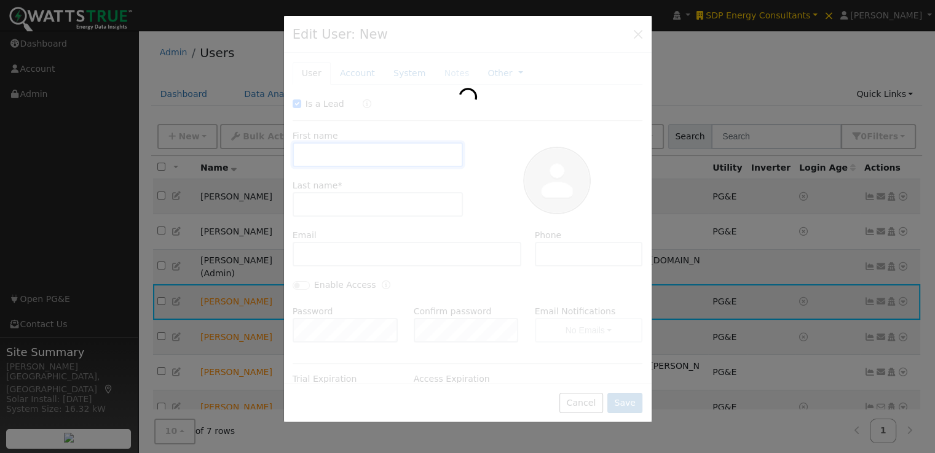
checkbox input "true"
type input "[PERSON_NAME]"
type input "[EMAIL_ADDRESS][DOMAIN_NAME]"
type input "5302770347"
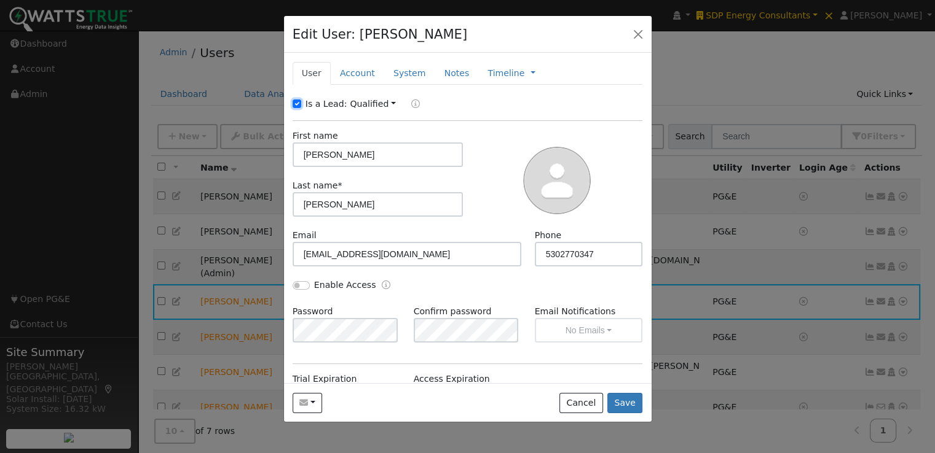
click at [297, 104] on input "Is a Lead:" at bounding box center [296, 104] width 9 height 9
checkbox input "false"
click at [630, 399] on button "Save" at bounding box center [625, 403] width 36 height 21
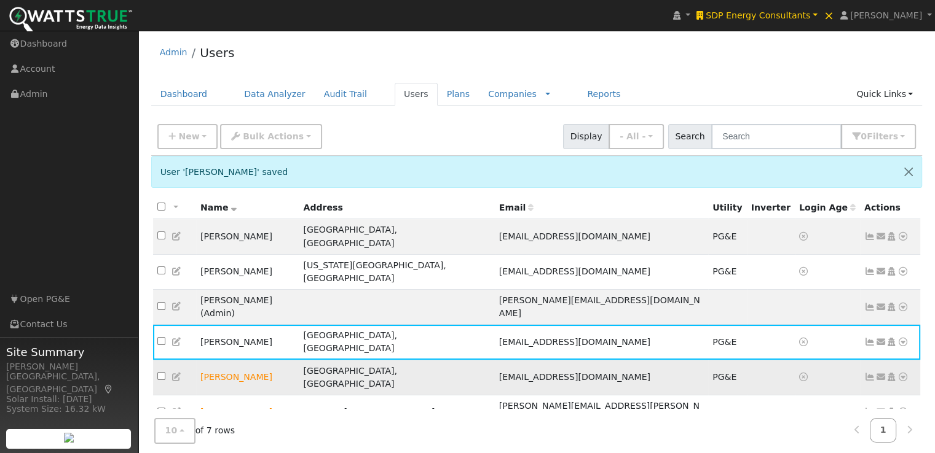
click at [175, 373] on icon at bounding box center [176, 377] width 11 height 9
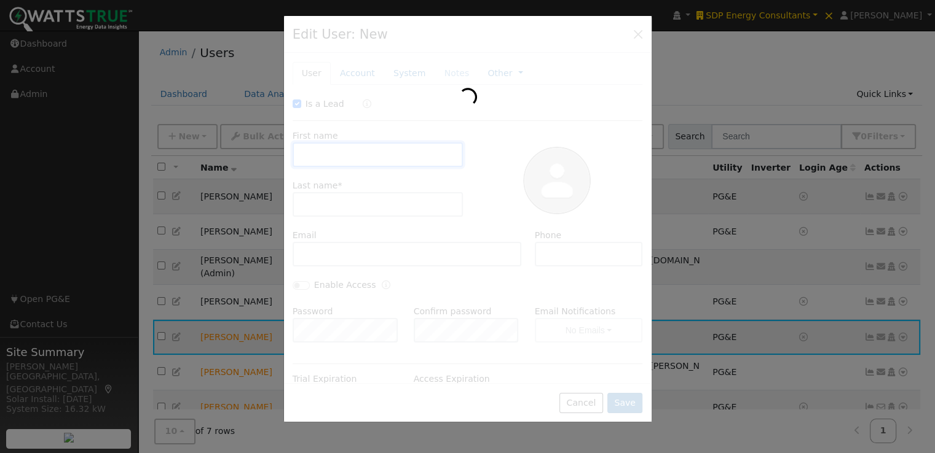
checkbox input "true"
type input "[PERSON_NAME]"
type input "Greenpine"
type input "[EMAIL_ADDRESS][DOMAIN_NAME]"
type input "3038595185"
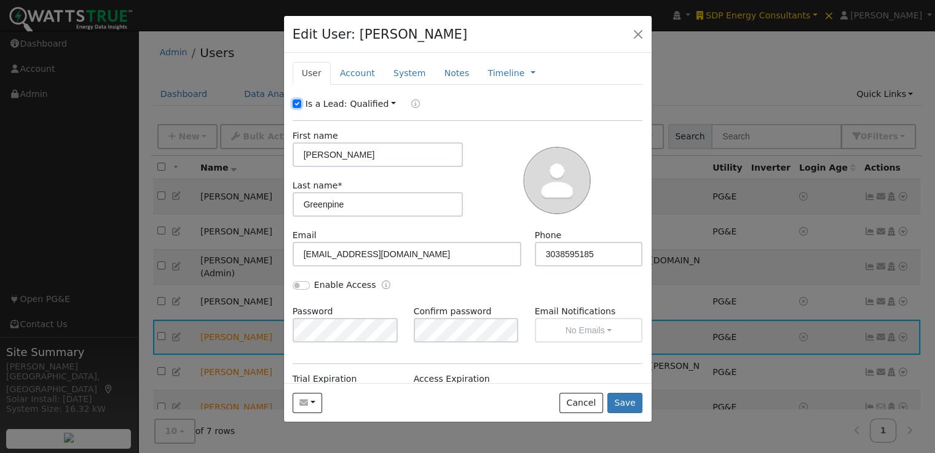
click at [297, 101] on input "Is a Lead:" at bounding box center [296, 104] width 9 height 9
checkbox input "false"
click at [632, 401] on button "Save" at bounding box center [625, 403] width 36 height 21
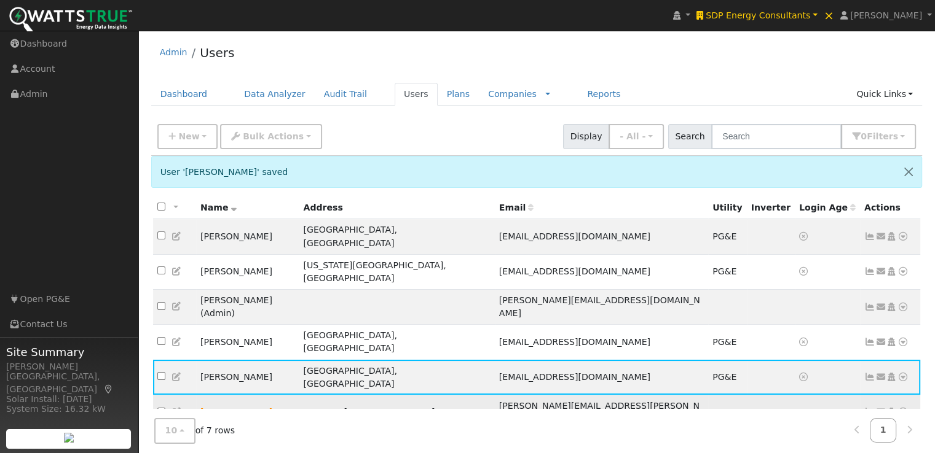
click at [175, 408] on icon at bounding box center [176, 412] width 11 height 9
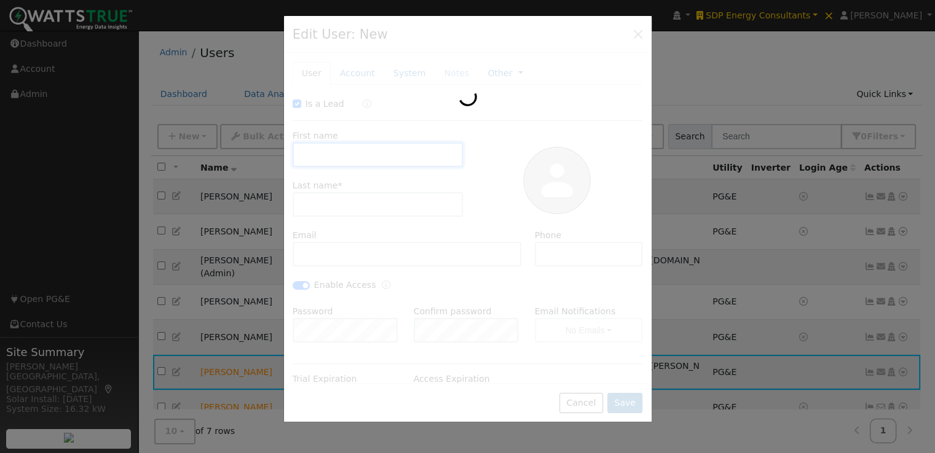
checkbox input "true"
type input "[PERSON_NAME]"
type input "[PERSON_NAME][EMAIL_ADDRESS][PERSON_NAME][DOMAIN_NAME]"
checkbox input "true"
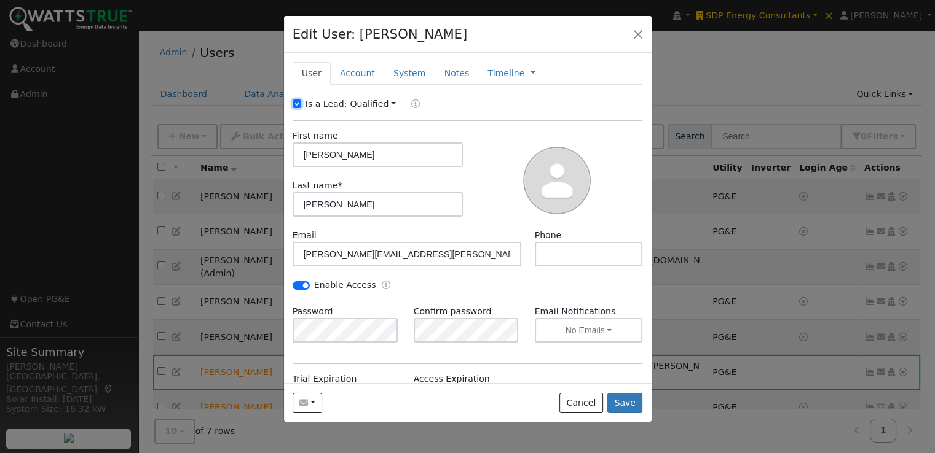
click at [295, 102] on input "Is a Lead:" at bounding box center [296, 104] width 9 height 9
click at [632, 401] on button "Save" at bounding box center [625, 403] width 36 height 21
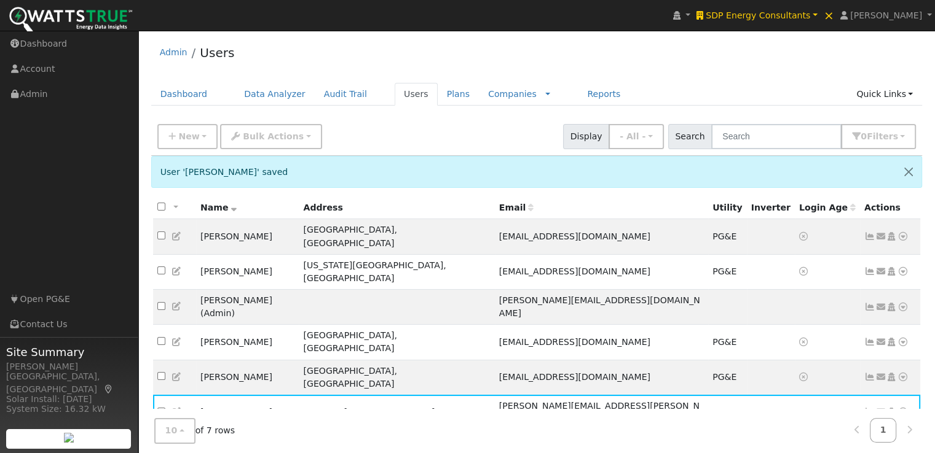
click at [175, 443] on icon at bounding box center [176, 447] width 11 height 9
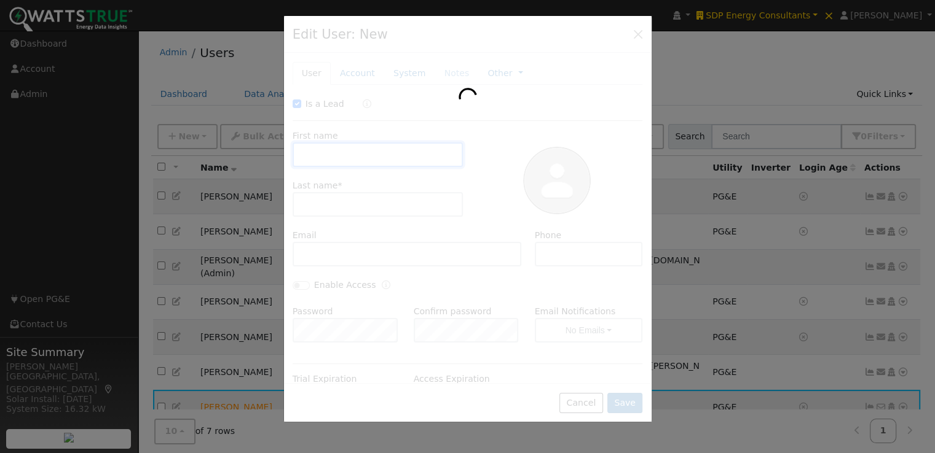
checkbox input "true"
type input "[PERSON_NAME]"
type input "[GEOGRAPHIC_DATA]"
checkbox input "false"
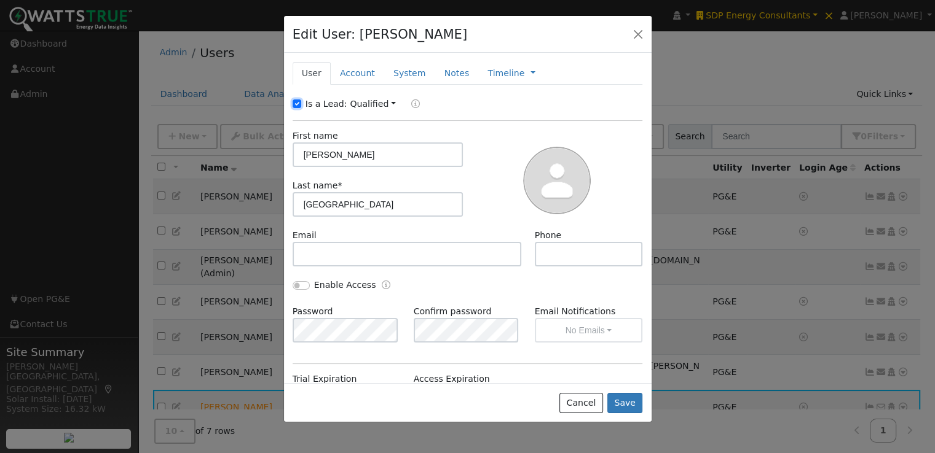
click at [295, 103] on input "Is a Lead:" at bounding box center [296, 104] width 9 height 9
checkbox input "false"
click at [624, 401] on button "Save" at bounding box center [625, 403] width 36 height 21
